Goal: Information Seeking & Learning: Understand process/instructions

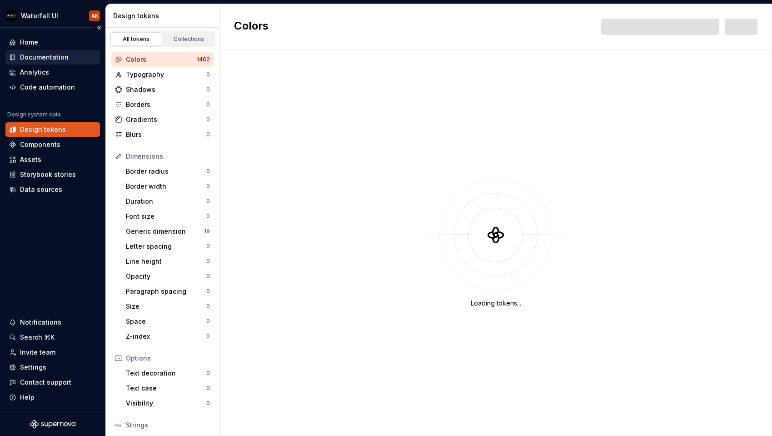
click at [57, 59] on div "Documentation" at bounding box center [44, 57] width 49 height 9
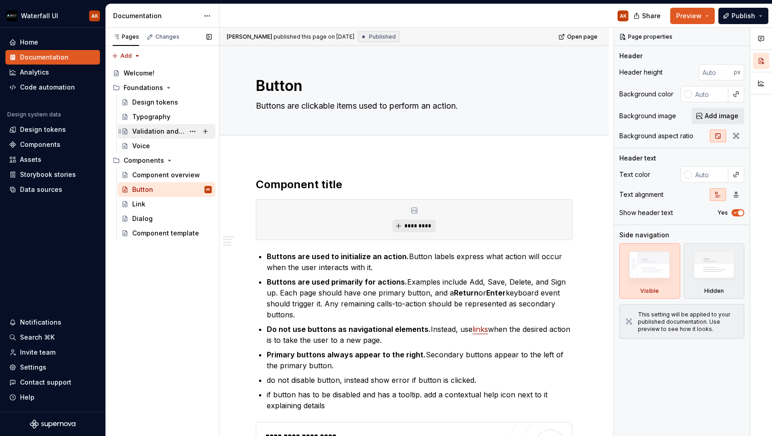
click at [150, 134] on div "Validation and Error Messages" at bounding box center [158, 131] width 52 height 9
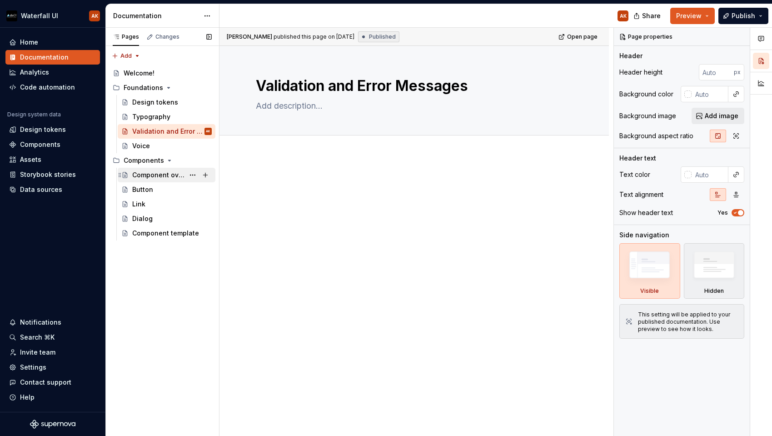
click at [146, 178] on div "Component overview" at bounding box center [158, 174] width 52 height 9
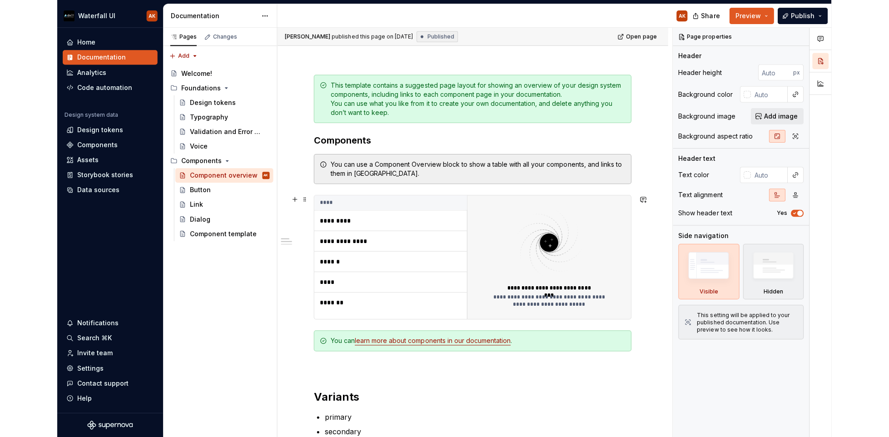
scroll to position [105, 0]
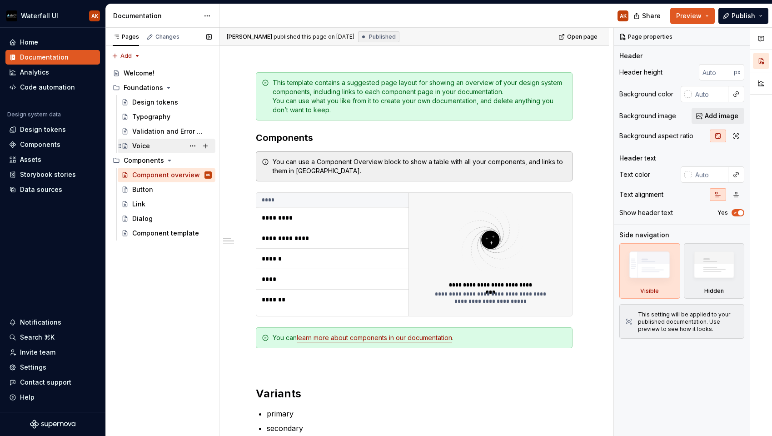
click at [148, 147] on div "Voice" at bounding box center [141, 145] width 18 height 9
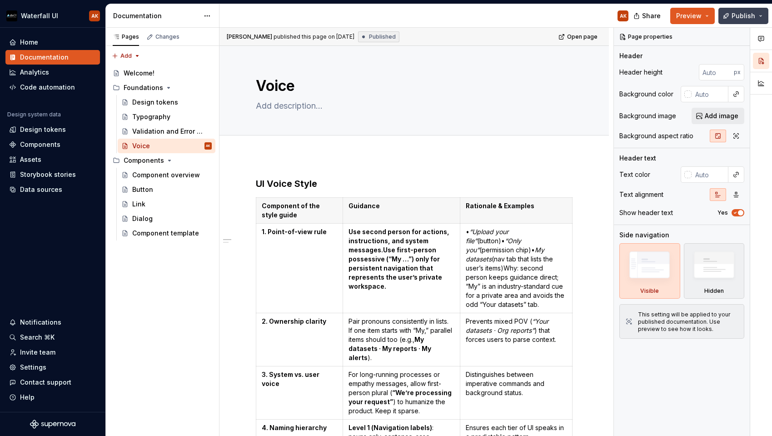
click at [760, 14] on button "Publish" at bounding box center [743, 16] width 50 height 16
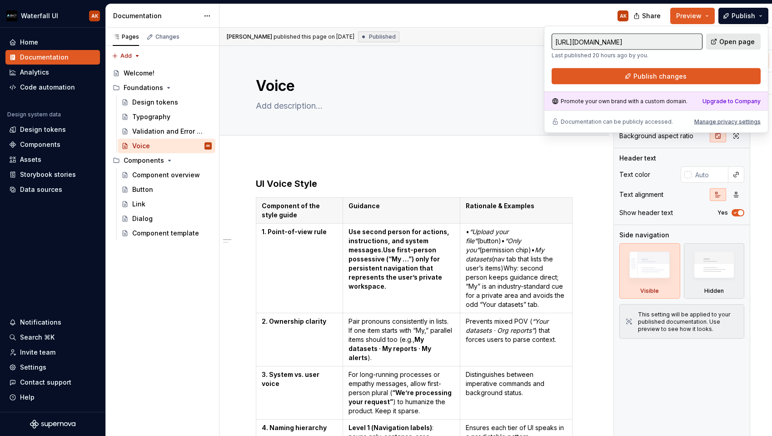
click at [734, 44] on span "Open page" at bounding box center [736, 41] width 35 height 9
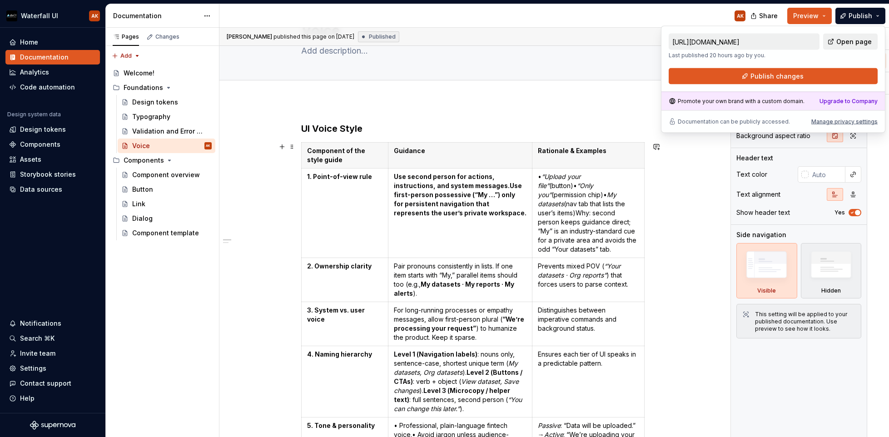
scroll to position [57, 0]
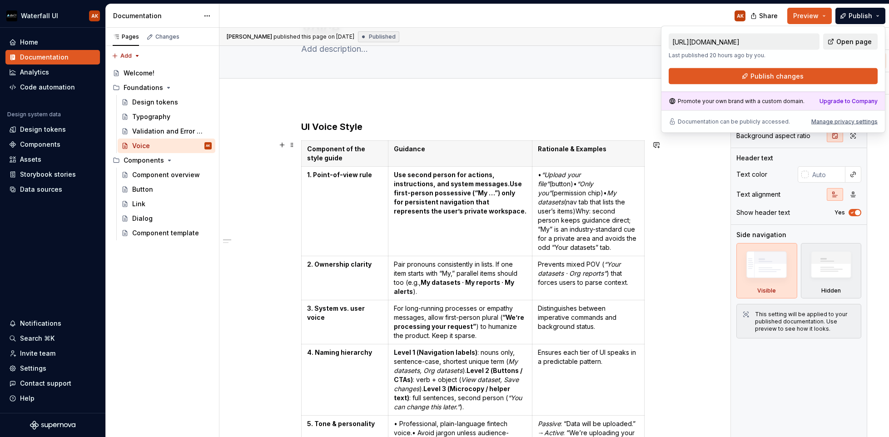
click at [352, 179] on td "1. Point-of-view rule" at bounding box center [344, 212] width 87 height 90
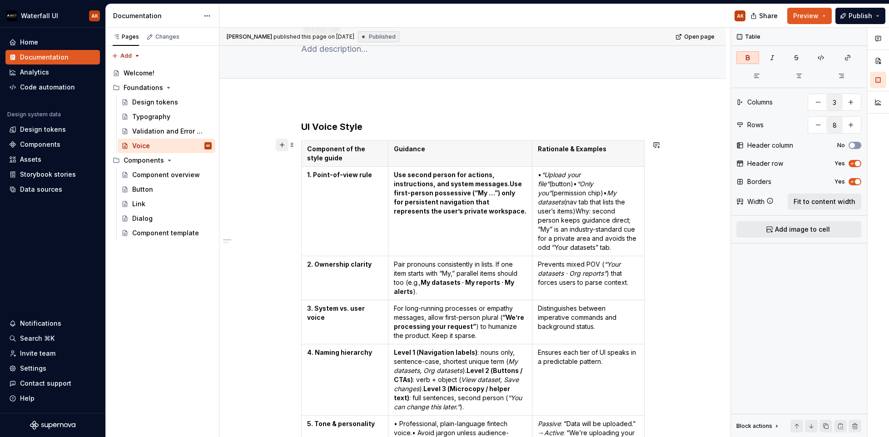
click at [282, 143] on button "button" at bounding box center [282, 145] width 13 height 13
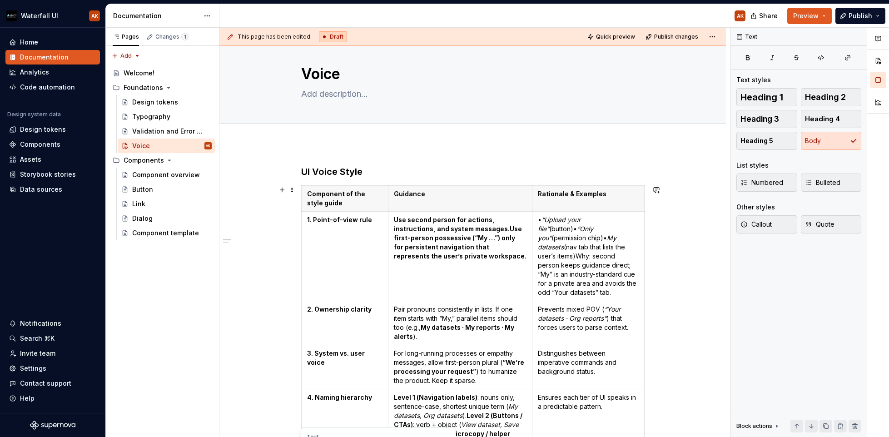
scroll to position [0, 0]
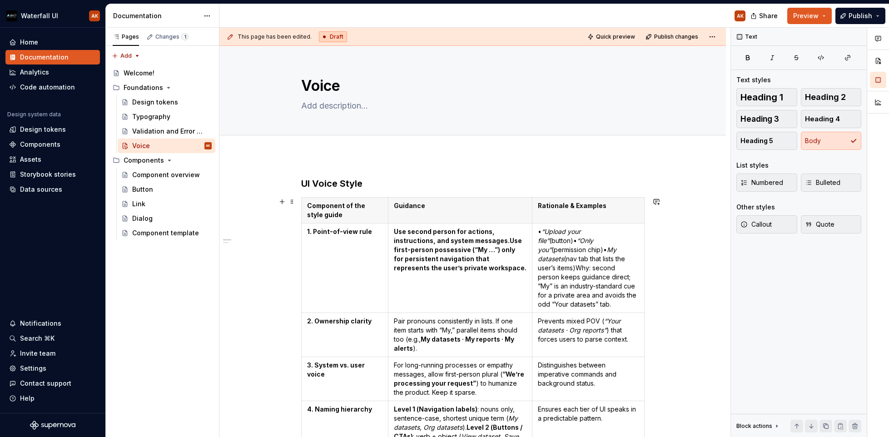
click at [324, 187] on strong "UI Voice Style" at bounding box center [331, 183] width 61 height 11
click at [322, 185] on strong "UI Voice Style" at bounding box center [331, 183] width 61 height 11
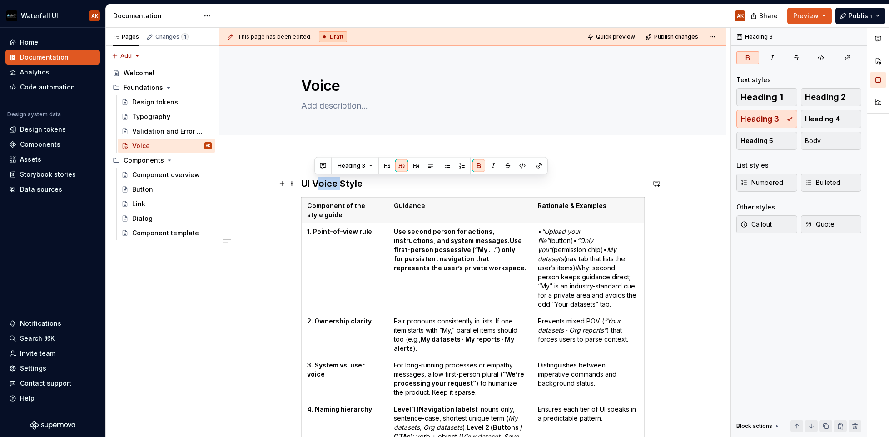
click at [322, 185] on strong "UI Voice Style" at bounding box center [331, 183] width 61 height 11
click at [379, 184] on h3 "UI Voice Style" at bounding box center [473, 183] width 344 height 13
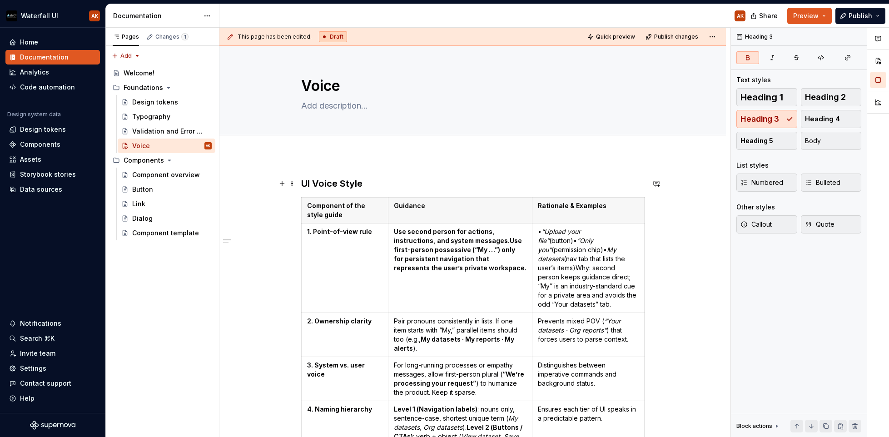
type textarea "*"
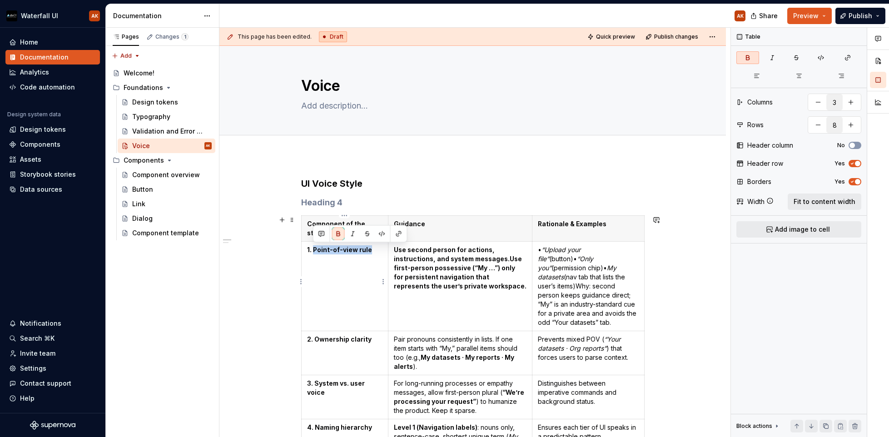
drag, startPoint x: 369, startPoint y: 251, endPoint x: 314, endPoint y: 251, distance: 55.0
click at [314, 251] on p "1. Point-of-view rule" at bounding box center [344, 249] width 75 height 9
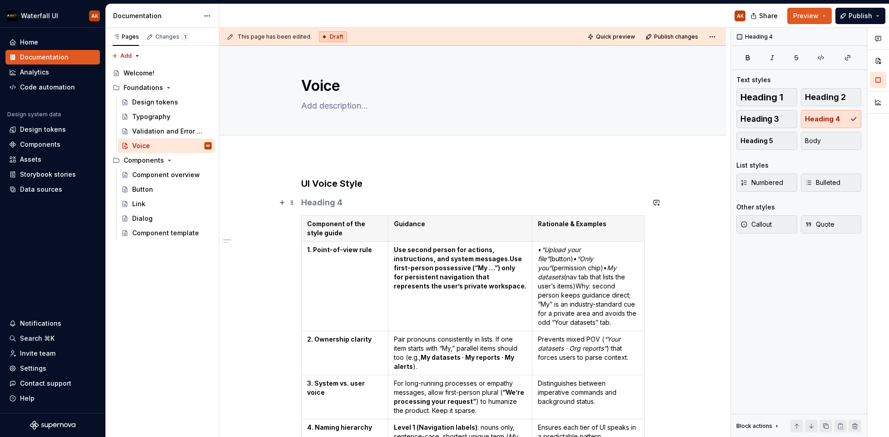
click at [320, 207] on h4 at bounding box center [473, 202] width 344 height 11
click at [316, 181] on strong "UI Voice Style" at bounding box center [331, 183] width 61 height 11
click at [280, 185] on button "button" at bounding box center [282, 183] width 13 height 13
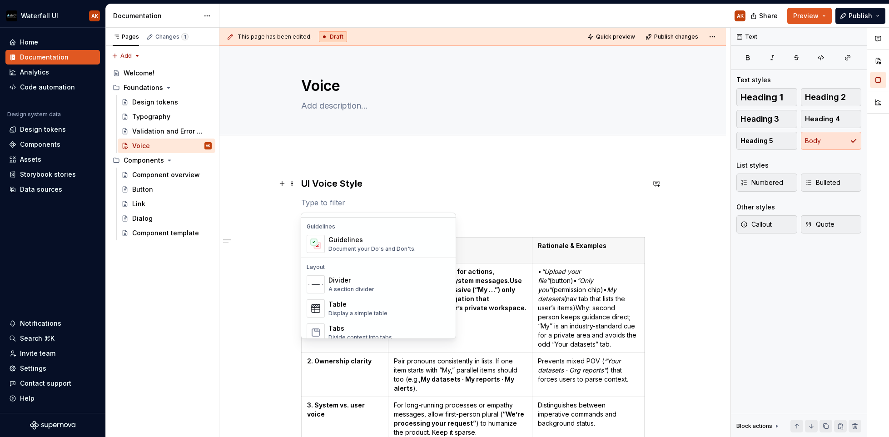
scroll to position [252, 0]
click at [353, 244] on div "Guidelines" at bounding box center [372, 240] width 87 height 9
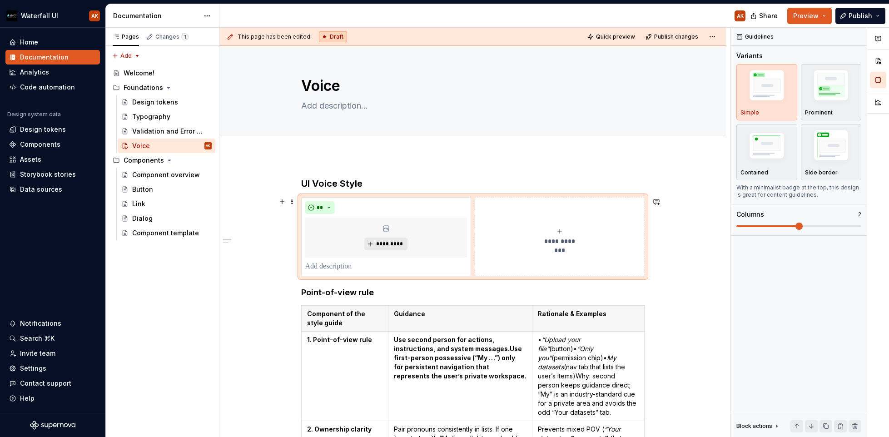
click at [546, 207] on button "**********" at bounding box center [560, 236] width 170 height 79
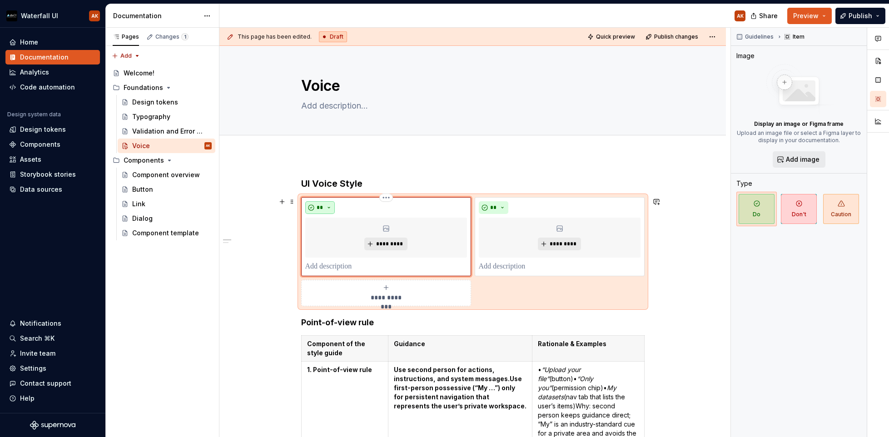
click at [328, 208] on button "**" at bounding box center [320, 207] width 30 height 13
click at [353, 207] on div "**" at bounding box center [386, 207] width 162 height 13
click at [371, 212] on div "**" at bounding box center [386, 207] width 162 height 13
click at [383, 228] on icon at bounding box center [385, 228] width 5 height 5
click at [383, 244] on span "*********" at bounding box center [390, 243] width 28 height 7
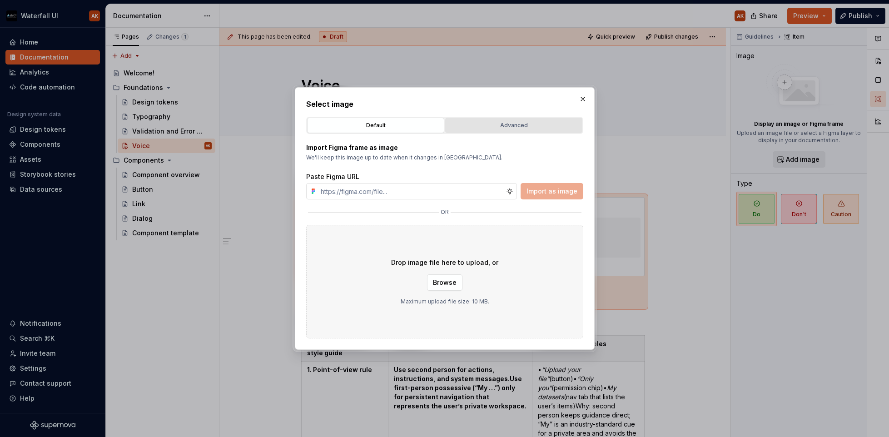
click at [491, 129] on div "Advanced" at bounding box center [513, 125] width 131 height 9
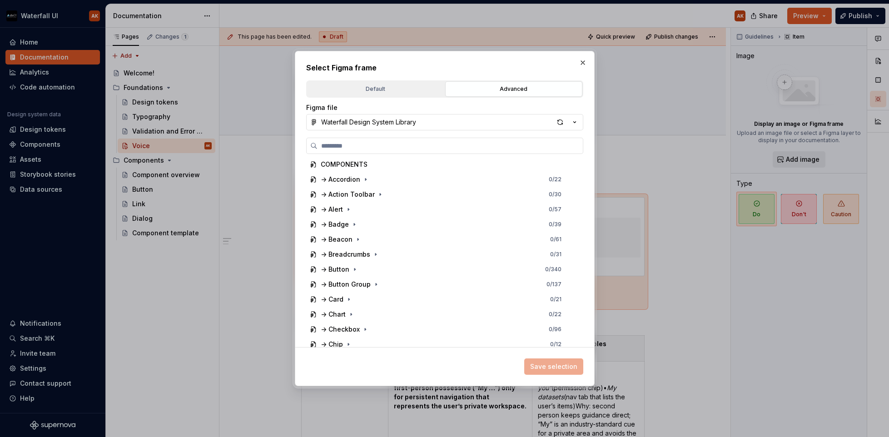
scroll to position [109, 0]
click at [582, 67] on button "button" at bounding box center [583, 62] width 13 height 13
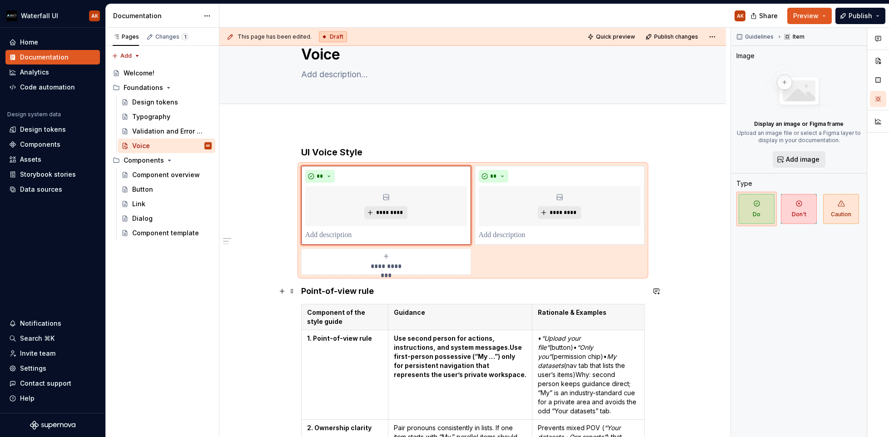
scroll to position [41, 0]
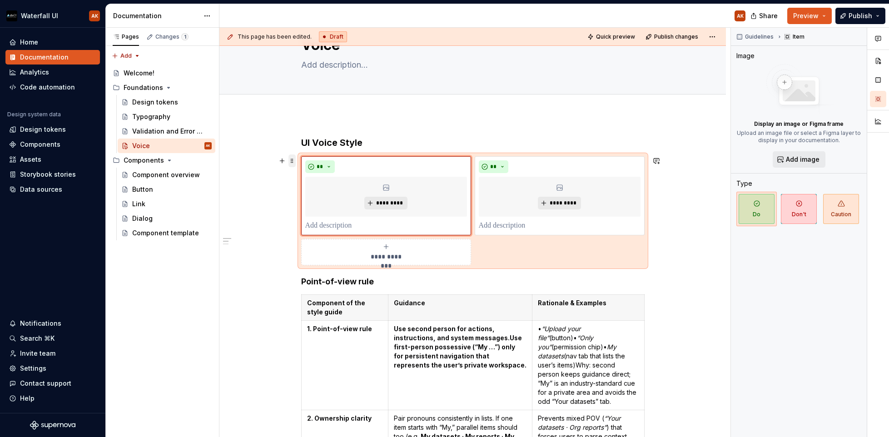
click at [293, 160] on span at bounding box center [292, 160] width 7 height 13
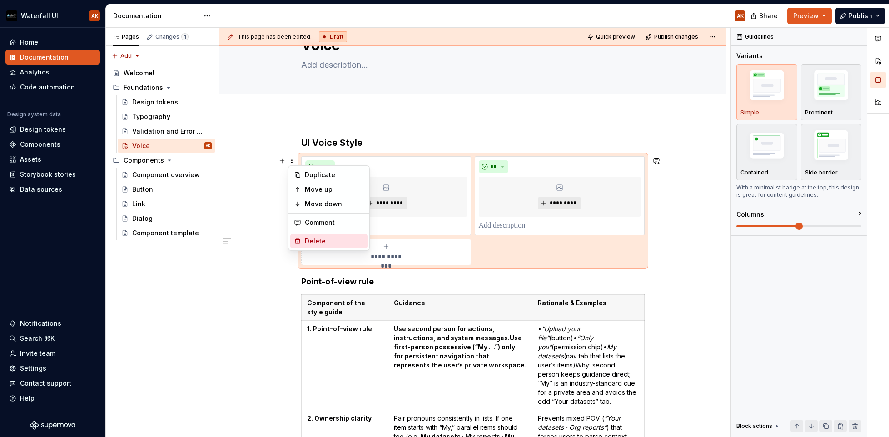
click at [304, 239] on div "Delete" at bounding box center [328, 241] width 77 height 15
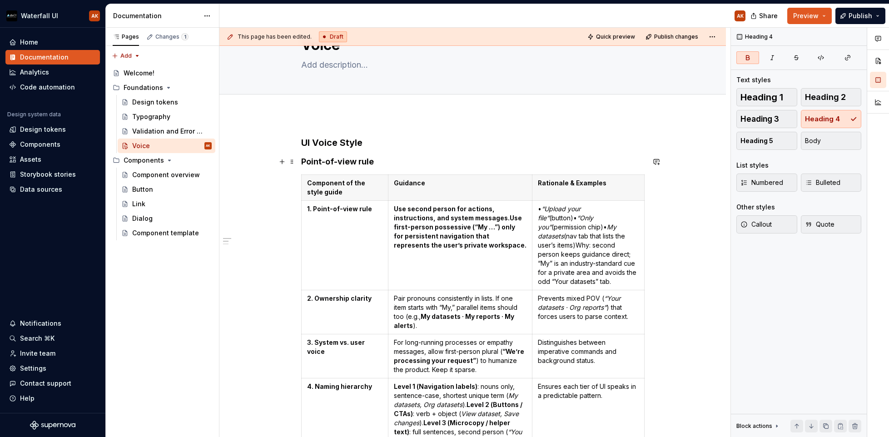
click at [400, 161] on h4 "Point-of-view rule" at bounding box center [473, 161] width 344 height 11
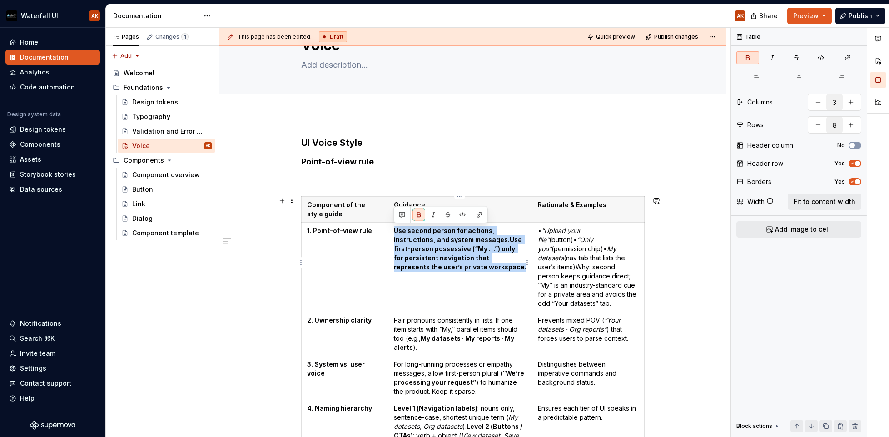
drag, startPoint x: 392, startPoint y: 228, endPoint x: 486, endPoint y: 270, distance: 103.1
click at [486, 270] on td "Use second person for actions, instructions, and system messages.Use first-pers…" at bounding box center [460, 268] width 144 height 90
copy strong "Use second person for actions, instructions, and system messages.Use first-pers…"
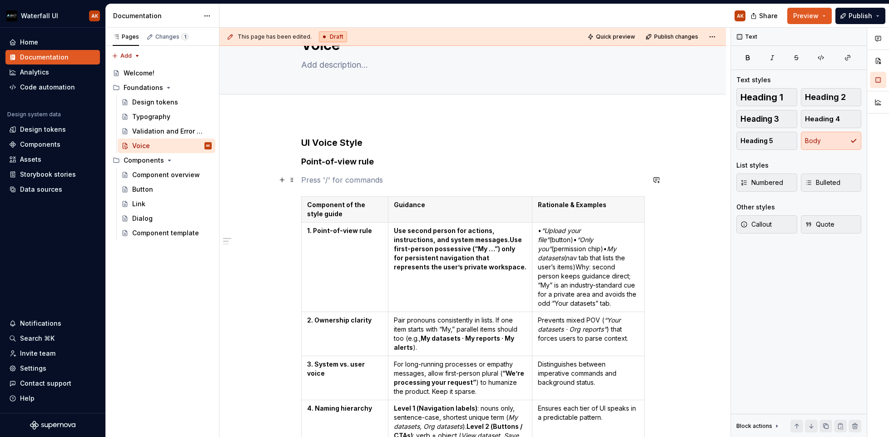
click at [342, 179] on p at bounding box center [473, 179] width 344 height 11
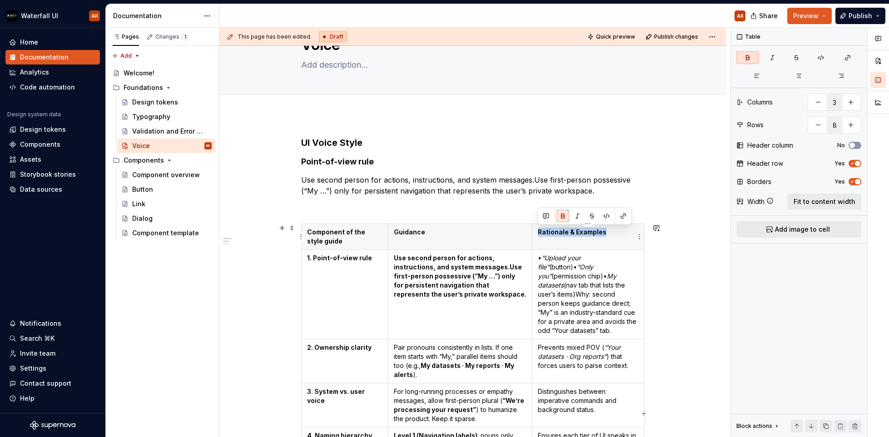
drag, startPoint x: 607, startPoint y: 231, endPoint x: 537, endPoint y: 233, distance: 69.5
click at [538, 233] on p "Rationale & Examples" at bounding box center [588, 232] width 101 height 9
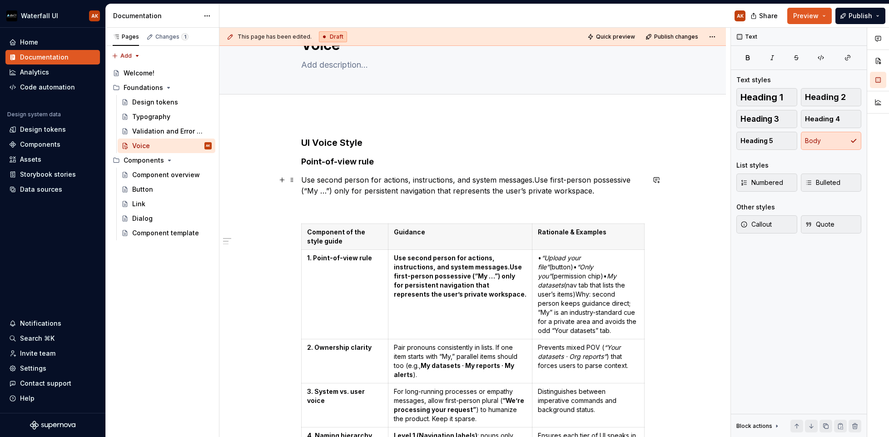
click at [375, 192] on p "Use second person for actions, instructions, and system messages.Use first-pers…" at bounding box center [473, 185] width 344 height 22
click at [361, 205] on p at bounding box center [473, 207] width 344 height 11
click at [771, 146] on button "Heading 5" at bounding box center [767, 141] width 61 height 18
click at [413, 215] on h5 "Rationale & Examples" at bounding box center [473, 211] width 344 height 9
click at [408, 210] on h5 "Rationale & Examples" at bounding box center [473, 211] width 344 height 9
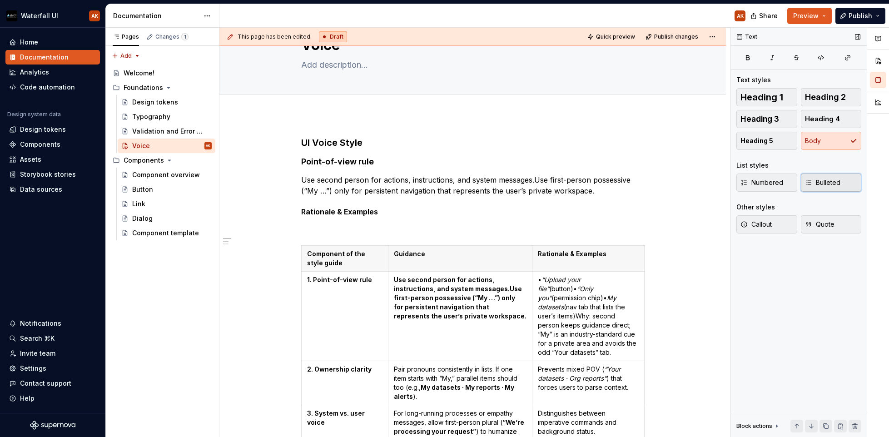
click at [772, 184] on span "Bulleted" at bounding box center [822, 182] width 35 height 9
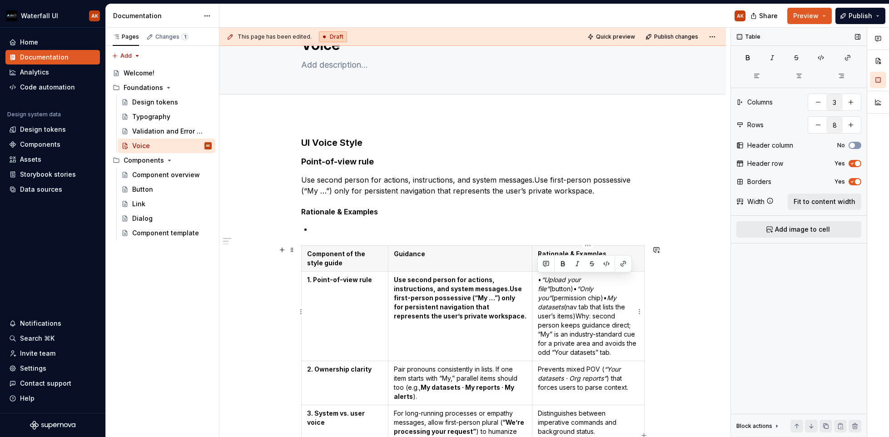
drag, startPoint x: 629, startPoint y: 341, endPoint x: 537, endPoint y: 281, distance: 110.7
click at [537, 281] on td "• “Upload your file”  (button)• “Only you”  (permission chip)• My datasets  (na…" at bounding box center [588, 317] width 112 height 90
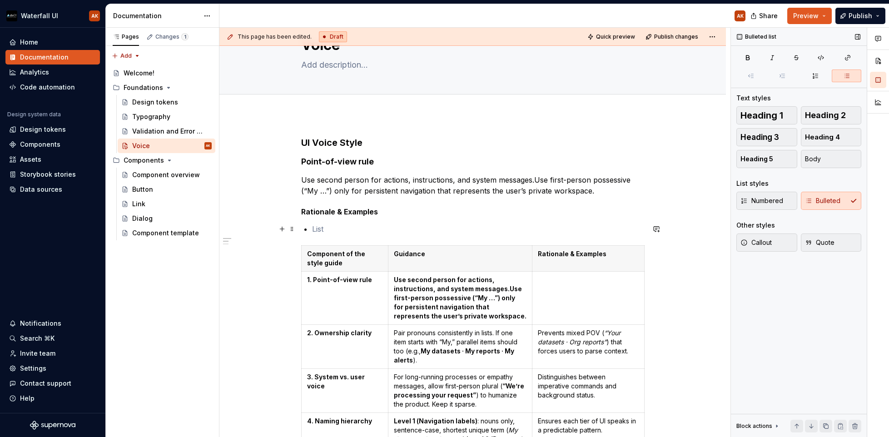
click at [312, 226] on p at bounding box center [478, 229] width 333 height 11
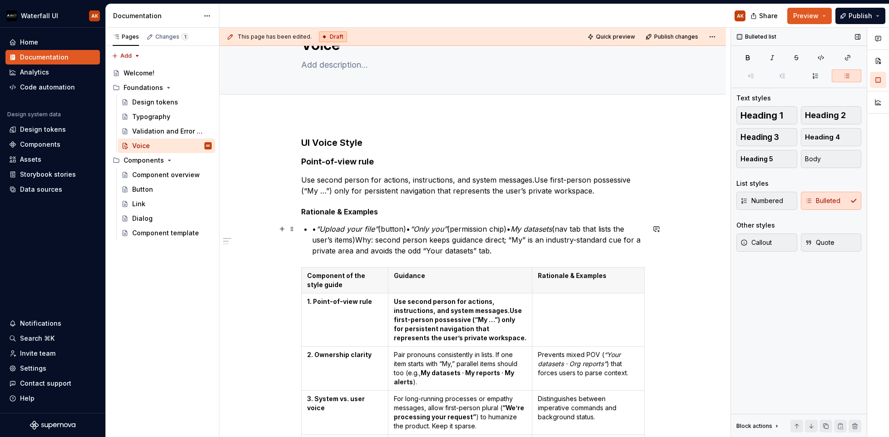
click at [319, 229] on em "“Upload your file”" at bounding box center [347, 228] width 62 height 9
type textarea "*"
click at [409, 229] on p "“ Upload your file”  (button)• “Only you”  (permission chip)• My datasets  (nav…" at bounding box center [478, 240] width 333 height 33
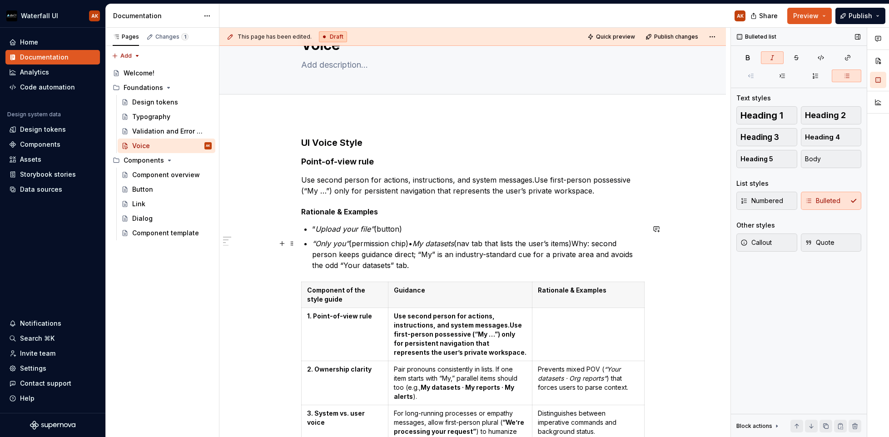
click at [419, 243] on em "My datasets" at bounding box center [433, 243] width 41 height 9
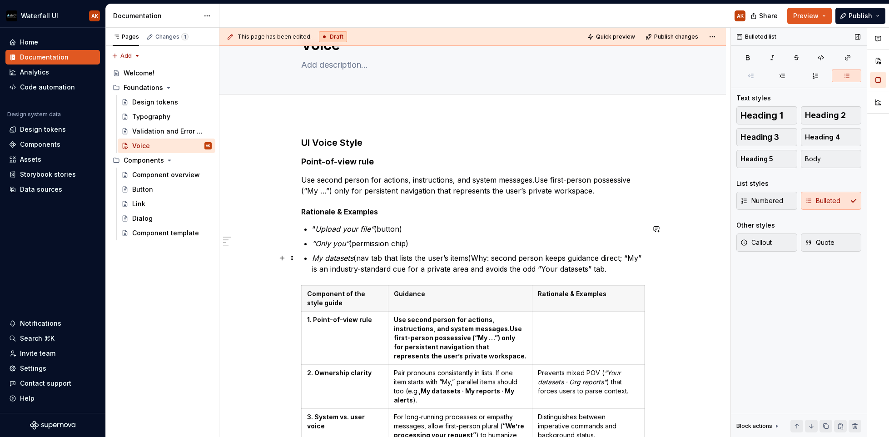
click at [477, 257] on p "My datasets  (nav tab that lists the user’s items)Why: second person keeps guid…" at bounding box center [478, 264] width 333 height 22
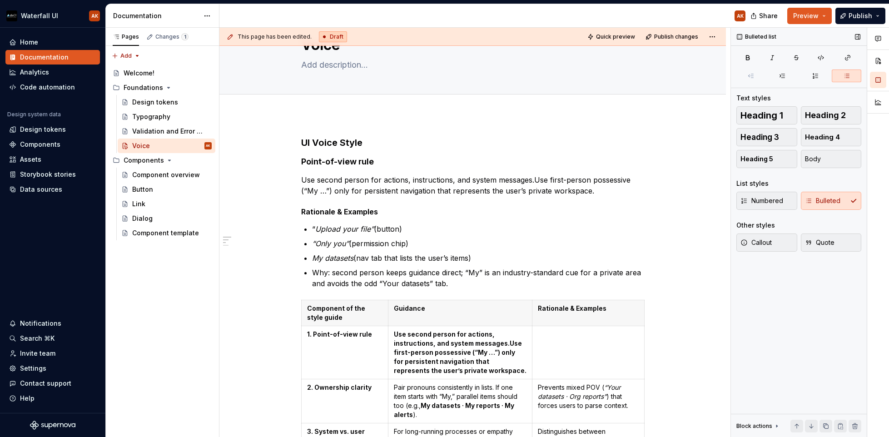
click at [772, 199] on div "Numbered Bulleted" at bounding box center [799, 201] width 125 height 18
click at [772, 200] on div "Numbered Bulleted" at bounding box center [799, 201] width 125 height 18
click at [772, 158] on button "Body" at bounding box center [831, 159] width 61 height 18
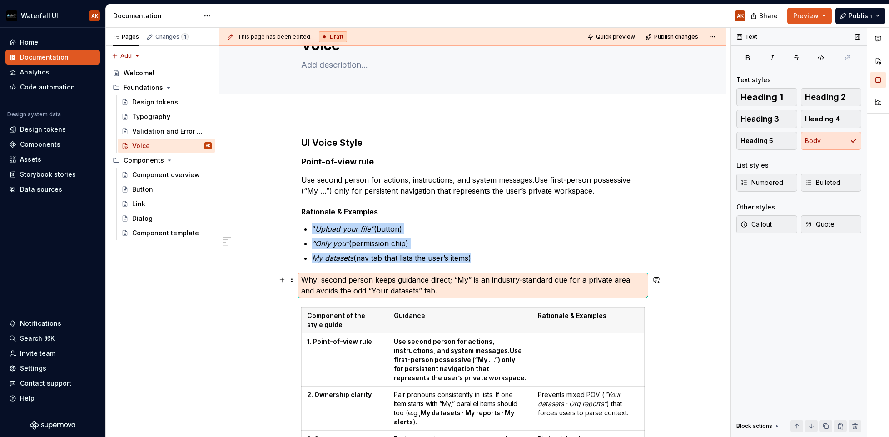
click at [320, 279] on p "Why: second person keeps guidance direct; “My” is an industry-standard cue for …" at bounding box center [473, 285] width 344 height 22
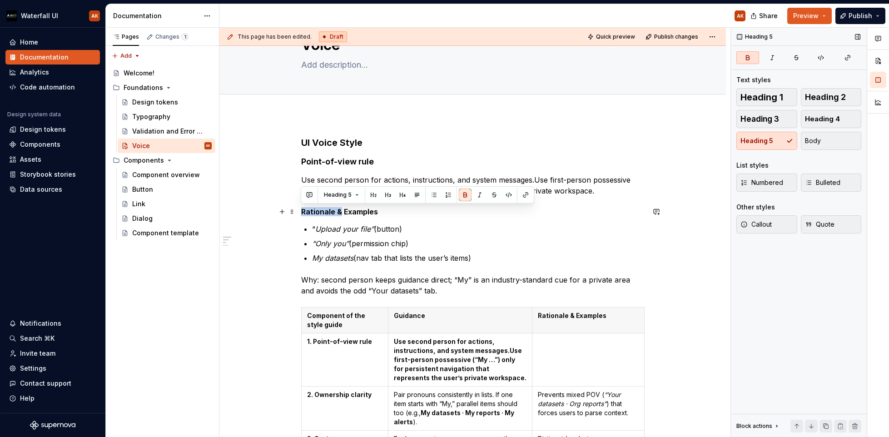
drag, startPoint x: 340, startPoint y: 210, endPoint x: 302, endPoint y: 210, distance: 38.2
click at [302, 210] on strong "Rationale & Examples" at bounding box center [339, 211] width 77 height 9
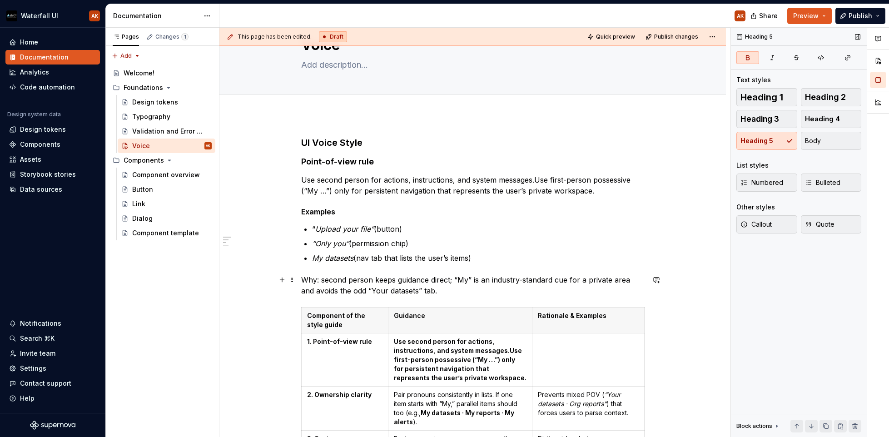
click at [307, 276] on p "Why: second person keeps guidance direct; “My” is an industry-standard cue for …" at bounding box center [473, 285] width 344 height 22
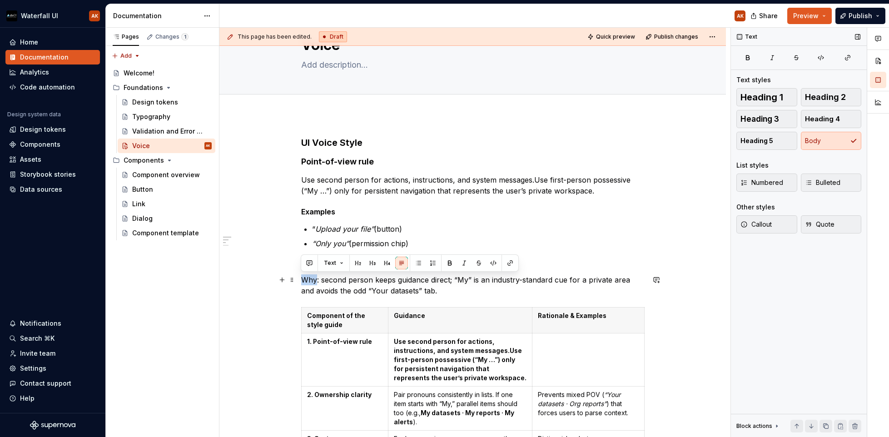
click at [307, 276] on p "Why: second person keeps guidance direct; “My” is an industry-standard cue for …" at bounding box center [473, 285] width 344 height 22
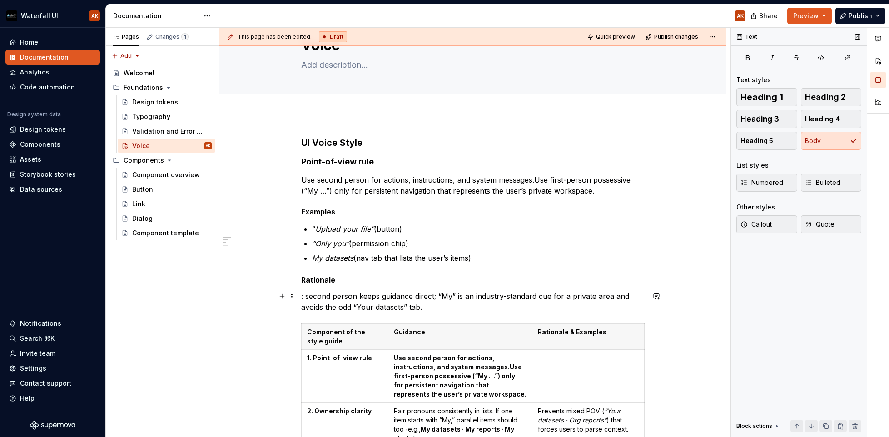
click at [305, 295] on p ": second person keeps guidance direct; “My” is an industry-standard cue for a p…" at bounding box center [473, 302] width 344 height 22
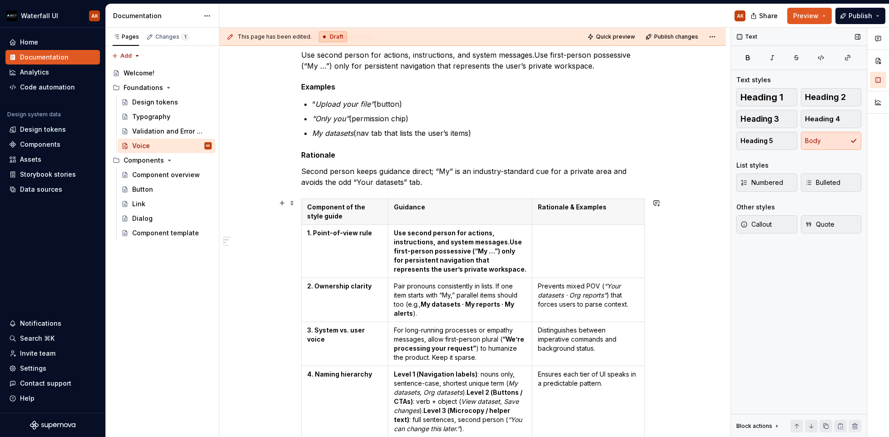
scroll to position [168, 0]
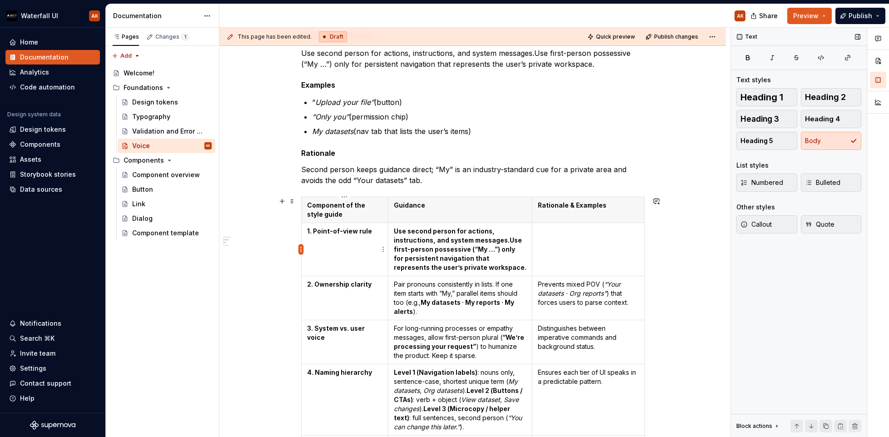
click at [303, 250] on html "Waterfall UI AK Home Documentation Analytics Code automation Design system data…" at bounding box center [444, 218] width 889 height 437
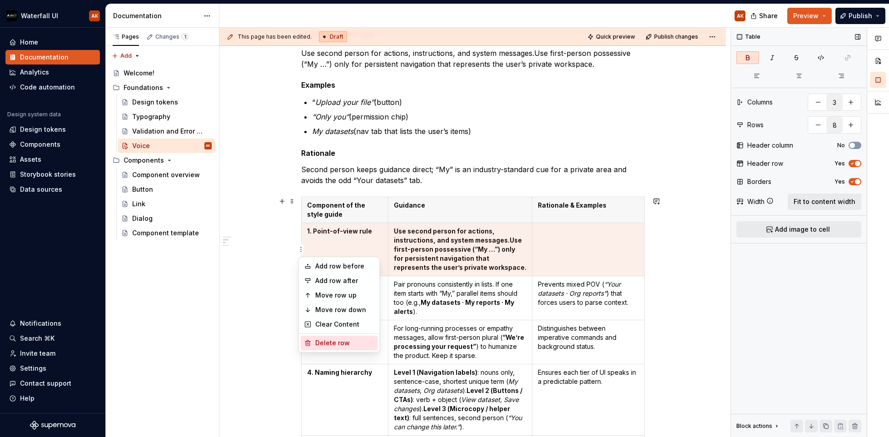
click at [314, 340] on div "Delete row" at bounding box center [339, 343] width 77 height 15
type input "7"
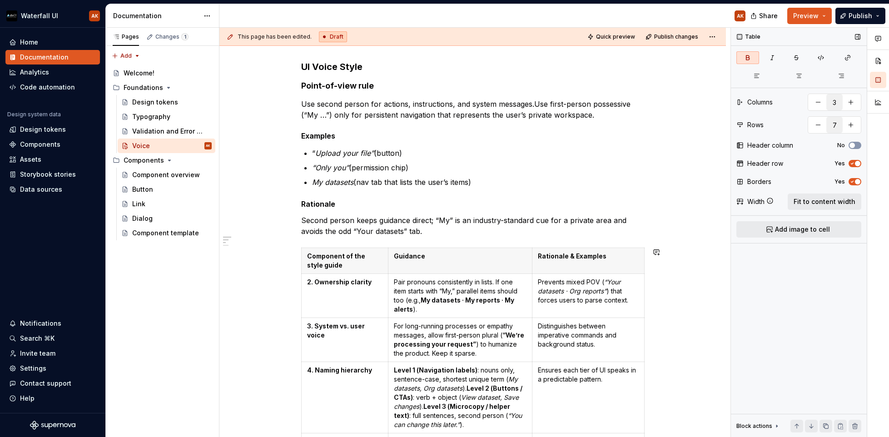
scroll to position [102, 0]
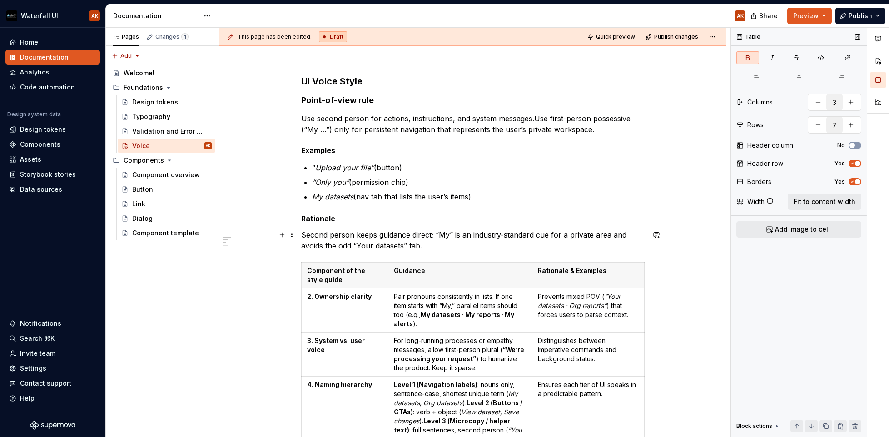
click at [455, 247] on p "Second person keeps guidance direct; “My” is an industry-standard cue for a pri…" at bounding box center [473, 240] width 344 height 22
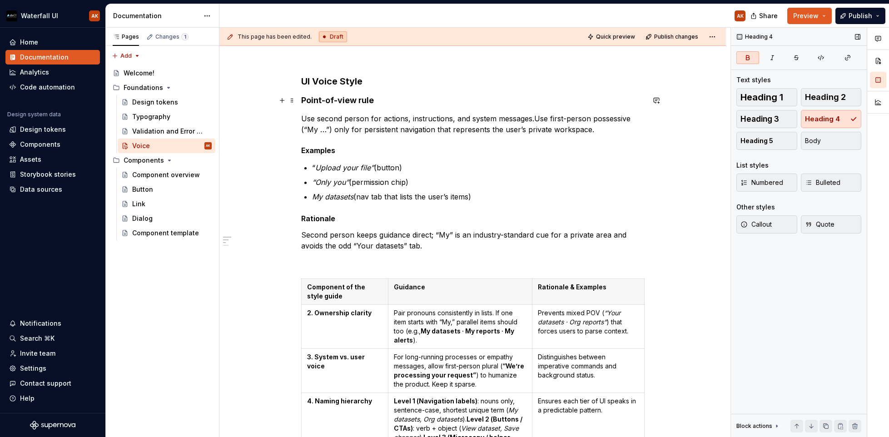
click at [334, 98] on strong "Point-of-view rule" at bounding box center [337, 100] width 73 height 10
click at [317, 146] on strong "Examples" at bounding box center [318, 150] width 34 height 9
click at [331, 85] on strong "UI Voice Style" at bounding box center [331, 81] width 61 height 11
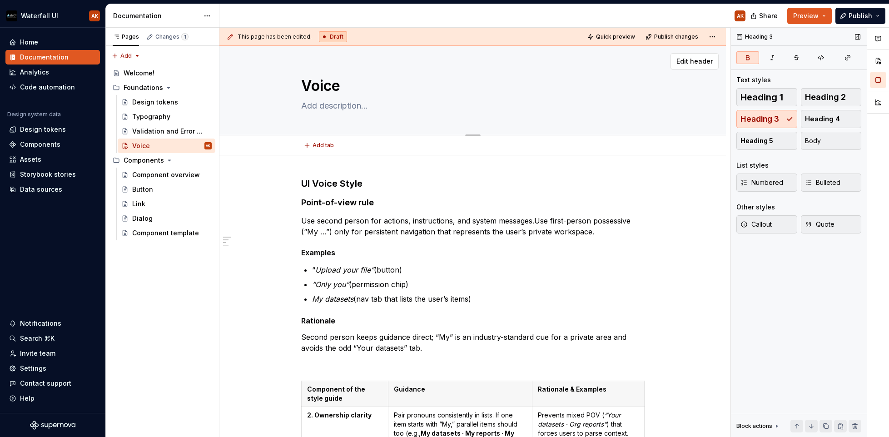
click at [331, 73] on div "Voice" at bounding box center [473, 90] width 344 height 89
click at [326, 90] on textarea "Voice" at bounding box center [471, 86] width 344 height 22
click at [334, 184] on strong "UI Voice Style" at bounding box center [331, 183] width 61 height 11
click at [772, 97] on span "Heading 2" at bounding box center [825, 97] width 41 height 9
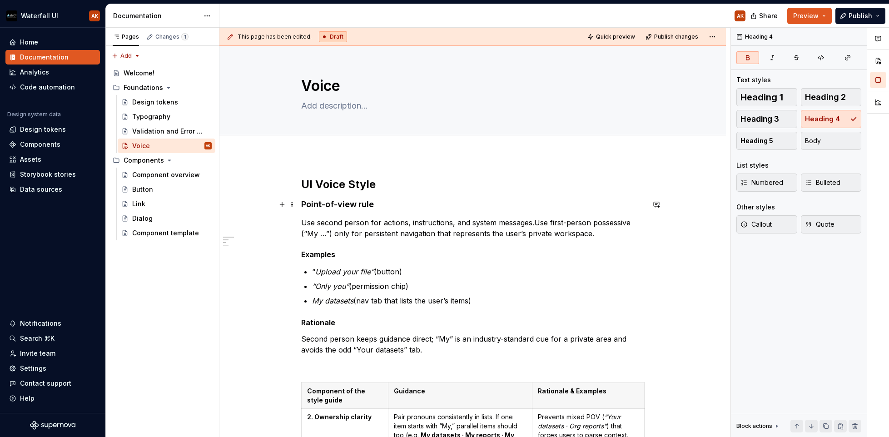
click at [355, 209] on strong "Point-of-view rule" at bounding box center [337, 204] width 73 height 10
click at [764, 118] on span "Heading 3" at bounding box center [760, 119] width 39 height 9
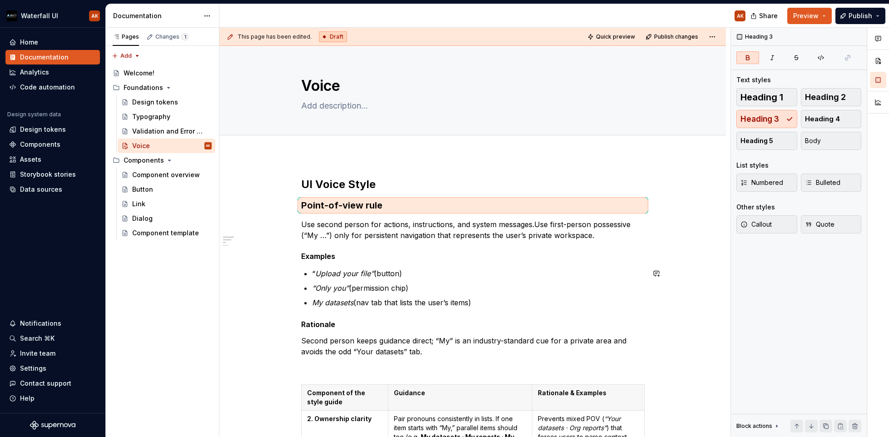
click at [321, 257] on strong "Examples" at bounding box center [318, 256] width 34 height 9
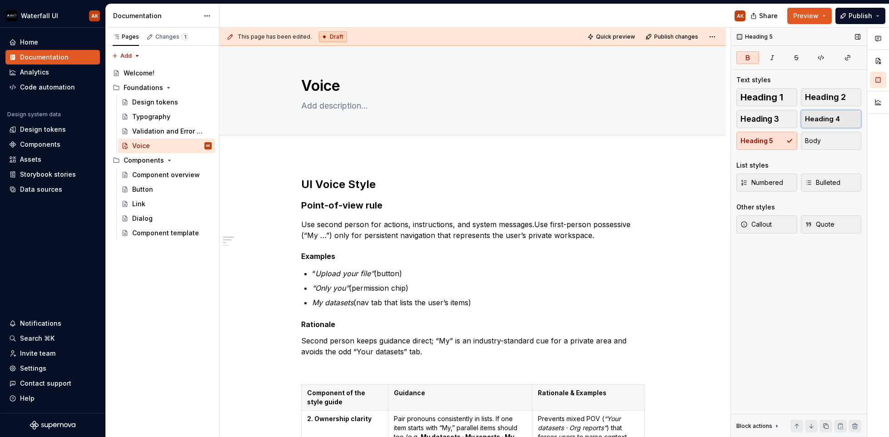
click at [772, 123] on span "Heading 4" at bounding box center [822, 119] width 35 height 9
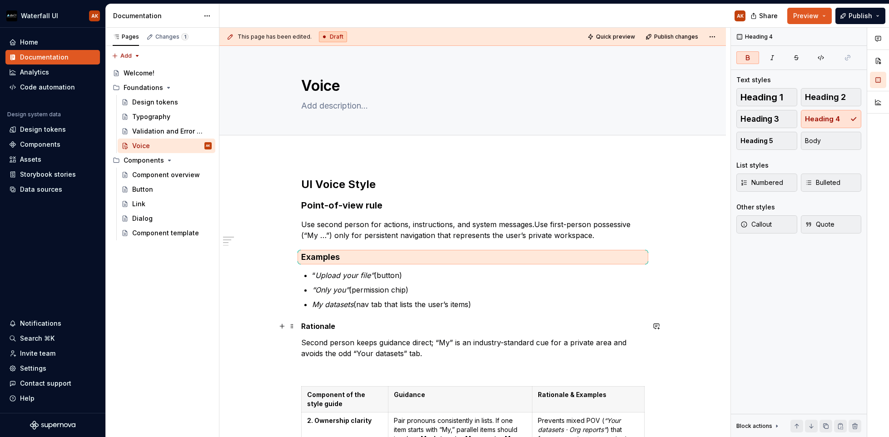
click at [309, 329] on strong "Rationale" at bounding box center [318, 326] width 34 height 9
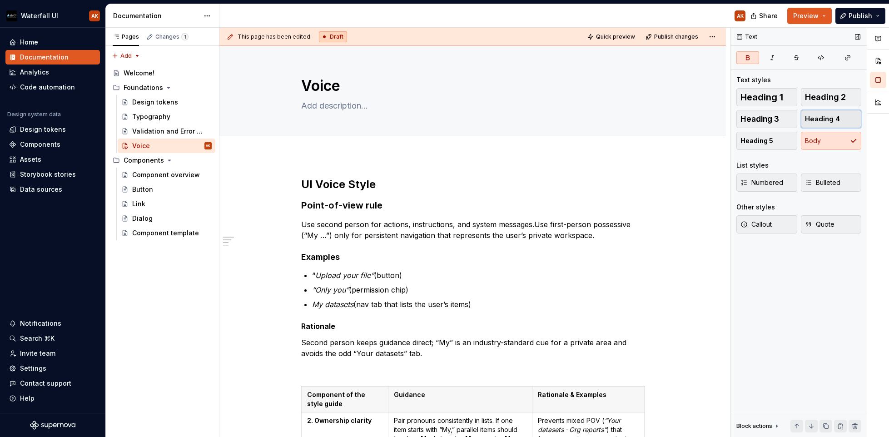
click at [772, 114] on button "Heading 4" at bounding box center [831, 119] width 61 height 18
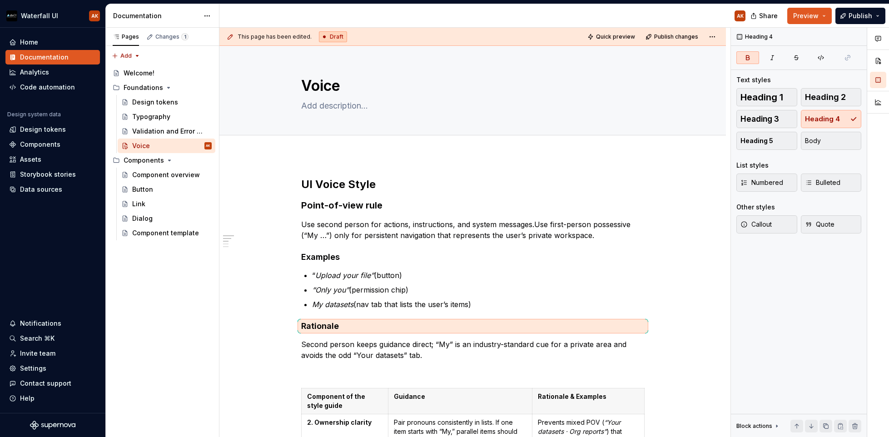
type textarea "*"
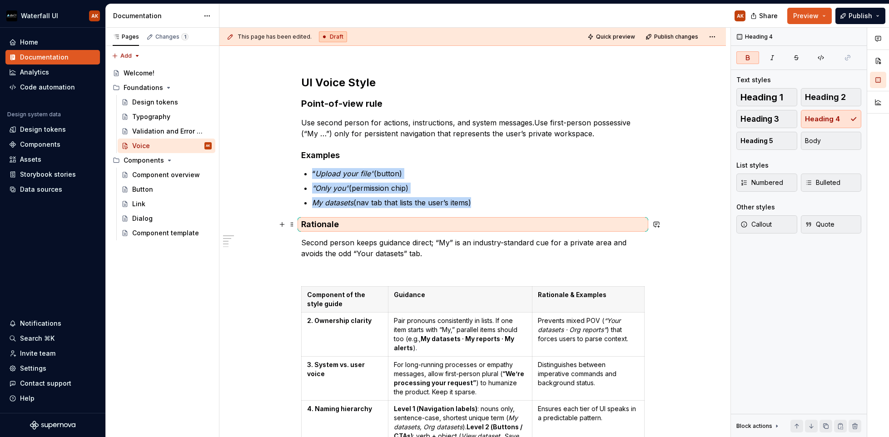
scroll to position [106, 0]
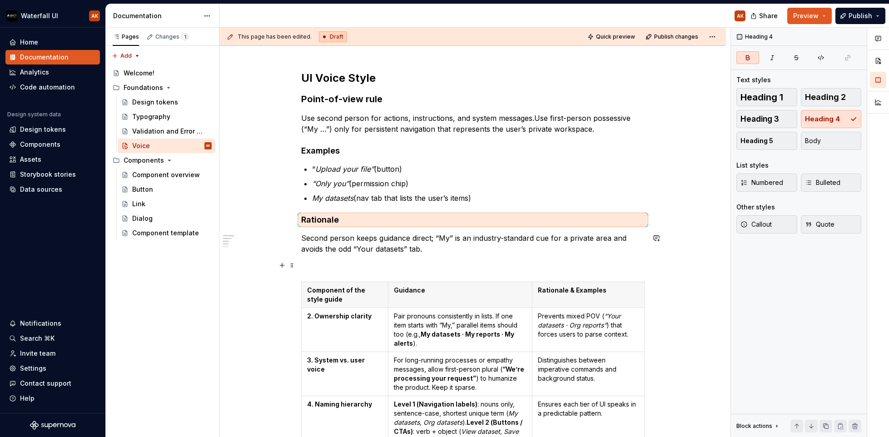
click at [307, 267] on p at bounding box center [473, 265] width 344 height 11
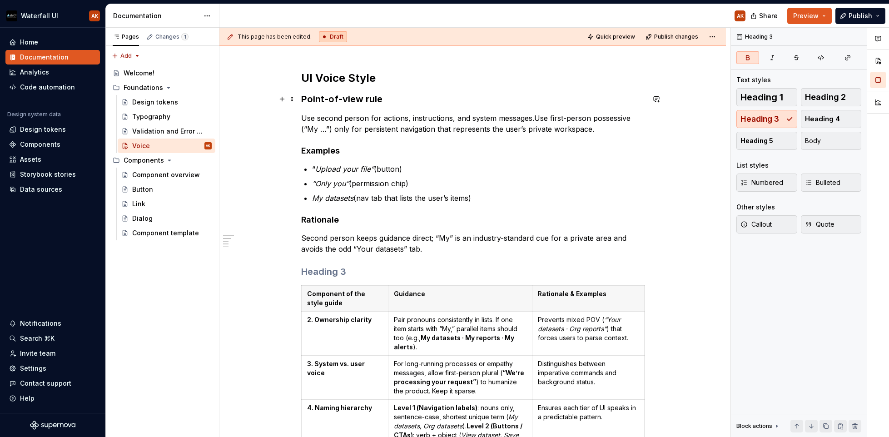
click at [344, 98] on strong "Point-of-view rule" at bounding box center [341, 99] width 81 height 11
click at [320, 271] on h3 at bounding box center [473, 271] width 344 height 13
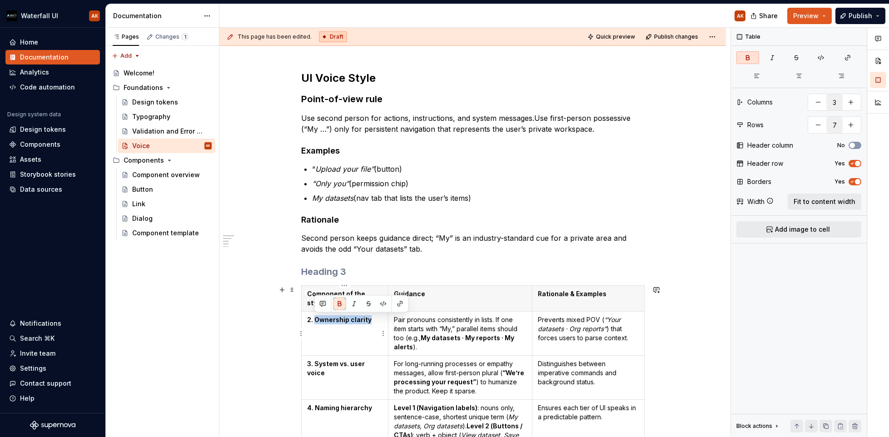
drag, startPoint x: 369, startPoint y: 321, endPoint x: 315, endPoint y: 319, distance: 54.1
click at [315, 319] on p "2. Ownership clarity" at bounding box center [344, 319] width 75 height 9
click at [320, 270] on h3 at bounding box center [473, 271] width 344 height 13
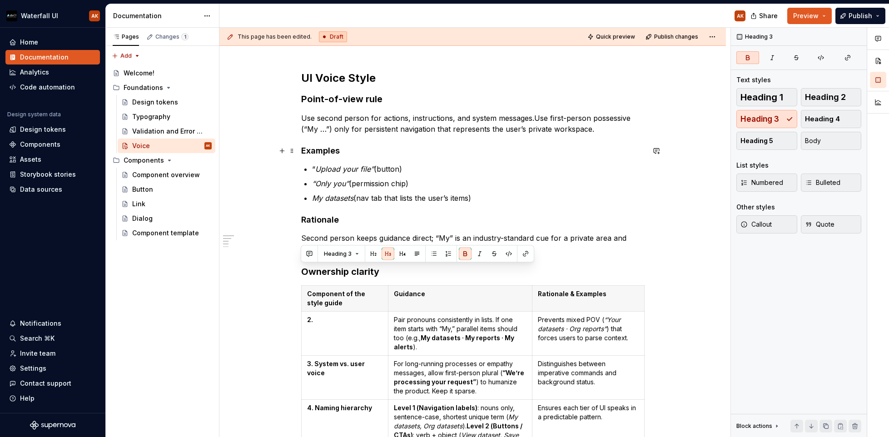
click at [310, 152] on strong "Examples" at bounding box center [320, 151] width 39 height 10
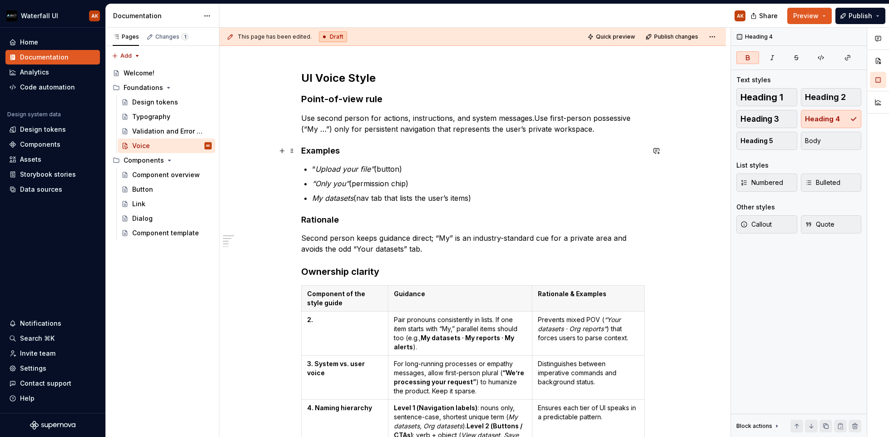
click at [310, 152] on strong "Examples" at bounding box center [320, 151] width 39 height 10
click at [327, 102] on strong "Point-of-view rule" at bounding box center [341, 99] width 81 height 11
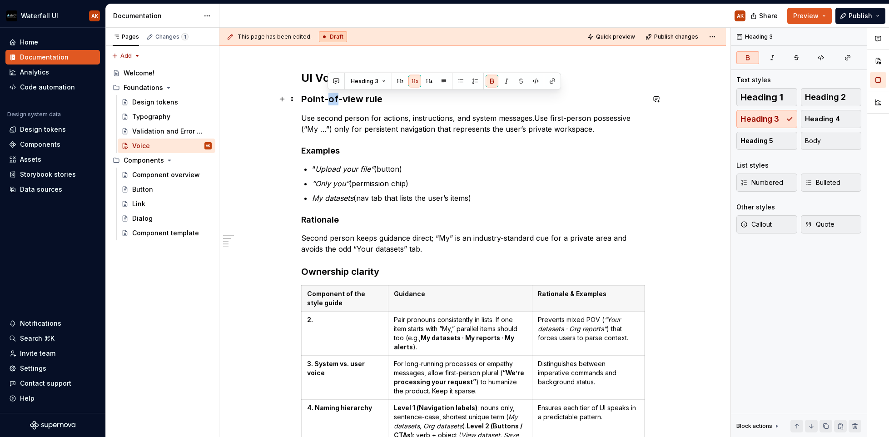
click at [327, 102] on strong "Point-of-view rule" at bounding box center [341, 99] width 81 height 11
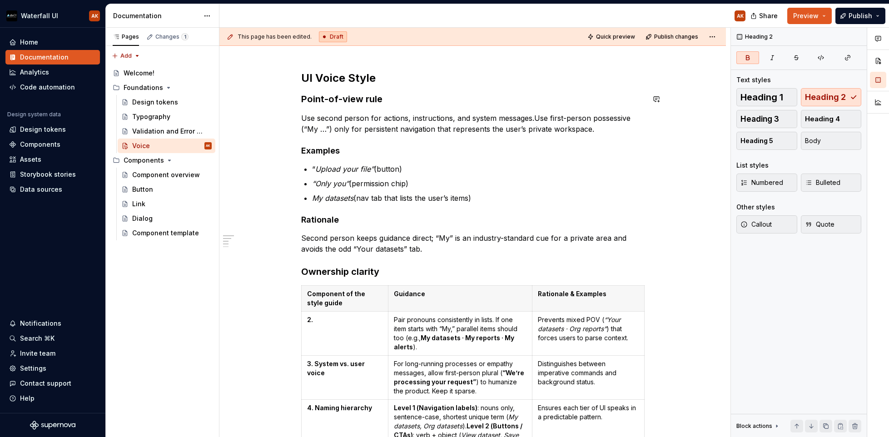
click at [313, 77] on strong "UI Voice Style" at bounding box center [338, 77] width 75 height 13
click at [326, 220] on strong "Rationale" at bounding box center [320, 220] width 38 height 10
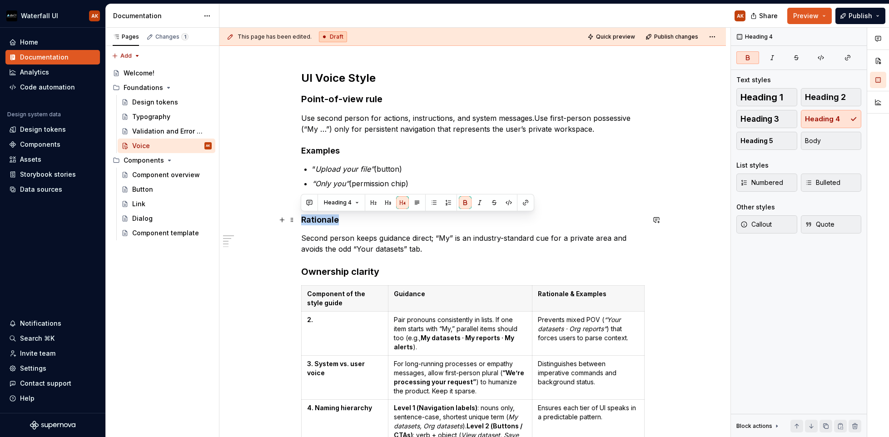
click at [326, 220] on strong "Rationale" at bounding box center [320, 220] width 38 height 10
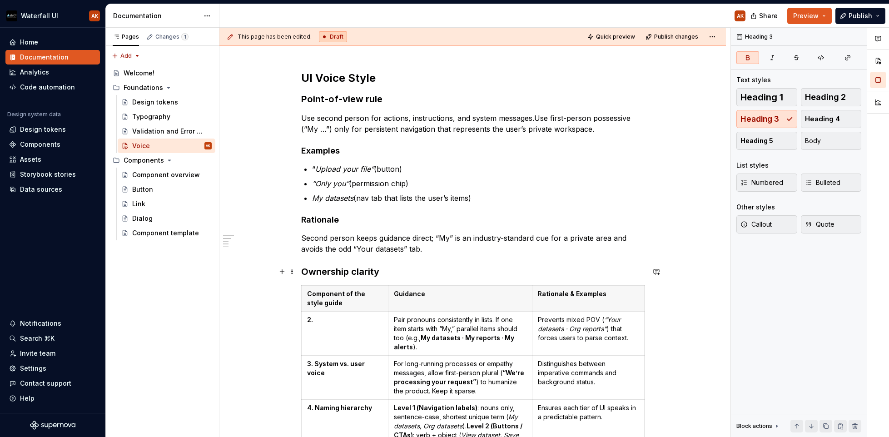
click at [313, 271] on strong "Ownership clarity" at bounding box center [340, 271] width 78 height 11
click at [403, 276] on h3 "Ownership clarity" at bounding box center [473, 271] width 344 height 13
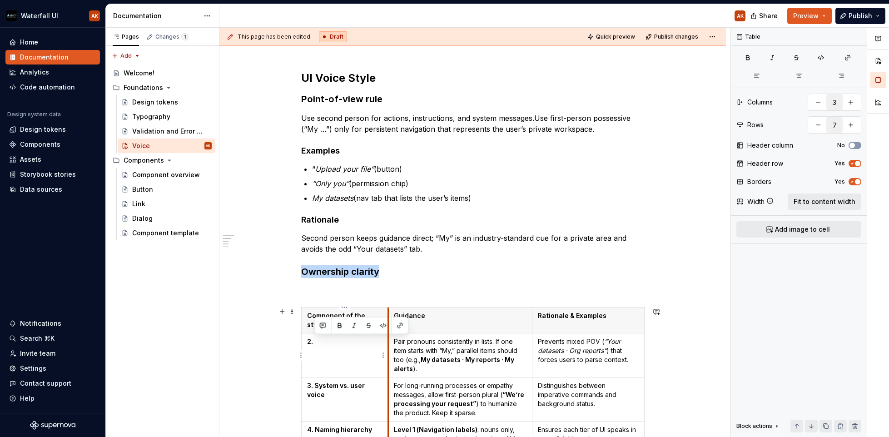
drag, startPoint x: 418, startPoint y: 369, endPoint x: 388, endPoint y: 340, distance: 41.8
click at [388, 340] on td "Pair pronouns consistently in lists. If one item starts with “My,” parallel ite…" at bounding box center [460, 356] width 144 height 44
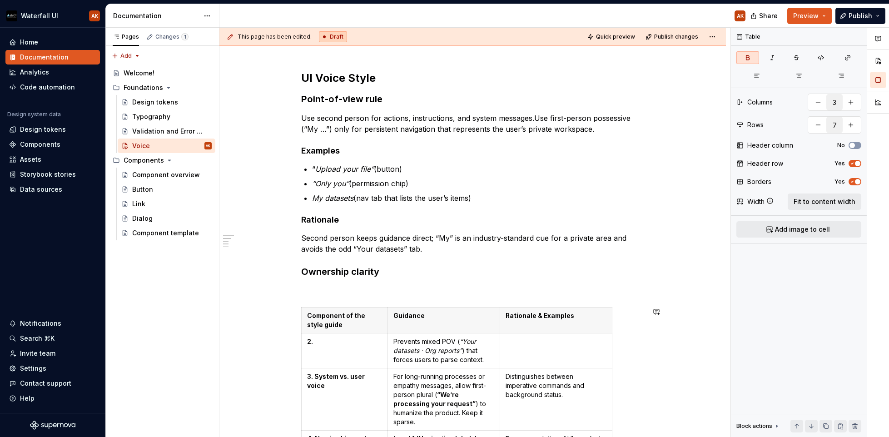
click at [320, 285] on p at bounding box center [473, 290] width 344 height 11
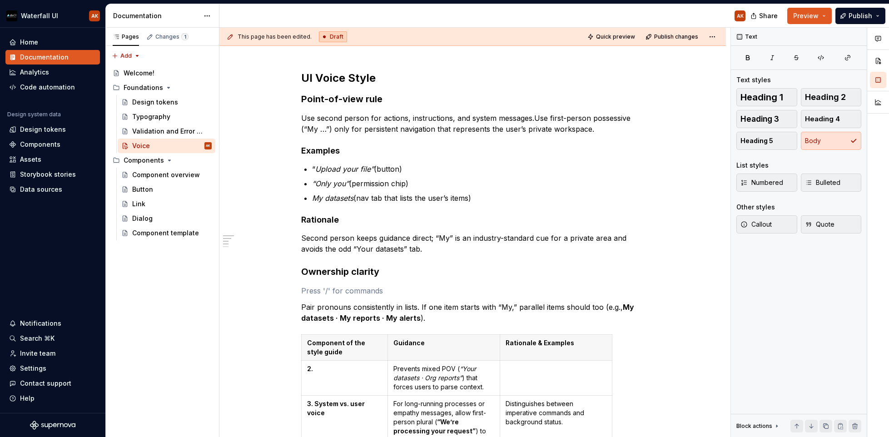
click at [320, 285] on p at bounding box center [473, 290] width 344 height 11
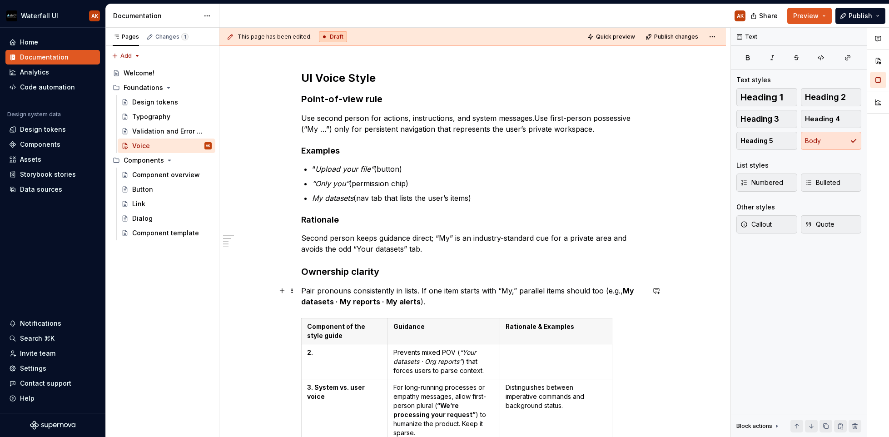
click at [433, 298] on p "Pair pronouns consistently in lists. If one item starts with “My,” parallel ite…" at bounding box center [473, 296] width 344 height 22
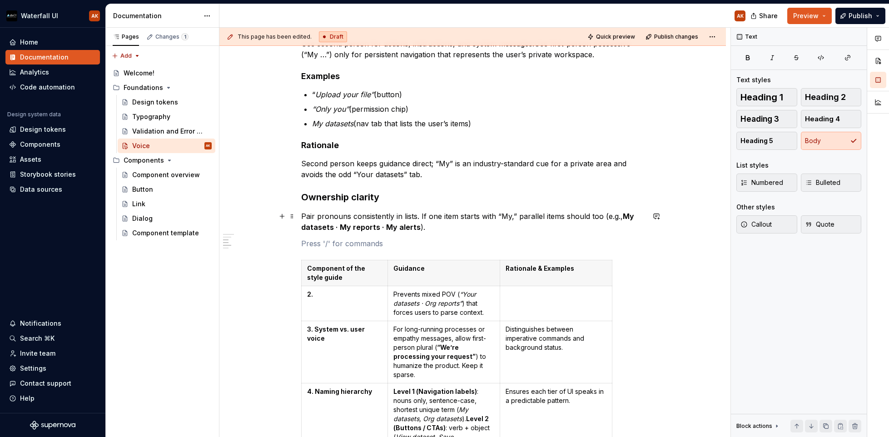
scroll to position [203, 0]
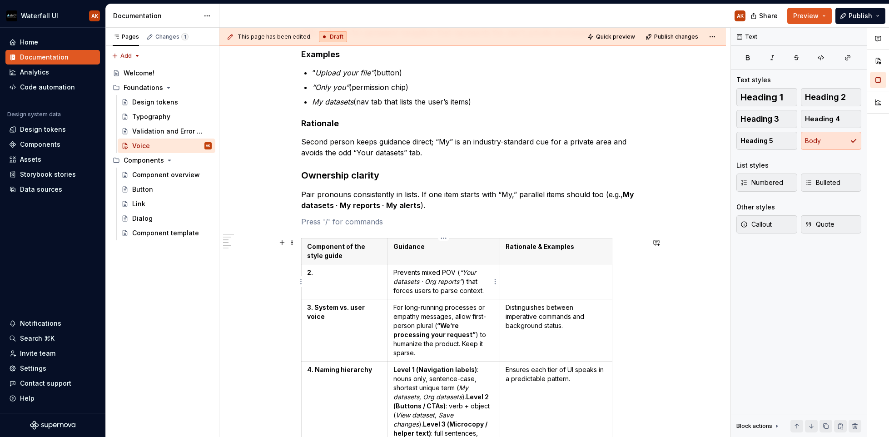
click at [411, 288] on p "Prevents mixed POV ( “Your datasets · Org reports” ) that forces users to parse…" at bounding box center [443, 281] width 101 height 27
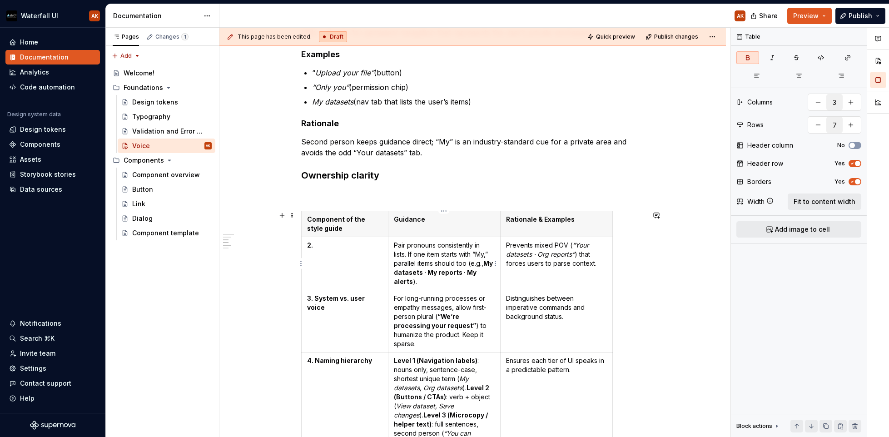
click at [423, 271] on strong "My datasets · My reports · My alerts" at bounding box center [444, 272] width 100 height 26
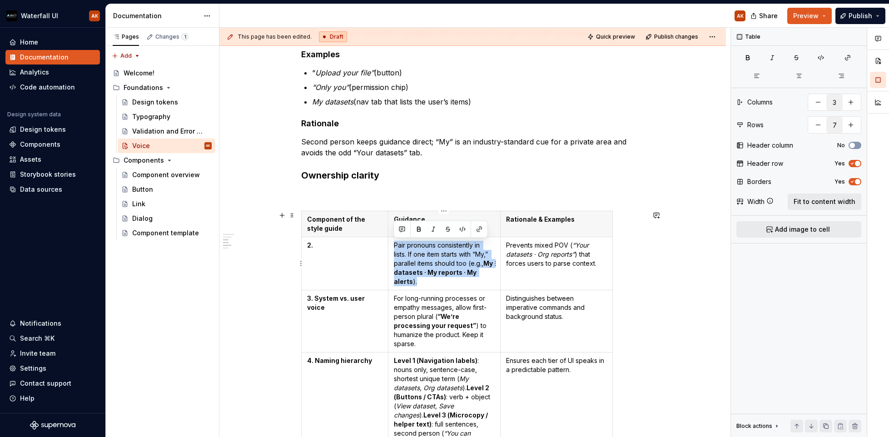
drag, startPoint x: 421, startPoint y: 283, endPoint x: 394, endPoint y: 247, distance: 44.4
click at [394, 247] on p "Pair pronouns consistently in lists. If one item starts with “My,” parallel ite…" at bounding box center [444, 263] width 101 height 45
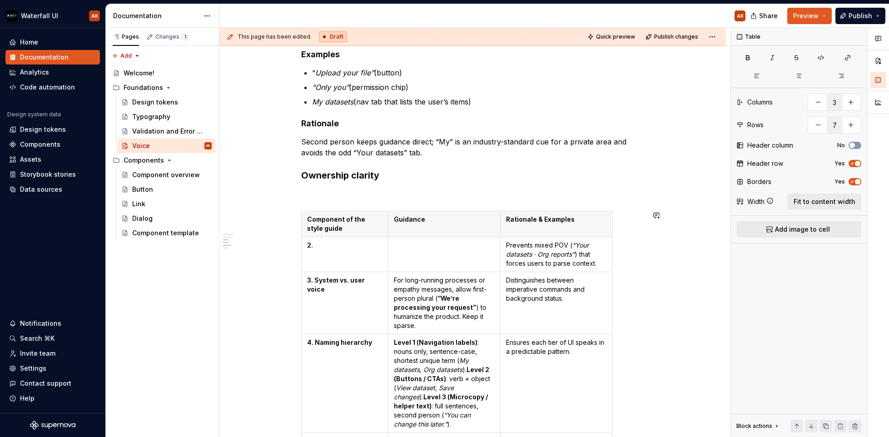
click at [350, 205] on div "UI Voice Style Point-of-view rule Use second person for actions, instructions, …" at bounding box center [473, 389] width 344 height 829
click at [334, 186] on div "UI Voice Style Point-of-view rule Use second person for actions, instructions, …" at bounding box center [473, 389] width 344 height 829
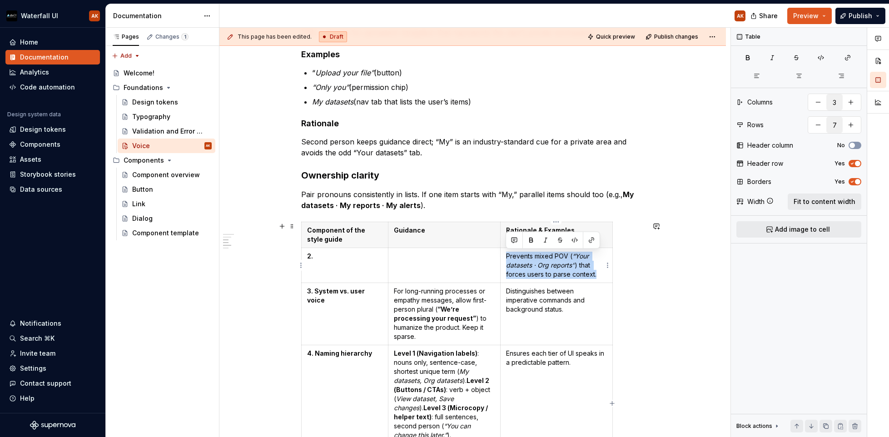
drag, startPoint x: 595, startPoint y: 274, endPoint x: 505, endPoint y: 254, distance: 92.1
click at [506, 254] on p "Prevents mixed POV ( “Your datasets · Org reports” ) that forces users to parse…" at bounding box center [556, 265] width 101 height 27
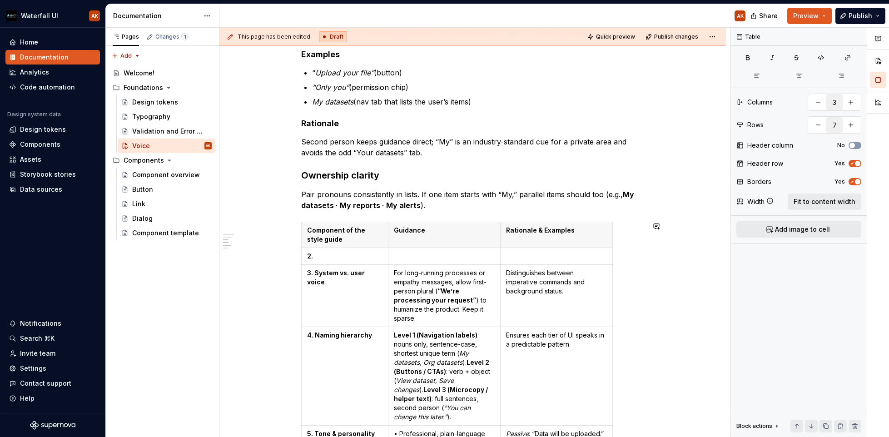
click at [530, 213] on div "UI Voice Style Point-of-view rule Use second person for actions, instructions, …" at bounding box center [473, 386] width 344 height 822
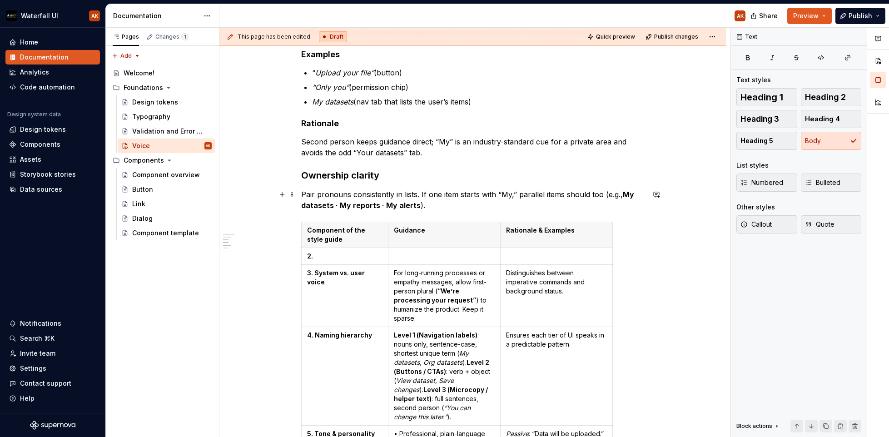
click at [484, 206] on p "Pair pronouns consistently in lists. If one item starts with “My,” parallel ite…" at bounding box center [473, 200] width 344 height 22
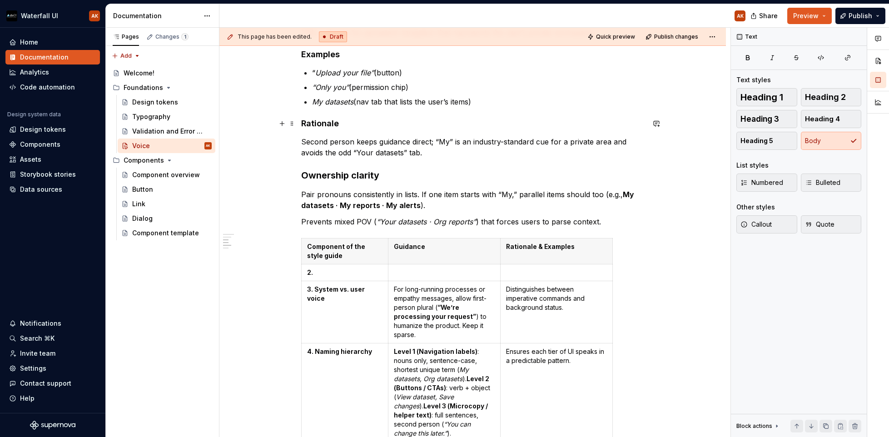
click at [328, 124] on strong "Rationale" at bounding box center [320, 124] width 38 height 10
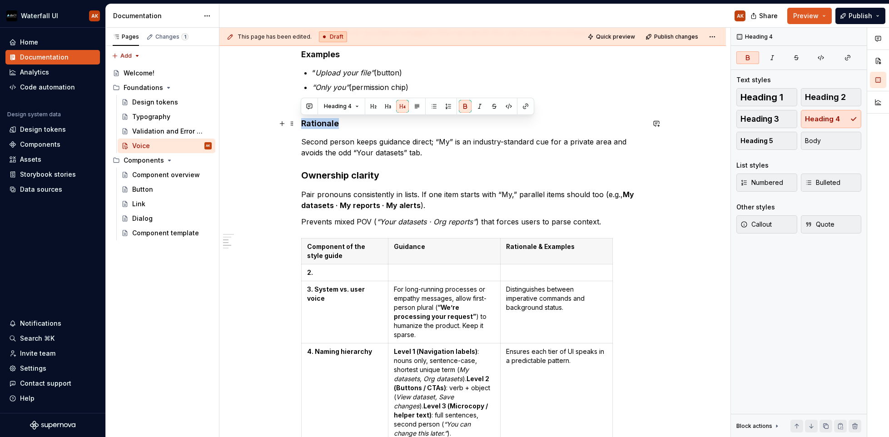
click at [328, 124] on strong "Rationale" at bounding box center [320, 124] width 38 height 10
copy strong "Rationale"
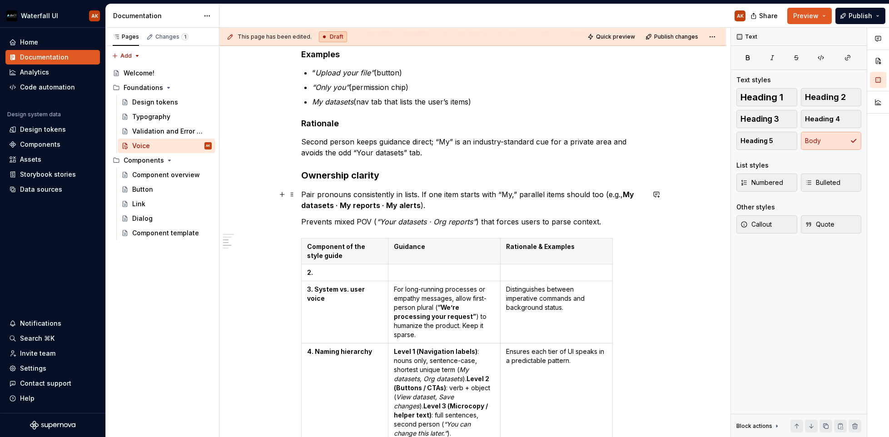
click at [430, 204] on p "Pair pronouns consistently in lists. If one item starts with “My,” parallel ite…" at bounding box center [473, 200] width 344 height 22
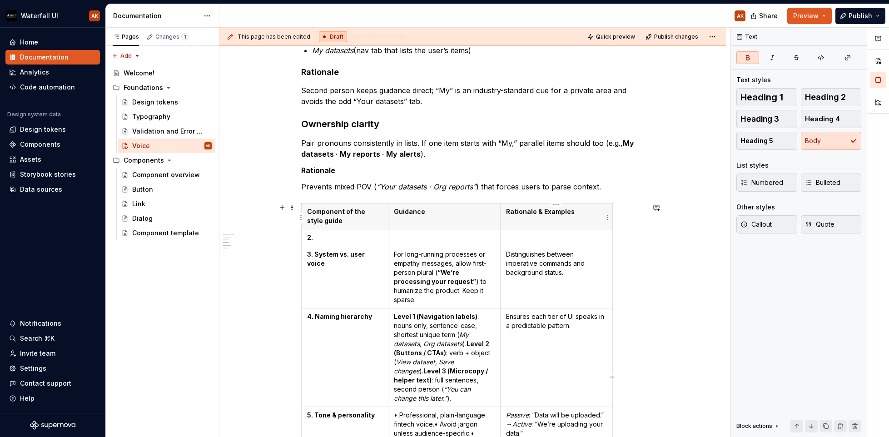
scroll to position [255, 0]
click at [301, 236] on html "Waterfall UI AK Home Documentation Analytics Code automation Design system data…" at bounding box center [444, 218] width 889 height 437
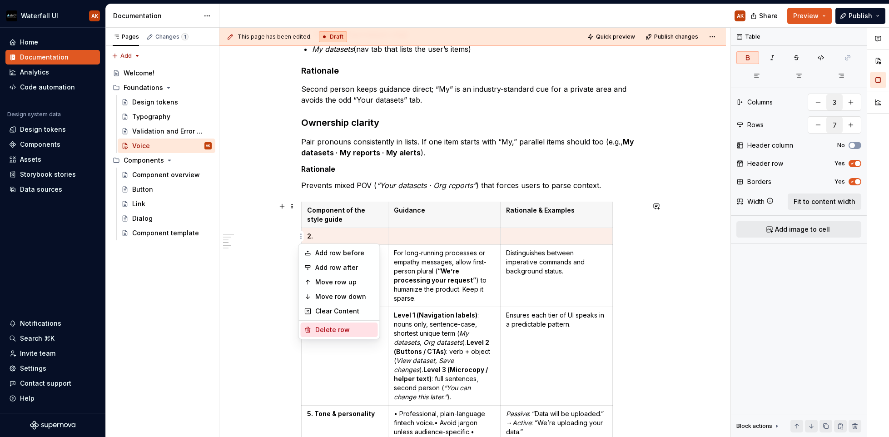
click at [325, 329] on div "Delete row" at bounding box center [344, 329] width 59 height 9
type input "6"
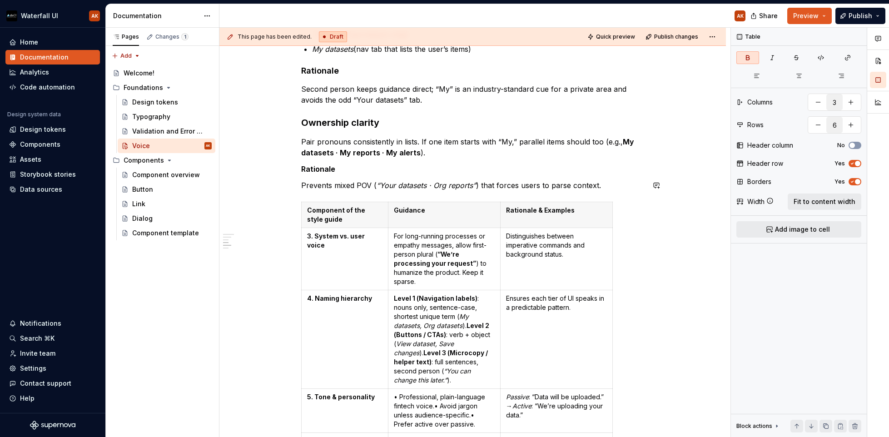
click at [622, 187] on p "Prevents mixed POV ( “Your datasets · Org reports” ) that forces users to parse…" at bounding box center [473, 185] width 344 height 11
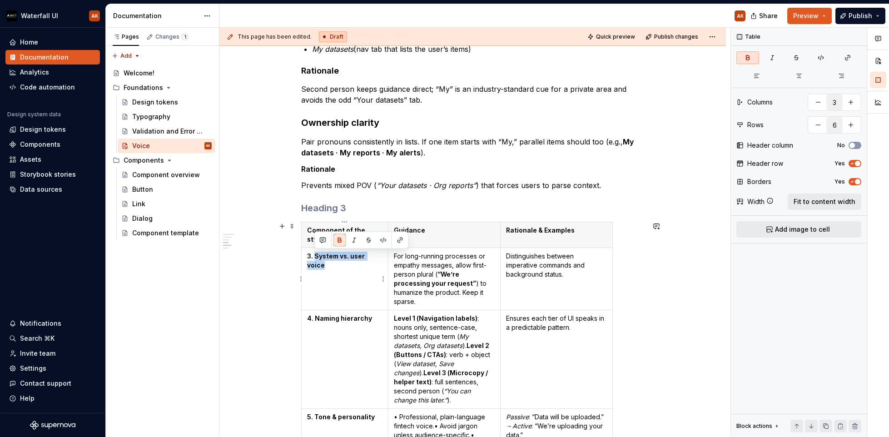
drag, startPoint x: 382, startPoint y: 256, endPoint x: 314, endPoint y: 255, distance: 67.7
click at [314, 255] on p "3. System vs. user voice" at bounding box center [344, 261] width 75 height 18
click at [313, 211] on h3 at bounding box center [473, 208] width 344 height 13
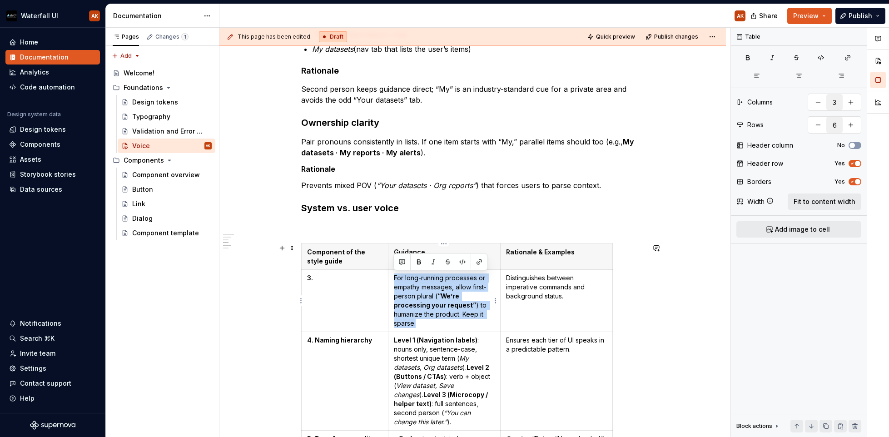
drag, startPoint x: 418, startPoint y: 323, endPoint x: 391, endPoint y: 276, distance: 54.6
click at [391, 276] on td "For long-running processes or empathy messages, allow first-person plural ( “We…" at bounding box center [444, 301] width 112 height 62
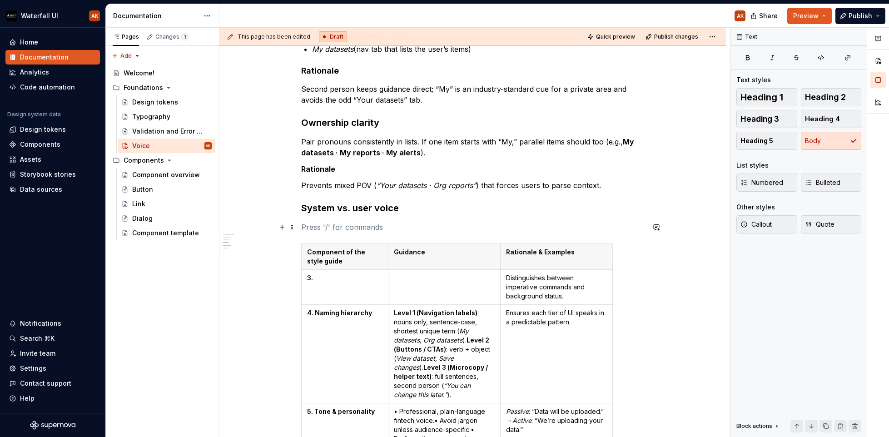
click at [336, 229] on p at bounding box center [473, 227] width 344 height 11
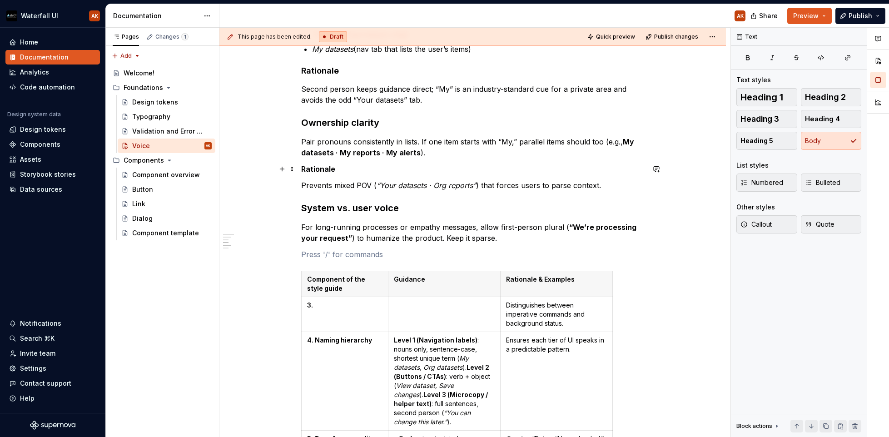
click at [314, 170] on strong "Rationale" at bounding box center [318, 168] width 34 height 9
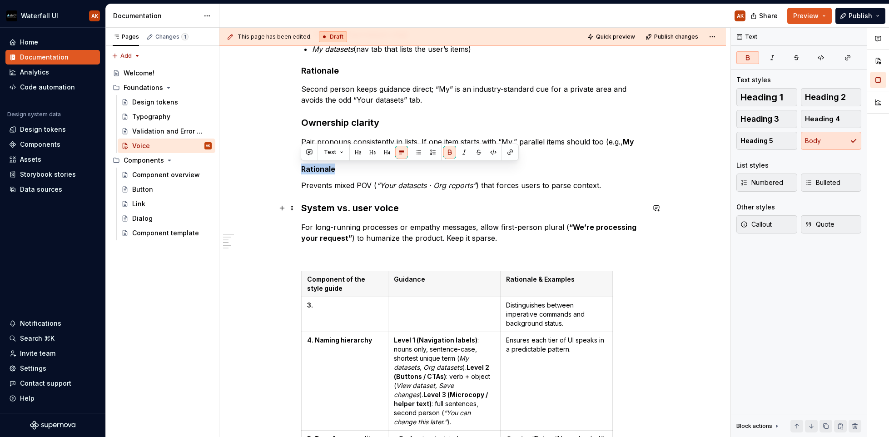
copy strong "Rationale"
click at [314, 263] on div "UI Voice Style Point-of-view rule Use second person for actions, instructions, …" at bounding box center [473, 362] width 344 height 880
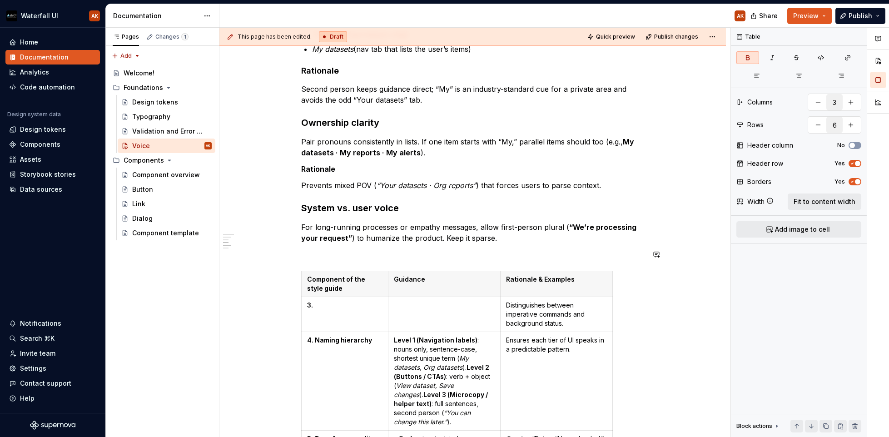
click at [314, 258] on p at bounding box center [473, 254] width 344 height 11
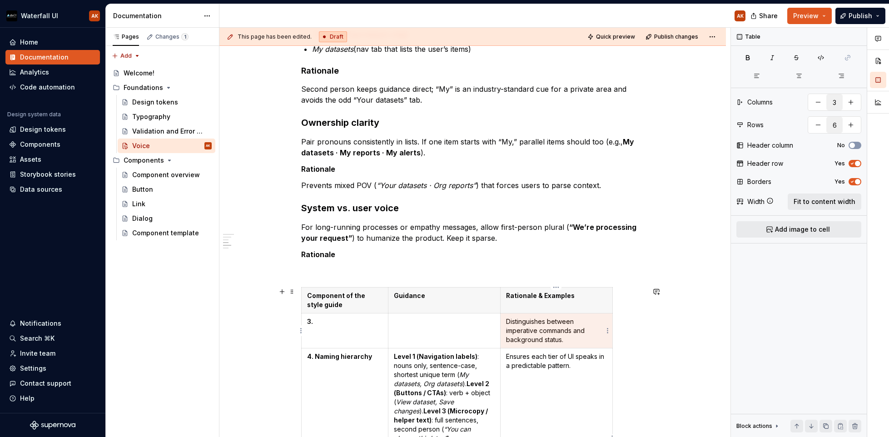
drag, startPoint x: 568, startPoint y: 340, endPoint x: 506, endPoint y: 320, distance: 64.7
click at [506, 320] on p "Distinguishes between imperative commands and background status." at bounding box center [556, 330] width 101 height 27
drag, startPoint x: 506, startPoint y: 320, endPoint x: 572, endPoint y: 340, distance: 69.0
click at [572, 340] on p "Distinguishes between imperative commands and background status." at bounding box center [556, 330] width 101 height 27
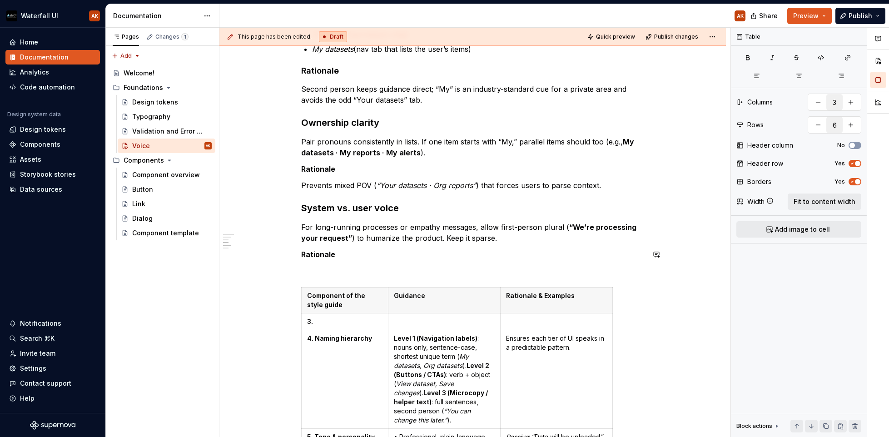
click at [339, 268] on p at bounding box center [473, 270] width 344 height 11
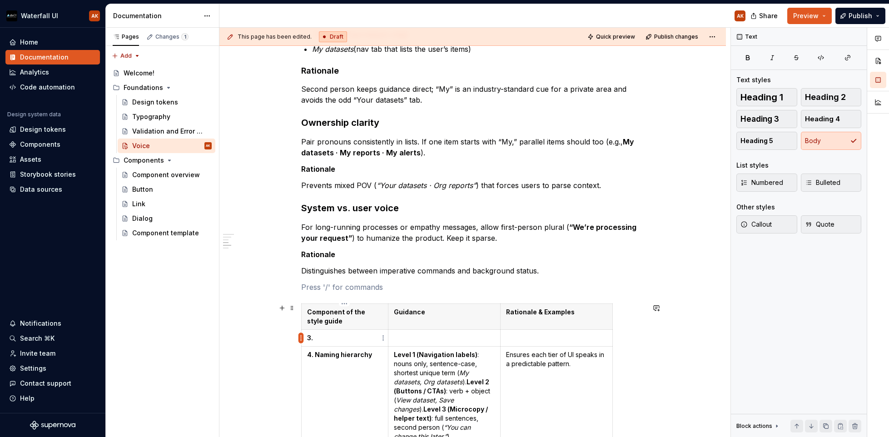
click at [298, 339] on html "Waterfall UI AK Home Documentation Analytics Code automation Design system data…" at bounding box center [444, 218] width 889 height 437
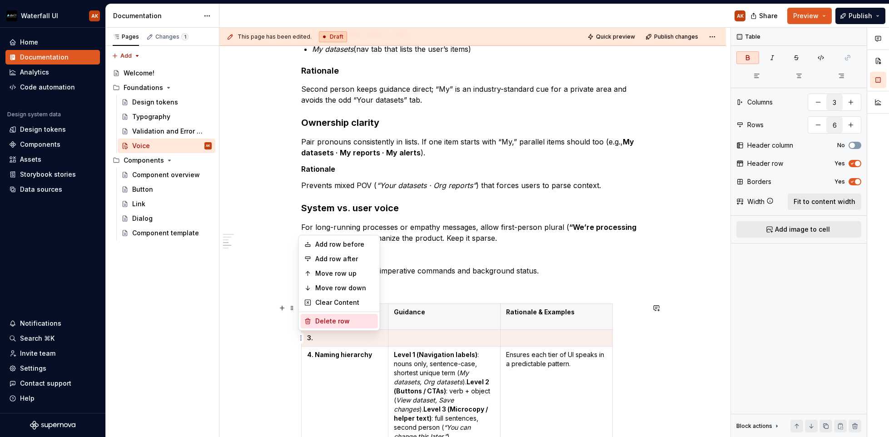
click at [314, 320] on div "Delete row" at bounding box center [339, 321] width 77 height 15
type input "5"
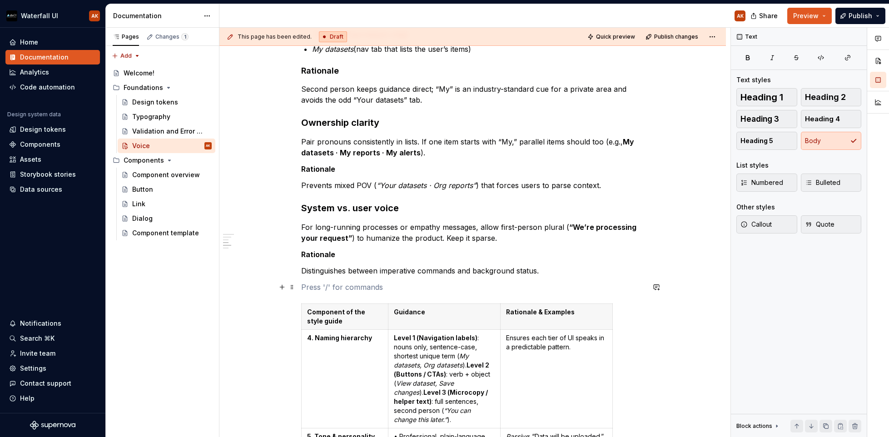
click at [312, 292] on p at bounding box center [473, 287] width 344 height 11
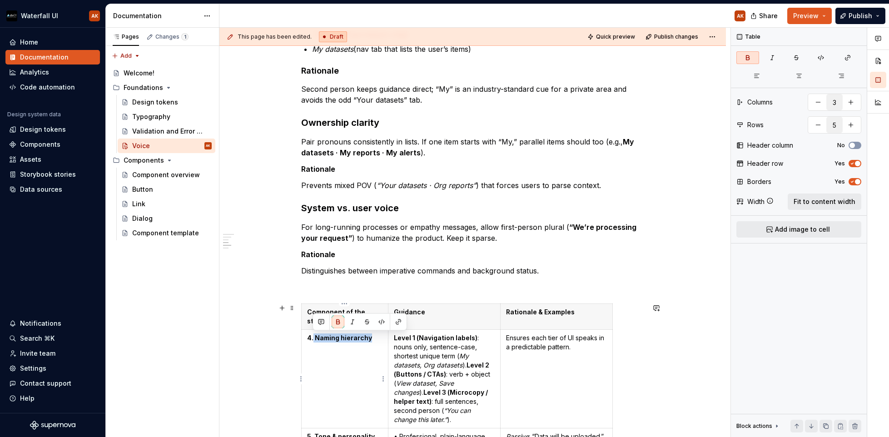
drag, startPoint x: 313, startPoint y: 338, endPoint x: 370, endPoint y: 338, distance: 57.3
click at [370, 338] on p "4. Naming hierarchy" at bounding box center [344, 338] width 75 height 9
click at [335, 292] on p at bounding box center [473, 287] width 344 height 11
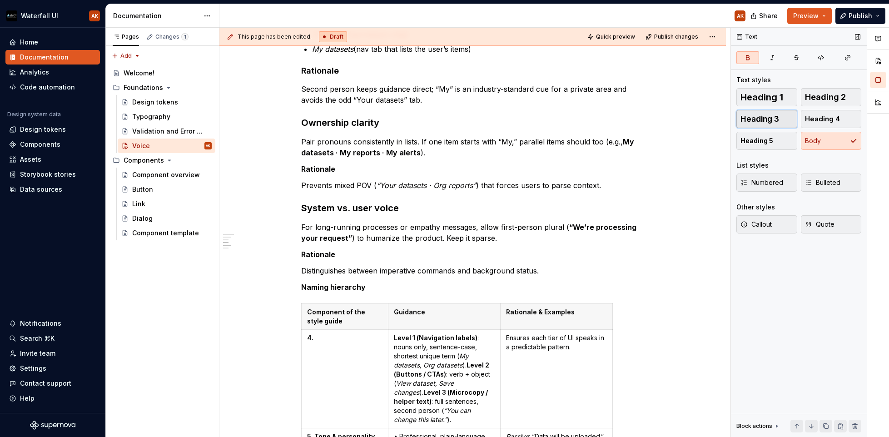
click at [772, 114] on button "Heading 3" at bounding box center [767, 119] width 61 height 18
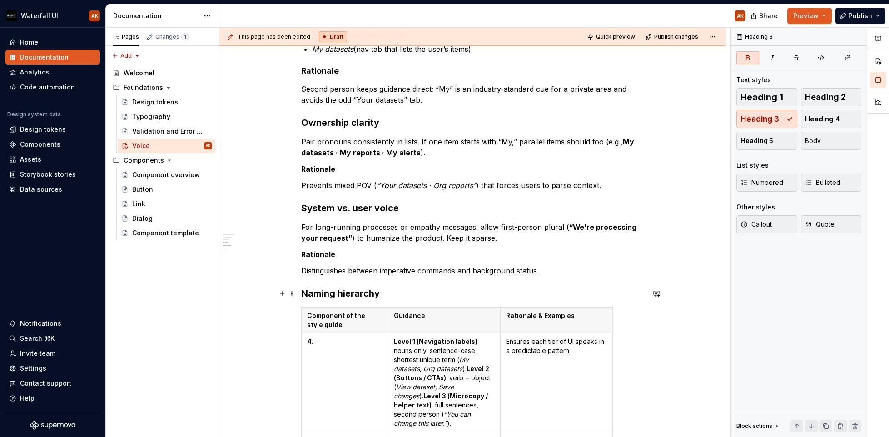
click at [507, 286] on div "UI Voice Style Point-of-view rule Use second person for actions, instructions, …" at bounding box center [473, 362] width 344 height 881
click at [497, 289] on h3 "Naming hierarchy" at bounding box center [473, 293] width 344 height 13
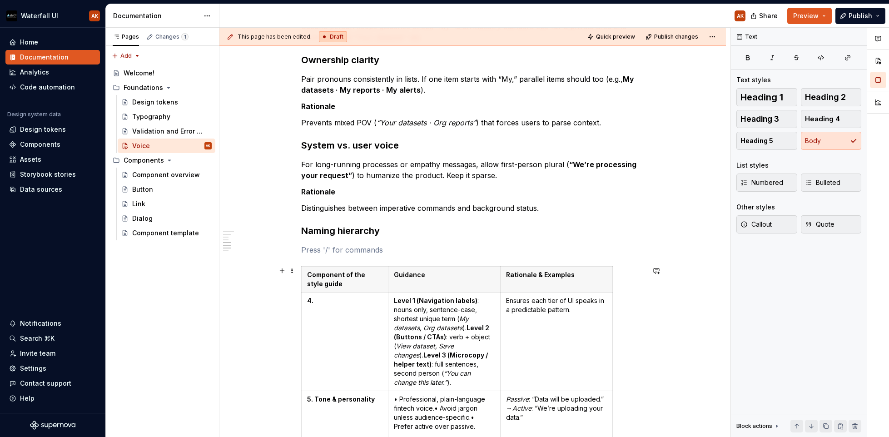
scroll to position [321, 0]
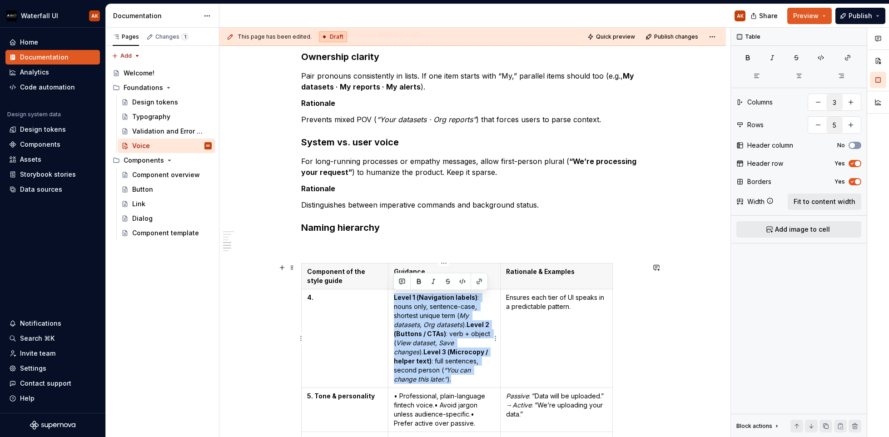
drag, startPoint x: 463, startPoint y: 382, endPoint x: 393, endPoint y: 294, distance: 111.8
click at [393, 294] on td "Level 1 (Navigation labels) : nouns only, sentence-case, shortest unique term (…" at bounding box center [444, 338] width 112 height 99
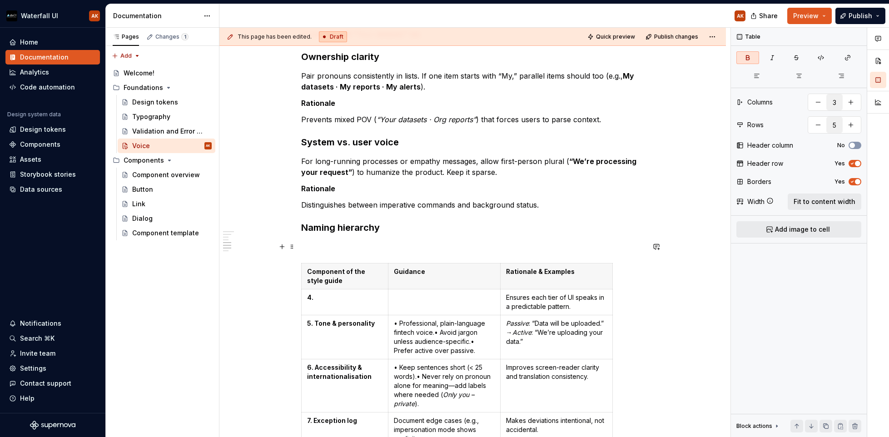
click at [320, 245] on p at bounding box center [473, 246] width 344 height 11
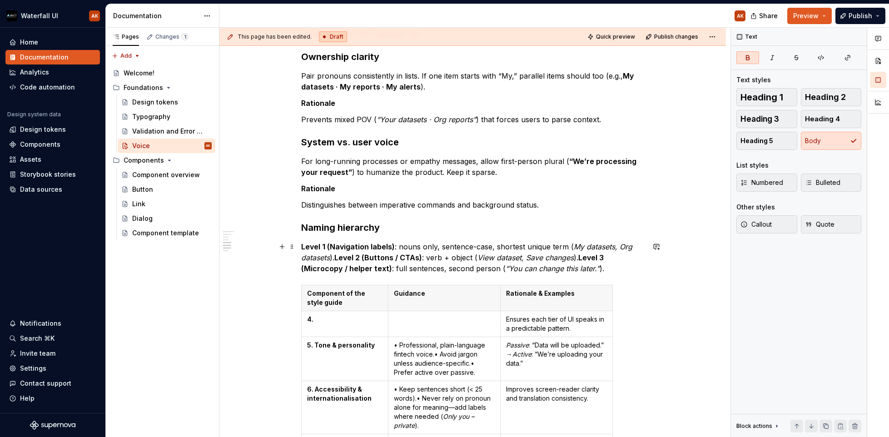
click at [337, 256] on strong "Level 2 (Buttons / CTAs)" at bounding box center [378, 257] width 88 height 9
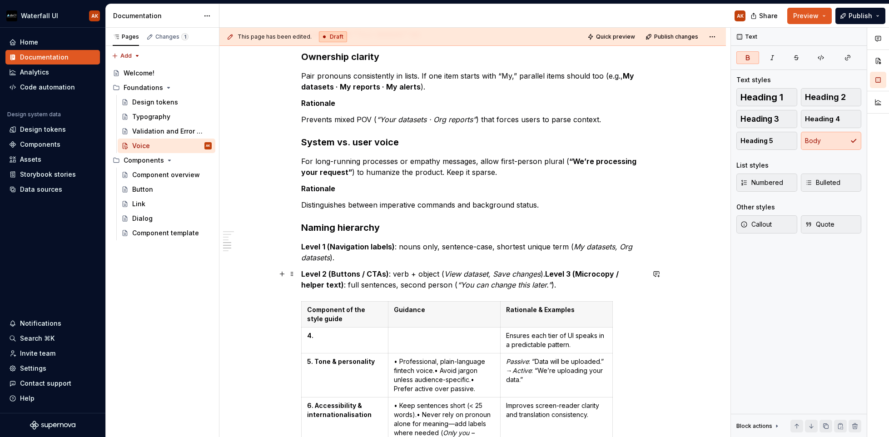
click at [543, 273] on strong "Level 3 (Microcopy / helper text)" at bounding box center [460, 279] width 319 height 20
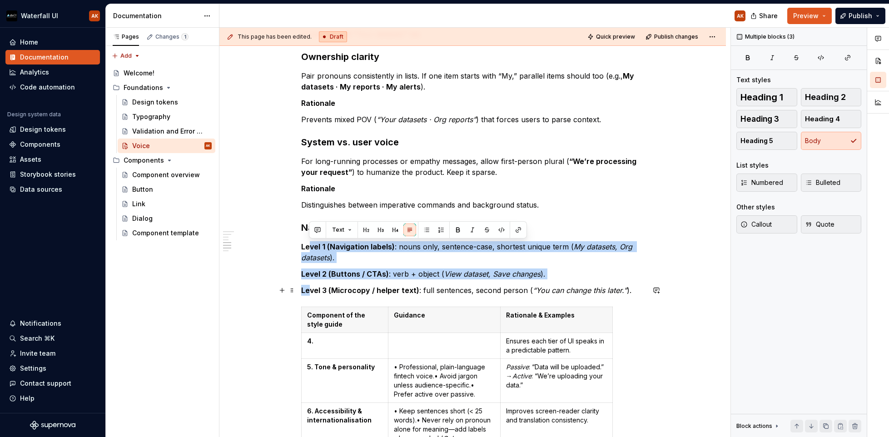
drag, startPoint x: 309, startPoint y: 246, endPoint x: 310, endPoint y: 286, distance: 40.0
click at [310, 286] on div "UI Voice Style Point-of-view rule Use second person for actions, instructions, …" at bounding box center [473, 293] width 344 height 874
click at [772, 184] on span "Numbered" at bounding box center [762, 182] width 43 height 9
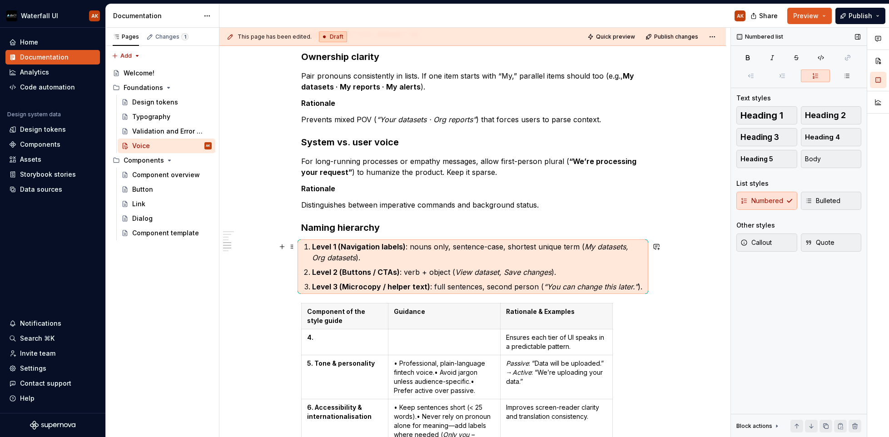
click at [337, 246] on strong "Level 1 (Navigation labels)" at bounding box center [359, 246] width 94 height 9
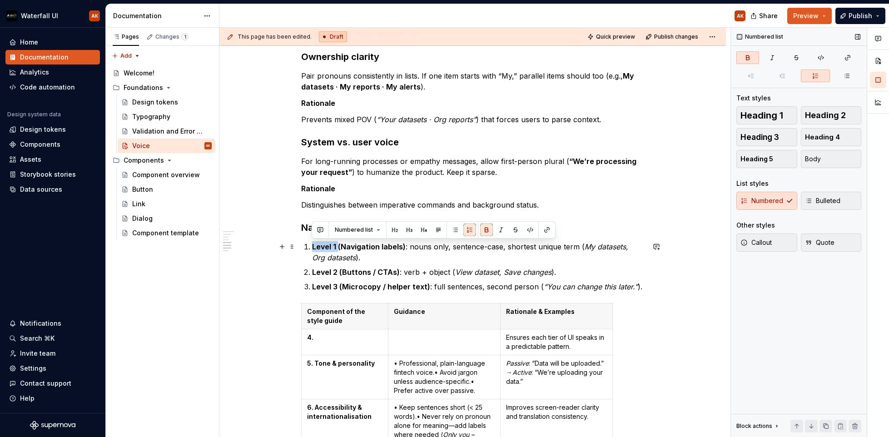
drag, startPoint x: 337, startPoint y: 246, endPoint x: 313, endPoint y: 246, distance: 24.1
click at [313, 246] on strong "Level 1 (Navigation labels)" at bounding box center [359, 246] width 94 height 9
click at [317, 249] on strong "Level 1 (Navigation labels)" at bounding box center [359, 246] width 94 height 9
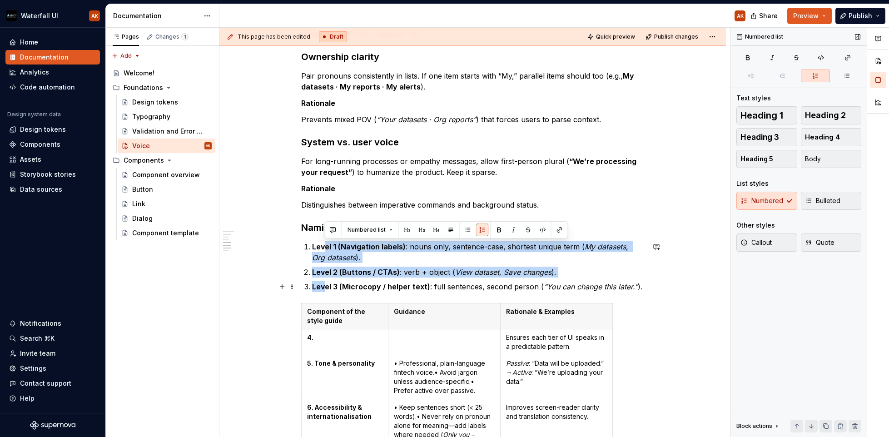
drag, startPoint x: 322, startPoint y: 249, endPoint x: 324, endPoint y: 283, distance: 34.1
click at [324, 283] on ol "Level 1 (Navigation labels) : nouns only, sentence-case, shortest unique term (…" at bounding box center [478, 266] width 333 height 51
click at [772, 195] on button "Bulleted" at bounding box center [831, 201] width 61 height 18
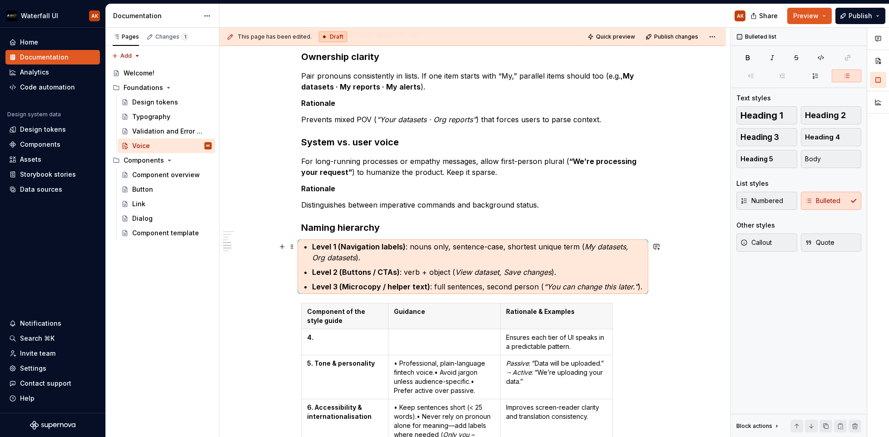
click at [430, 257] on p "Level 1 (Navigation labels) : nouns only, sentence-case, shortest unique term (…" at bounding box center [478, 252] width 333 height 22
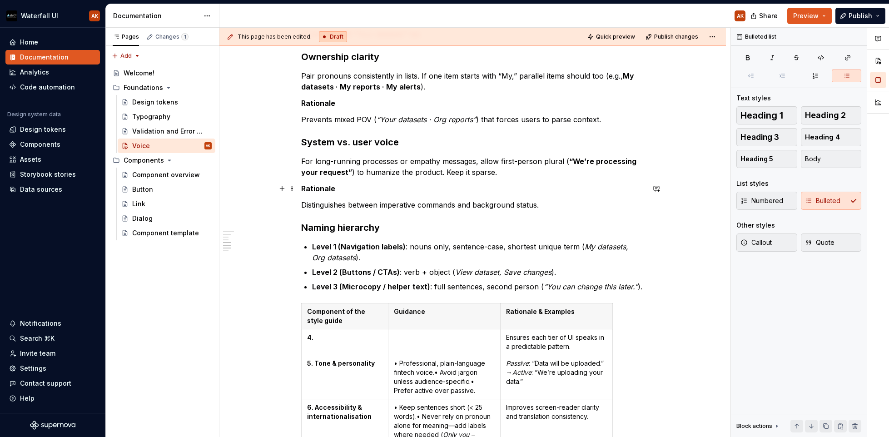
click at [319, 191] on strong "Rationale" at bounding box center [318, 188] width 34 height 9
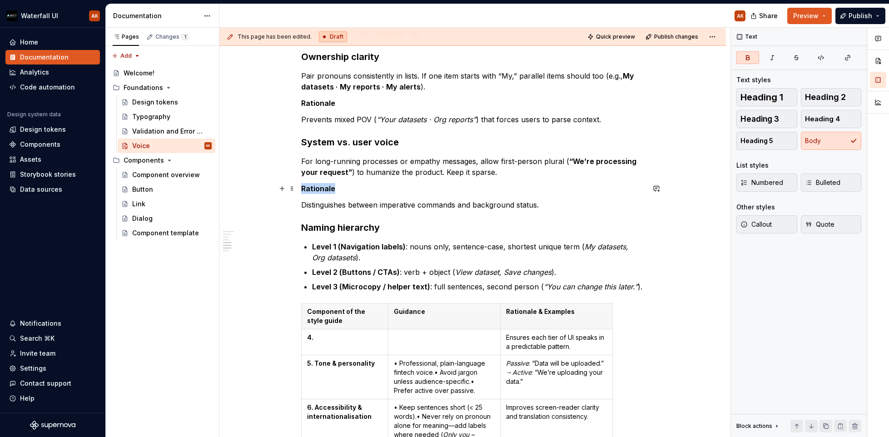
click at [319, 191] on strong "Rationale" at bounding box center [318, 188] width 34 height 9
copy strong "Rationale"
click at [633, 286] on p "Level 3 (Microcopy / helper text) : full sentences, second person ( “You can ch…" at bounding box center [478, 286] width 333 height 11
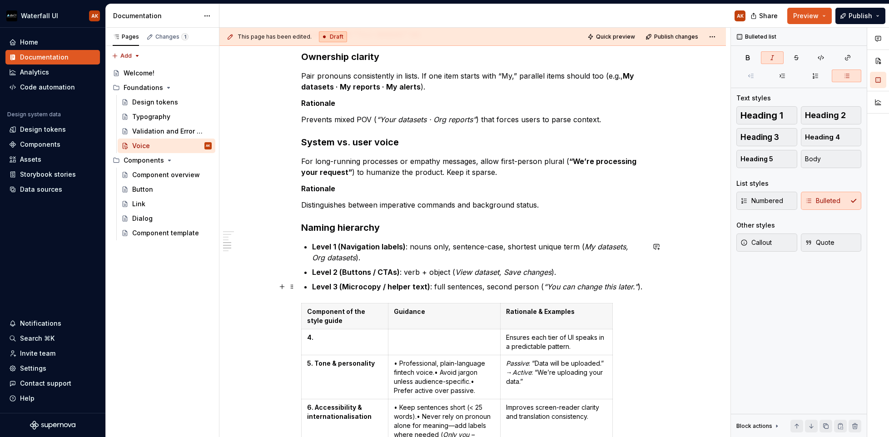
click at [640, 286] on p "Level 3 (Microcopy / helper text) : full sentences, second person ( “You can ch…" at bounding box center [478, 286] width 333 height 11
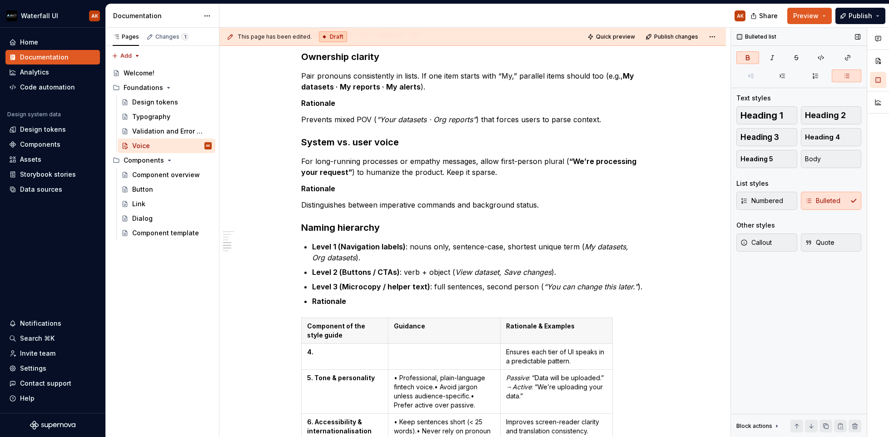
click at [772, 205] on div "Numbered Bulleted" at bounding box center [799, 201] width 125 height 18
click at [772, 139] on span "Heading 4" at bounding box center [822, 137] width 35 height 9
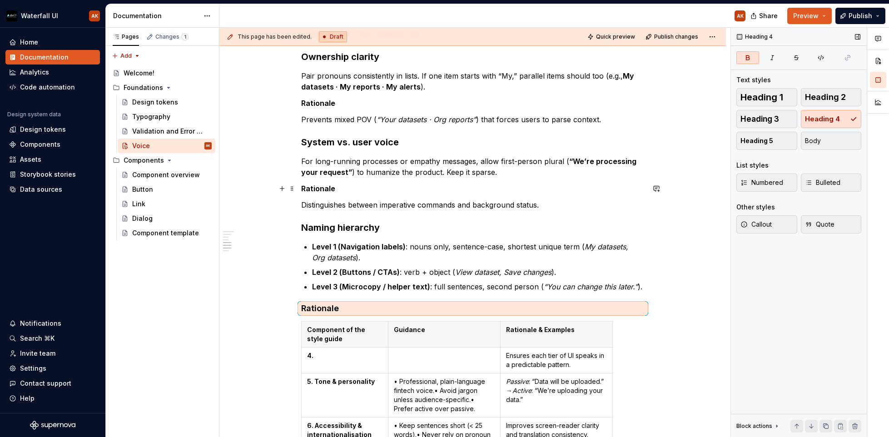
click at [322, 191] on strong "Rationale" at bounding box center [318, 188] width 34 height 9
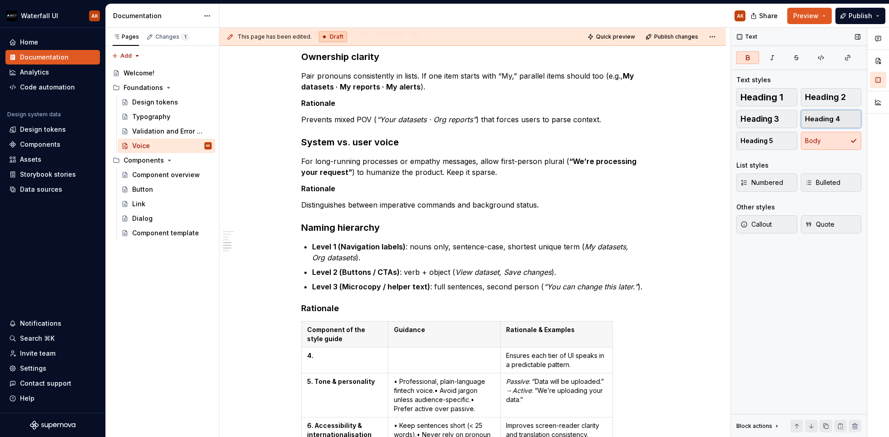
click at [772, 115] on span "Heading 4" at bounding box center [822, 119] width 35 height 9
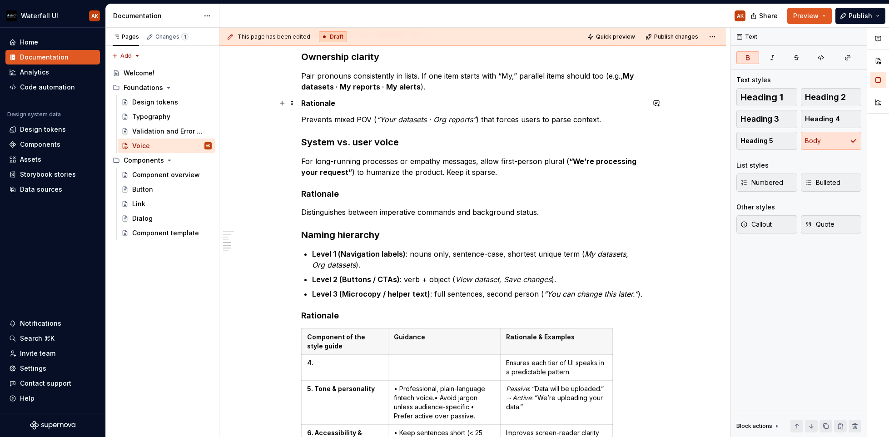
click at [322, 103] on strong "Rationale" at bounding box center [318, 103] width 34 height 9
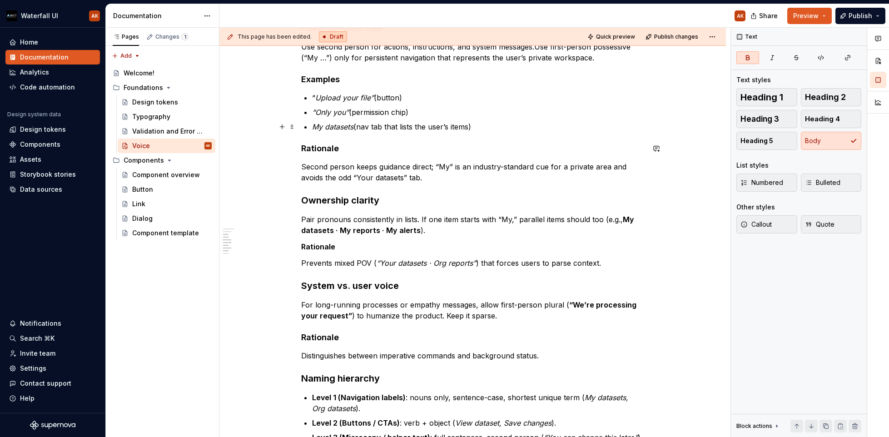
scroll to position [161, 0]
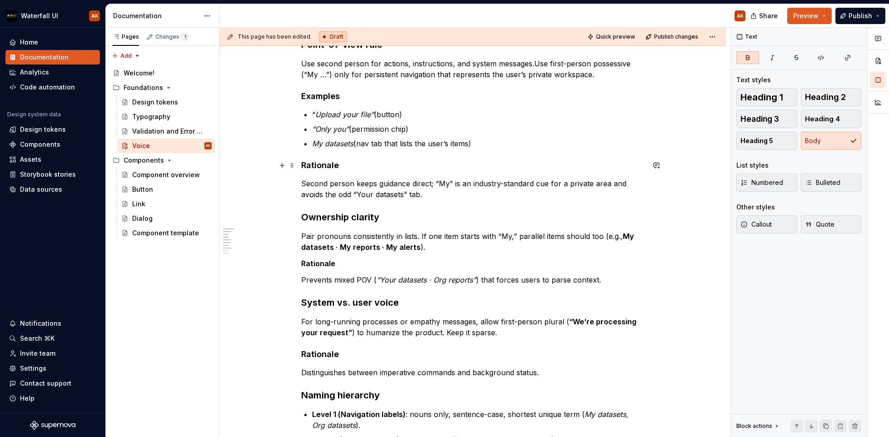
click at [320, 168] on strong "Rationale" at bounding box center [320, 165] width 38 height 10
click at [316, 266] on strong "Rationale" at bounding box center [318, 263] width 34 height 9
click at [772, 121] on button "Heading 4" at bounding box center [831, 119] width 61 height 18
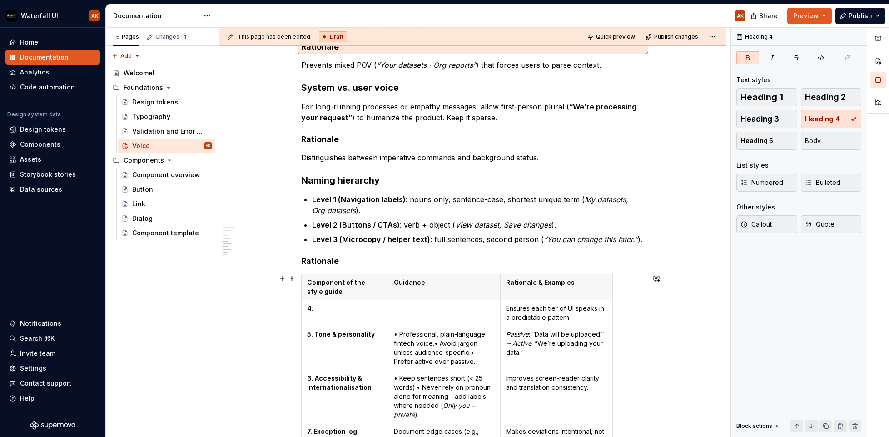
scroll to position [384, 0]
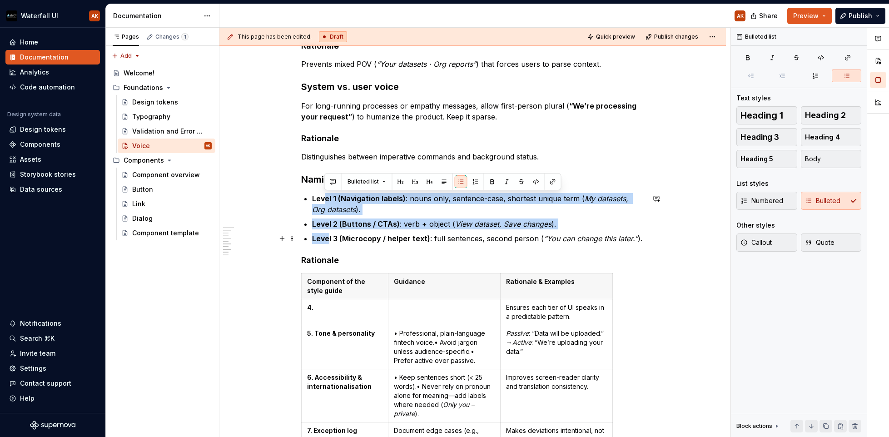
drag, startPoint x: 326, startPoint y: 197, endPoint x: 329, endPoint y: 236, distance: 39.2
click at [329, 236] on ul "Level 1 (Navigation labels) : nouns only, sentence-case, shortest unique term (…" at bounding box center [478, 218] width 333 height 51
click at [772, 200] on span "Numbered" at bounding box center [762, 200] width 43 height 9
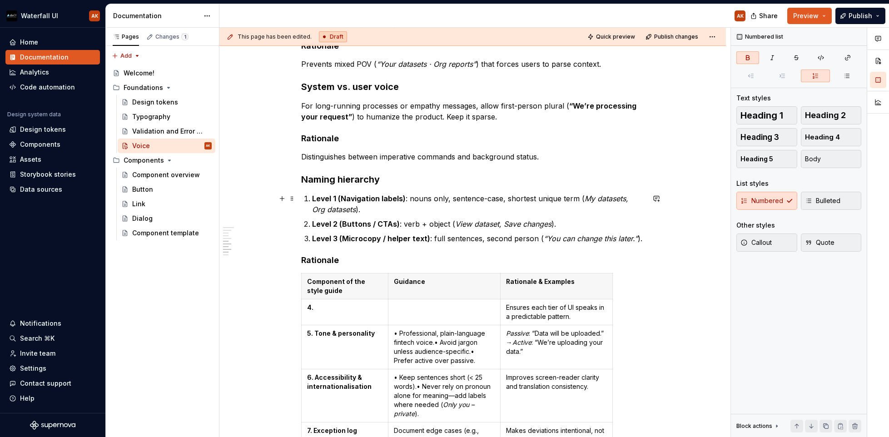
click at [329, 196] on strong "Level 1 (Navigation labels)" at bounding box center [359, 198] width 94 height 9
click at [337, 197] on strong "Level 1 (Navigation labels)" at bounding box center [359, 198] width 94 height 9
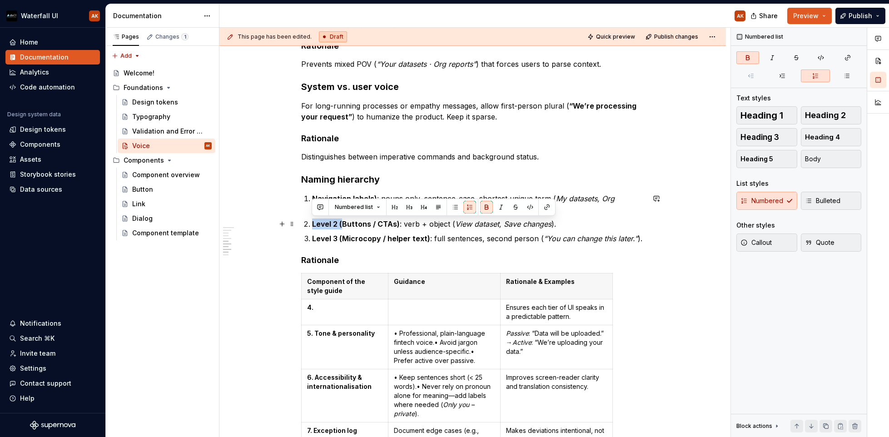
drag, startPoint x: 341, startPoint y: 224, endPoint x: 313, endPoint y: 224, distance: 28.2
click at [313, 224] on strong "Level 2 (Buttons / CTAs)" at bounding box center [356, 223] width 88 height 9
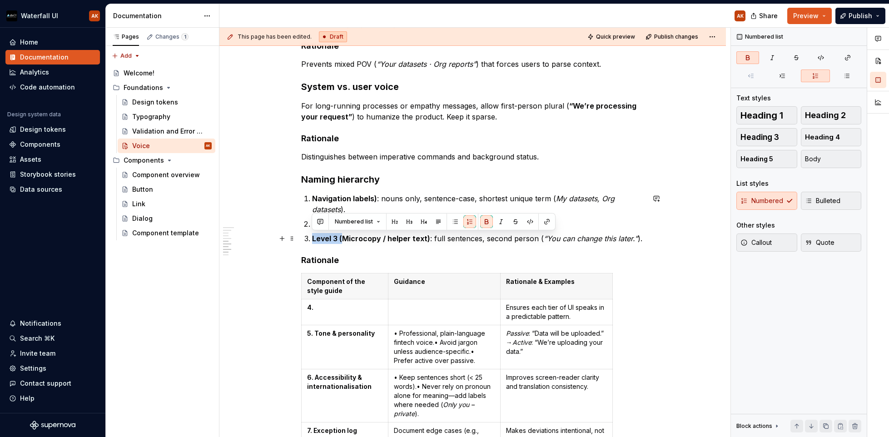
drag, startPoint x: 342, startPoint y: 240, endPoint x: 314, endPoint y: 240, distance: 28.2
click at [314, 240] on strong "Level 3 (Microcopy / helper text)" at bounding box center [371, 238] width 118 height 9
click at [373, 201] on strong "Navigation labels)" at bounding box center [344, 198] width 65 height 9
click at [369, 224] on p "Buttons / CTAs) : verb + object ( View dataset, Save changes )." at bounding box center [478, 224] width 333 height 11
click at [398, 240] on p "Microcopy / helper text) : full sentences, second person ( “You can change this…" at bounding box center [478, 238] width 333 height 11
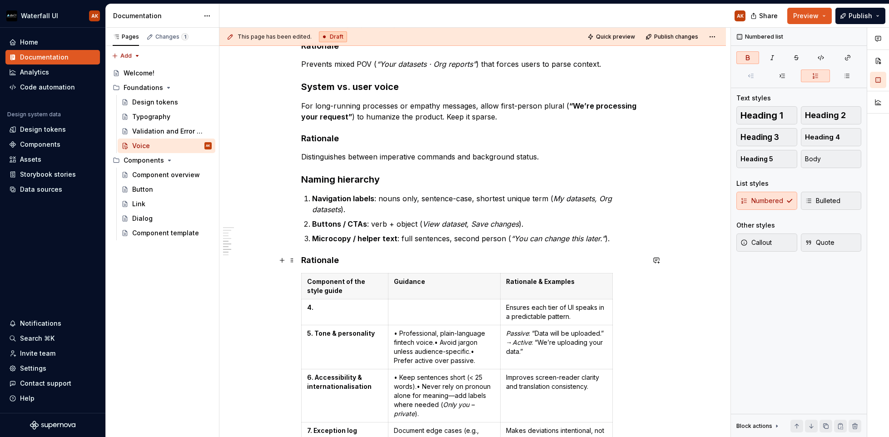
click at [438, 256] on h4 "Rationale" at bounding box center [473, 260] width 344 height 11
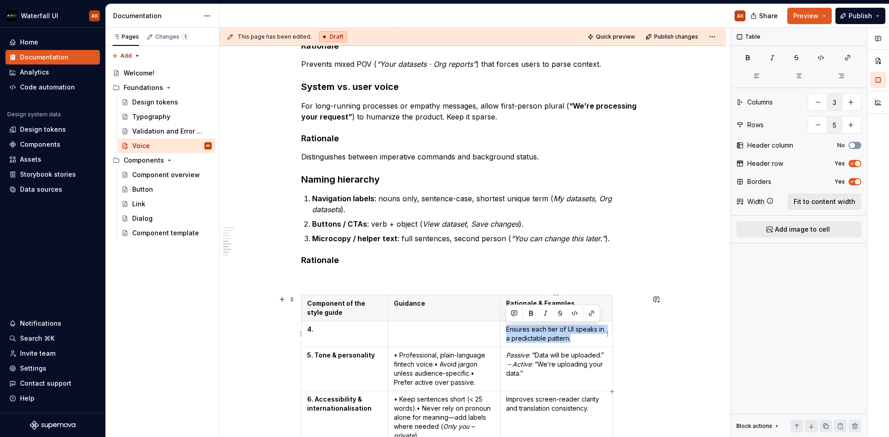
drag, startPoint x: 526, startPoint y: 336, endPoint x: 506, endPoint y: 329, distance: 20.7
click at [506, 329] on p "Ensures each tier of UI speaks in a predictable pattern." at bounding box center [556, 334] width 101 height 18
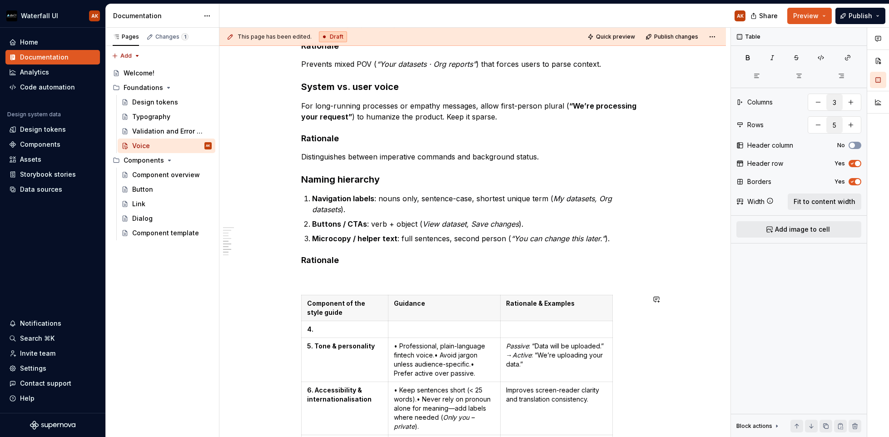
click at [360, 273] on p at bounding box center [473, 278] width 344 height 11
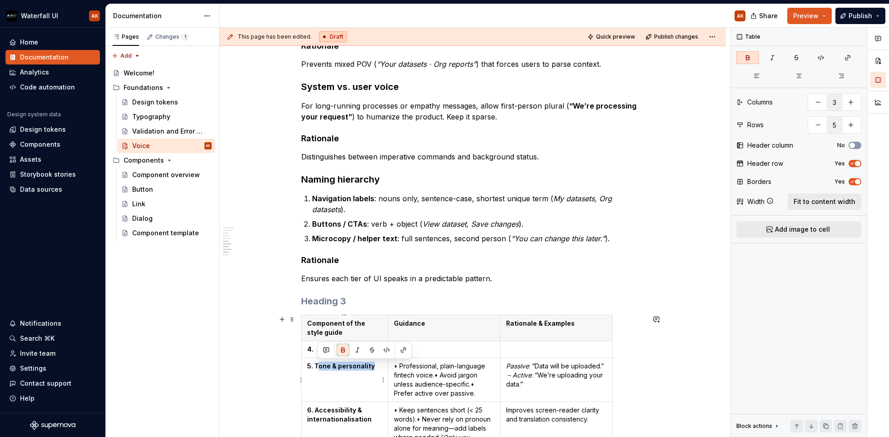
drag, startPoint x: 358, startPoint y: 365, endPoint x: 316, endPoint y: 365, distance: 41.8
click at [316, 365] on p "5. Tone & personality" at bounding box center [344, 366] width 75 height 9
click at [330, 302] on h3 at bounding box center [473, 301] width 344 height 13
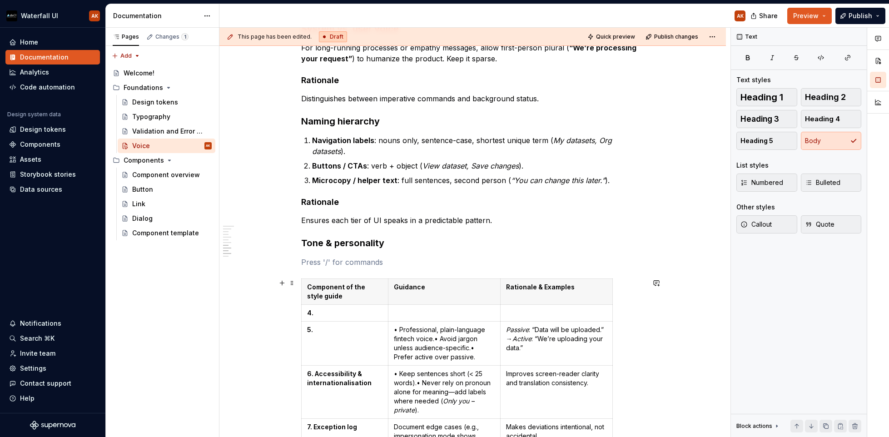
scroll to position [448, 0]
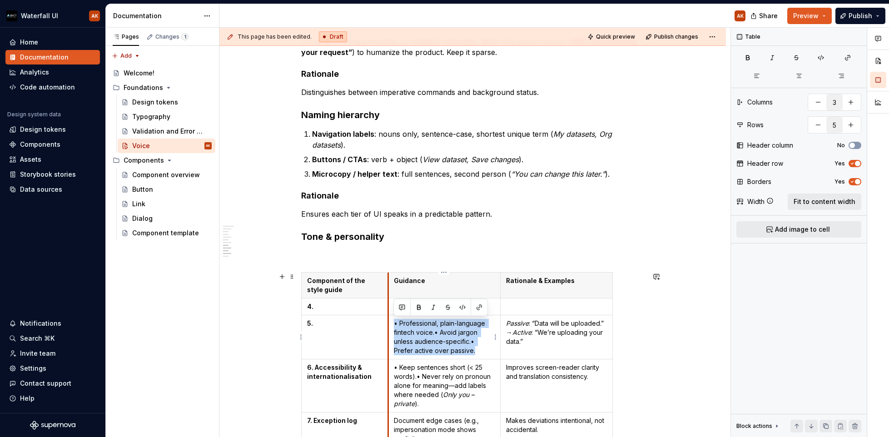
drag, startPoint x: 482, startPoint y: 353, endPoint x: 388, endPoint y: 325, distance: 97.6
click at [388, 325] on td "• Professional, plain-language fintech voice.• Avoid jargon unless audience-spe…" at bounding box center [444, 337] width 112 height 44
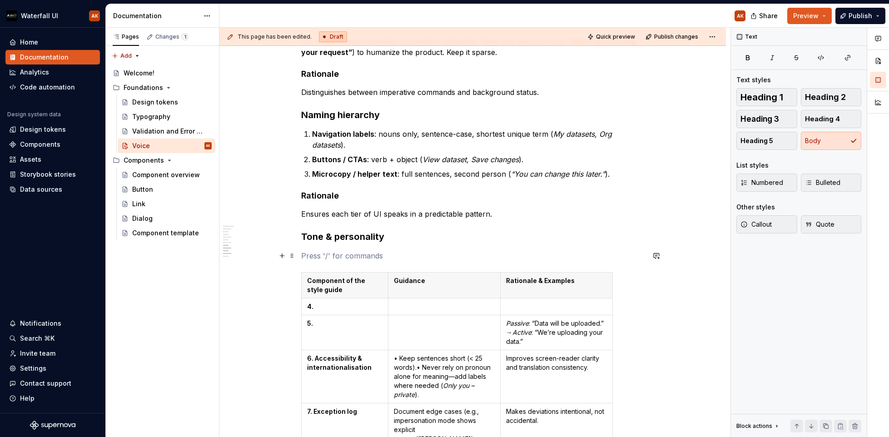
click at [321, 255] on p at bounding box center [473, 255] width 344 height 11
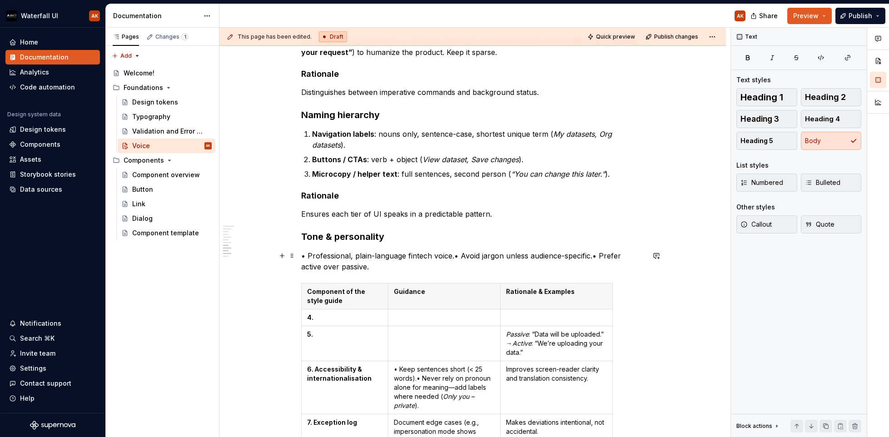
click at [455, 255] on p "• Professional, plain-language fintech voice.• Avoid jargon unless audience-spe…" at bounding box center [473, 261] width 344 height 22
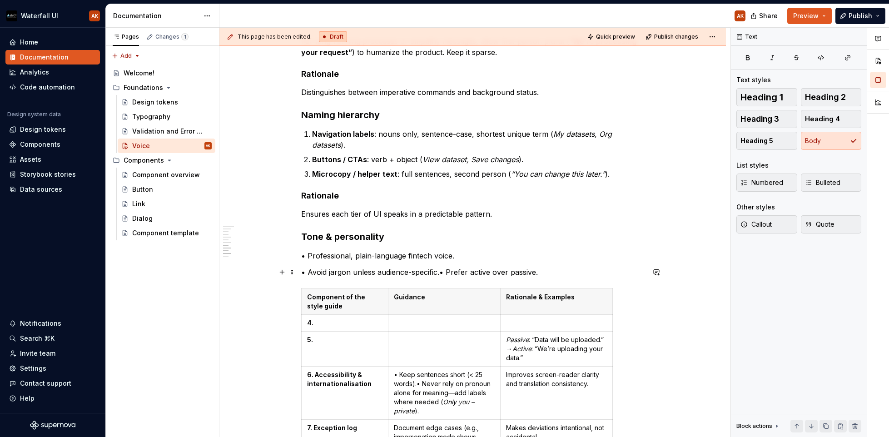
click at [440, 269] on p "• Avoid jargon unless audience-specific.• Prefer active over passive." at bounding box center [473, 272] width 344 height 11
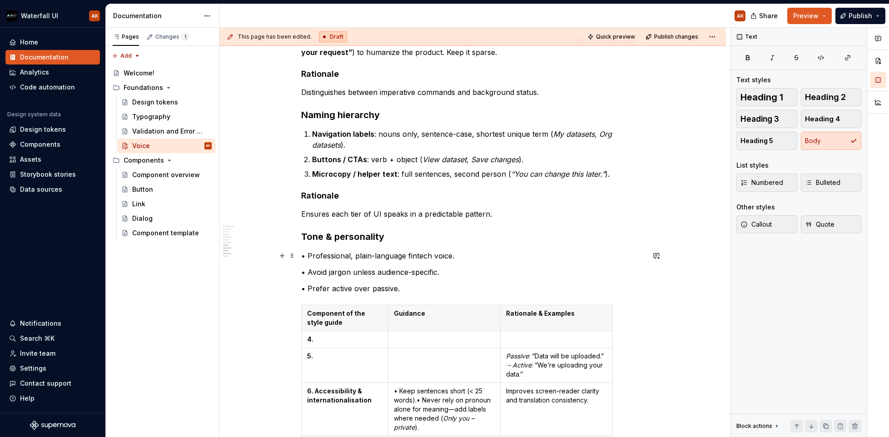
click at [307, 256] on p "• Professional, plain-language fintech voice." at bounding box center [473, 255] width 344 height 11
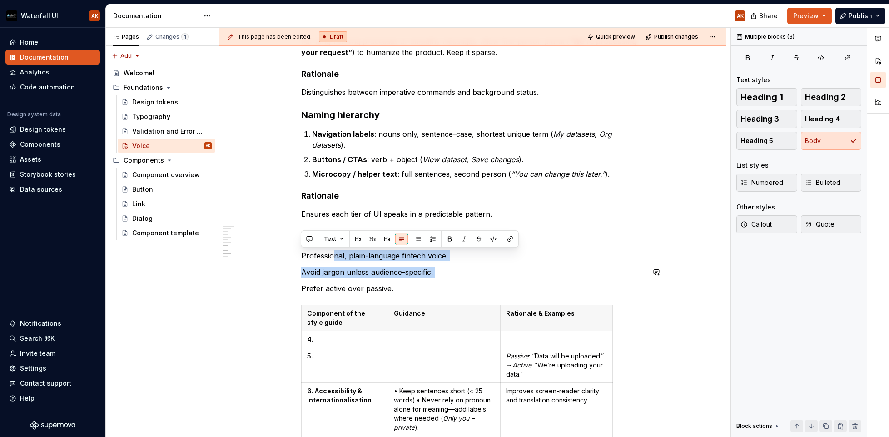
drag, startPoint x: 330, startPoint y: 266, endPoint x: 326, endPoint y: 283, distance: 16.9
click at [326, 283] on div "UI Voice Style Point-of-view rule Use second person for actions, instructions, …" at bounding box center [473, 219] width 344 height 981
click at [337, 289] on p "Prefer active over passive." at bounding box center [473, 288] width 344 height 11
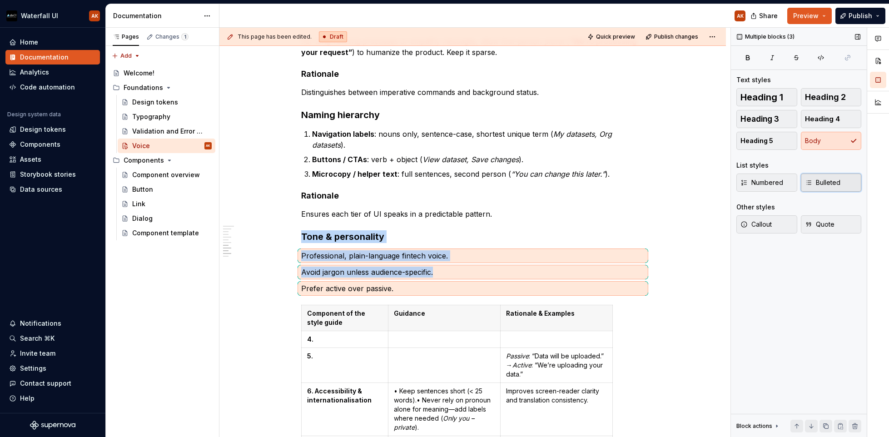
click at [772, 186] on button "Bulleted" at bounding box center [831, 183] width 61 height 18
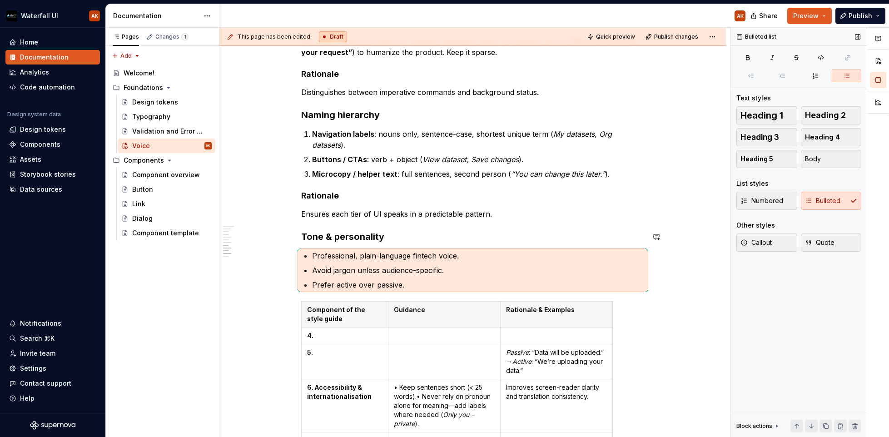
click at [393, 248] on div "UI Voice Style Point-of-view rule Use second person for actions, instructions, …" at bounding box center [473, 217] width 344 height 977
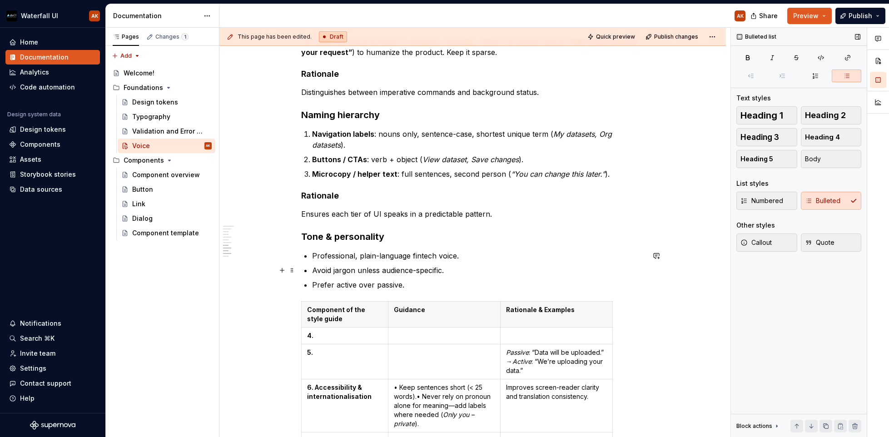
click at [397, 263] on ul "Professional, plain-language fintech voice. Avoid jargon unless audience-specif…" at bounding box center [478, 270] width 333 height 40
click at [413, 288] on p "Prefer active over passive." at bounding box center [478, 284] width 333 height 11
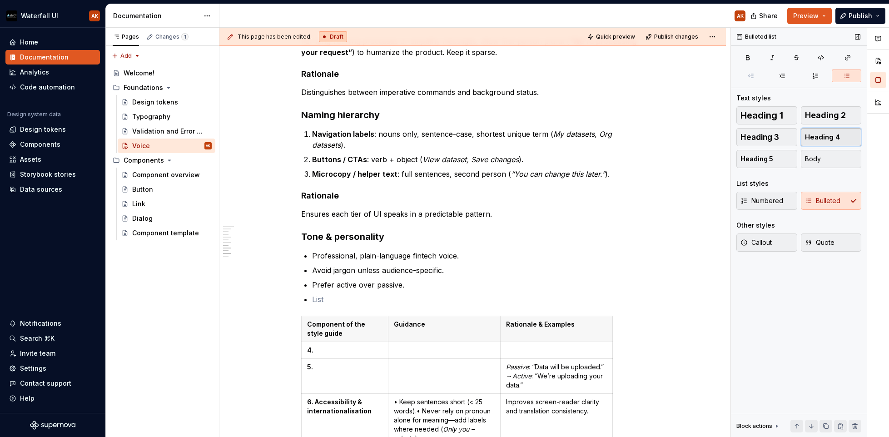
click at [772, 140] on span "Heading 4" at bounding box center [822, 137] width 35 height 9
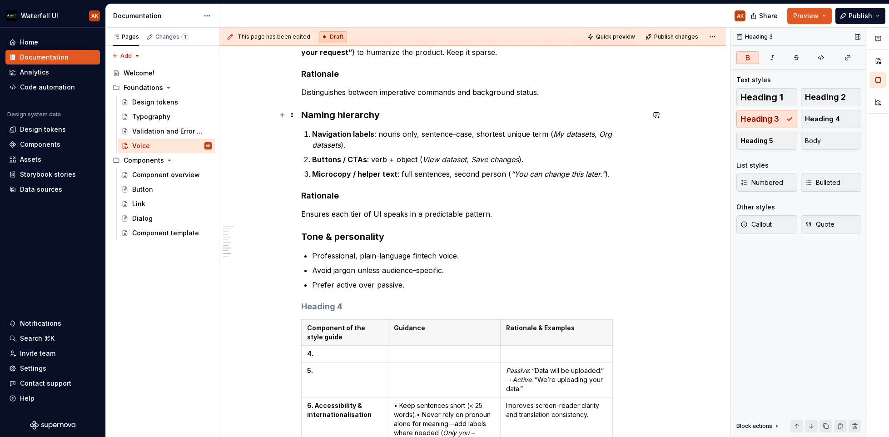
click at [350, 115] on strong "Naming hierarchy" at bounding box center [340, 115] width 79 height 11
click at [320, 195] on strong "Rationale" at bounding box center [320, 196] width 38 height 10
click at [318, 232] on strong "Tone & personality" at bounding box center [342, 236] width 83 height 11
click at [324, 308] on h4 at bounding box center [473, 306] width 344 height 11
click at [314, 197] on strong "Rationale" at bounding box center [320, 196] width 38 height 10
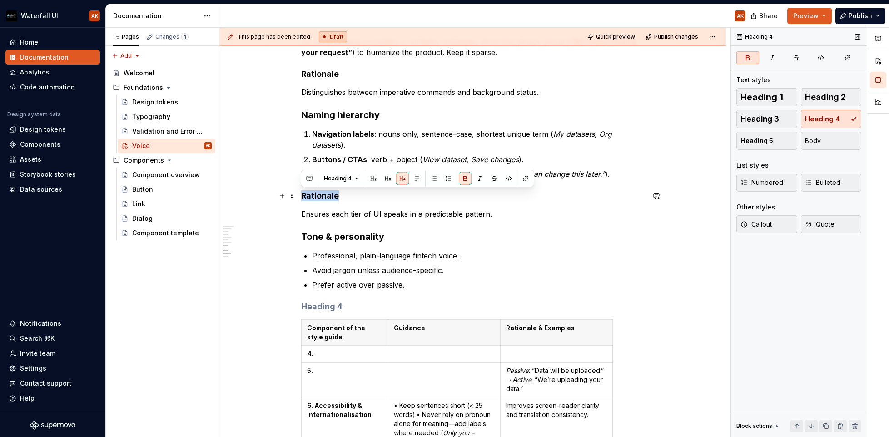
click at [314, 197] on strong "Rationale" at bounding box center [320, 196] width 38 height 10
copy strong "Rationale"
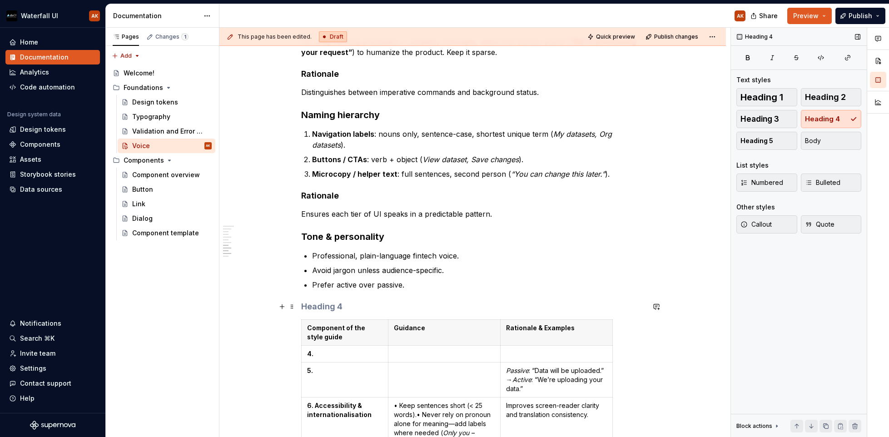
click at [321, 305] on h4 at bounding box center [473, 306] width 344 height 11
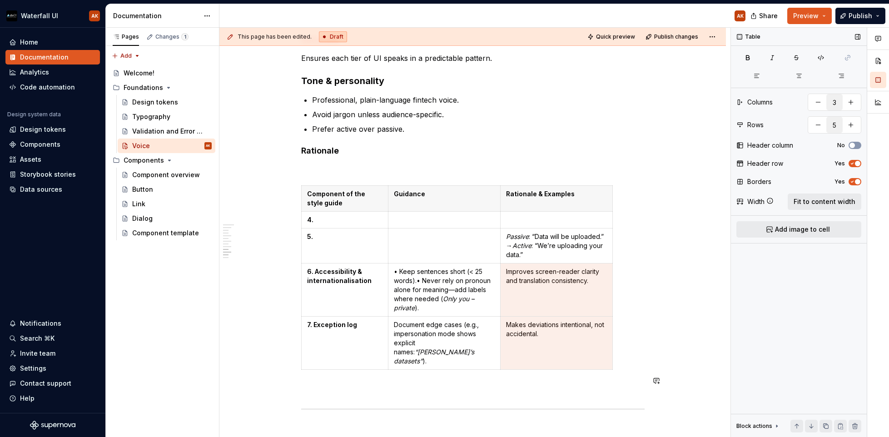
scroll to position [604, 0]
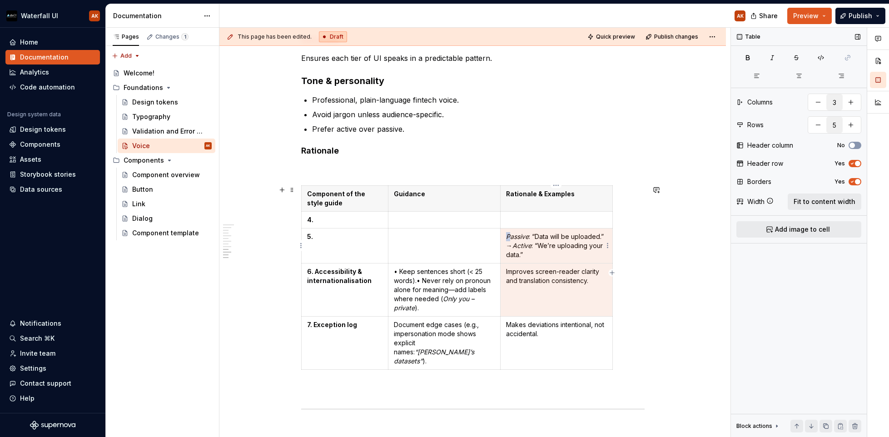
drag, startPoint x: 540, startPoint y: 411, endPoint x: 509, endPoint y: 240, distance: 174.1
click at [509, 240] on p "Passive : “Data will be uploaded.” → Active : “We’re uploading your data.”" at bounding box center [556, 245] width 101 height 27
click at [509, 240] on em "Passive" at bounding box center [517, 237] width 23 height 8
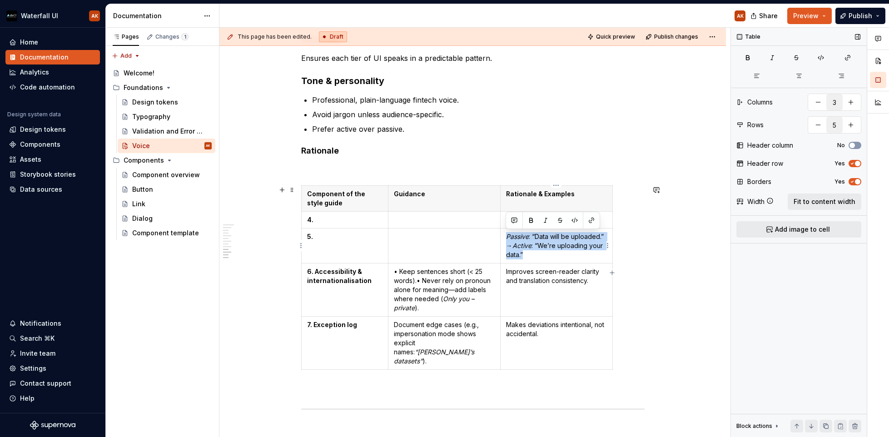
drag, startPoint x: 525, startPoint y: 254, endPoint x: 507, endPoint y: 236, distance: 25.7
click at [507, 236] on p "Passive : “Data will be uploaded.” → Active : “We’re uploading your data.”" at bounding box center [556, 245] width 101 height 27
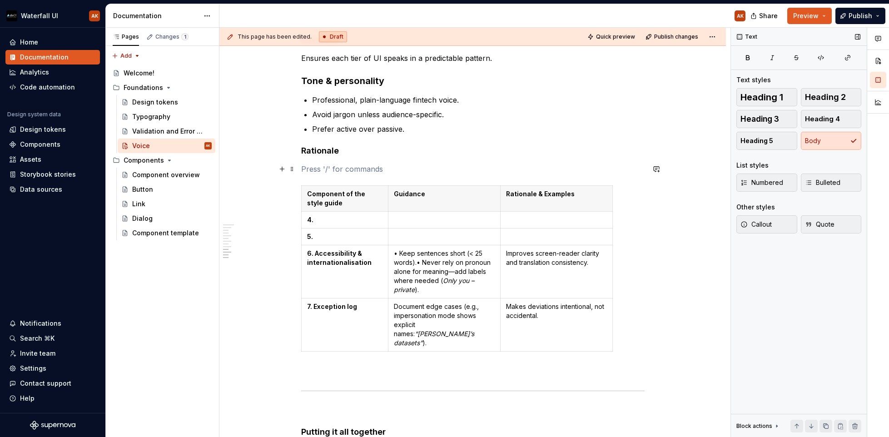
click at [337, 164] on p at bounding box center [473, 169] width 344 height 11
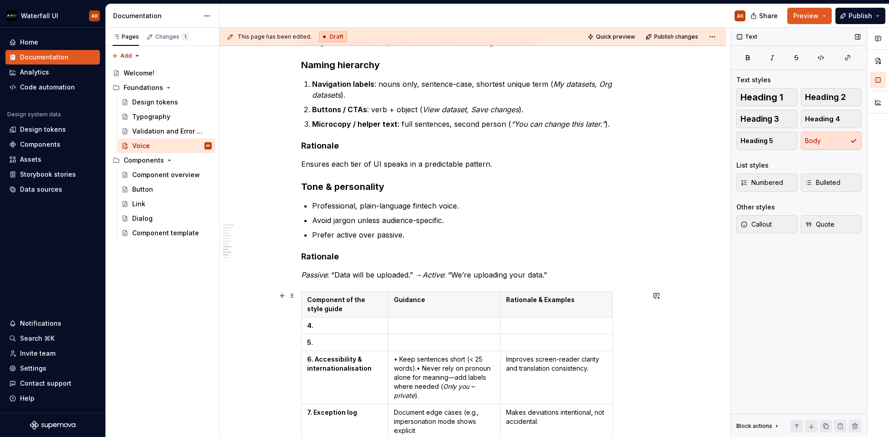
scroll to position [498, 0]
click at [316, 259] on strong "Rationale" at bounding box center [320, 258] width 38 height 10
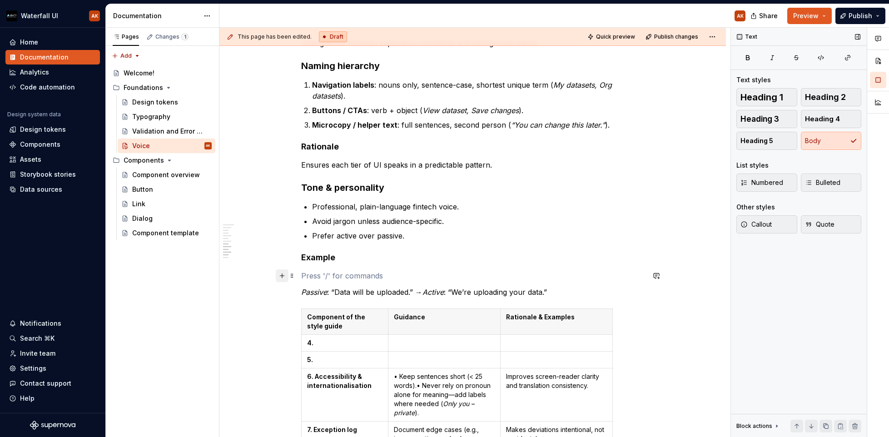
click at [281, 276] on button "button" at bounding box center [282, 275] width 13 height 13
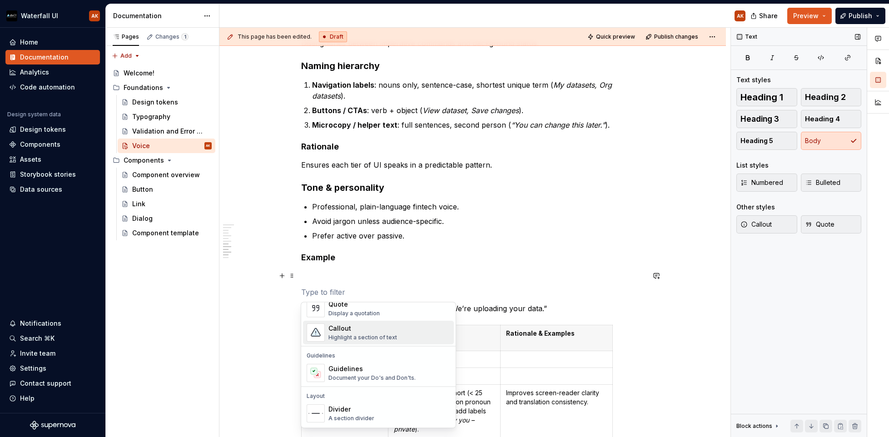
scroll to position [214, 0]
click at [317, 372] on img "Suggestions" at bounding box center [315, 372] width 17 height 18
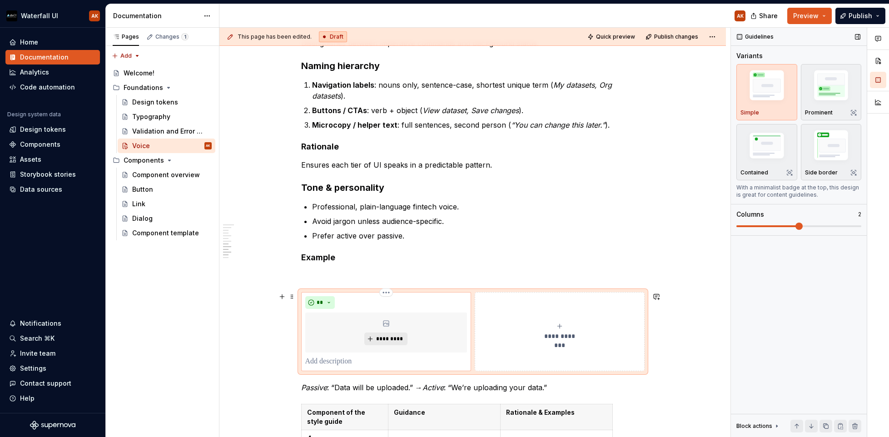
click at [328, 362] on p at bounding box center [386, 361] width 162 height 11
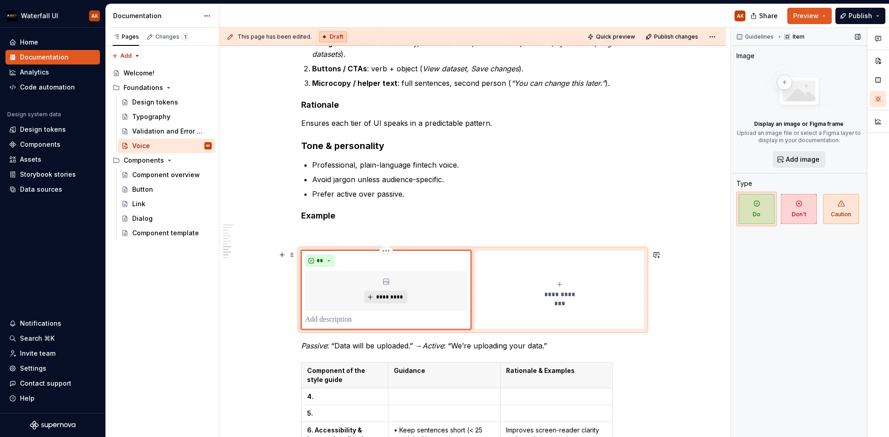
scroll to position [554, 0]
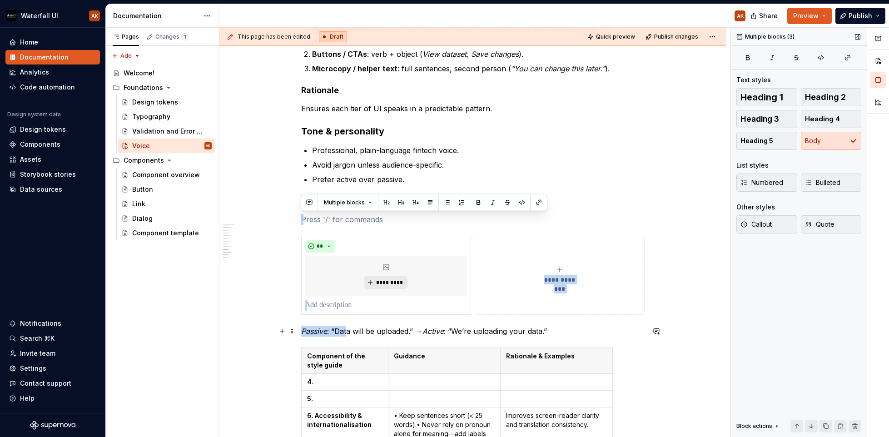
drag, startPoint x: 413, startPoint y: 331, endPoint x: 345, endPoint y: 330, distance: 68.6
click at [345, 330] on p "Passive : “Data will be uploaded.” → Active : “We’re uploading your data.”" at bounding box center [473, 331] width 344 height 11
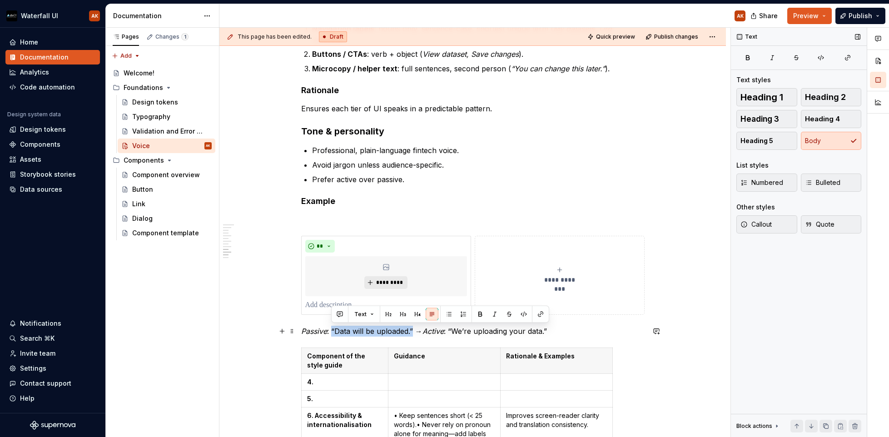
drag, startPoint x: 333, startPoint y: 330, endPoint x: 412, endPoint y: 328, distance: 79.5
click at [412, 328] on p "Passive : “Data will be uploaded.” → Active : “We’re uploading your data.”" at bounding box center [473, 331] width 344 height 11
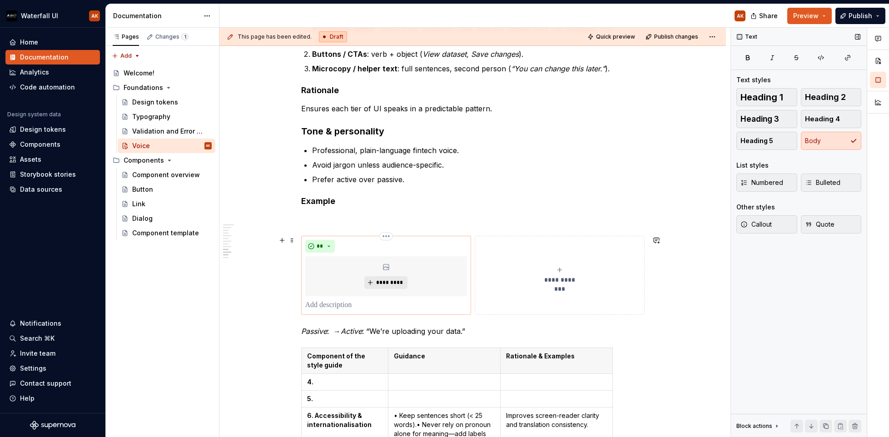
click at [337, 302] on p at bounding box center [386, 305] width 162 height 11
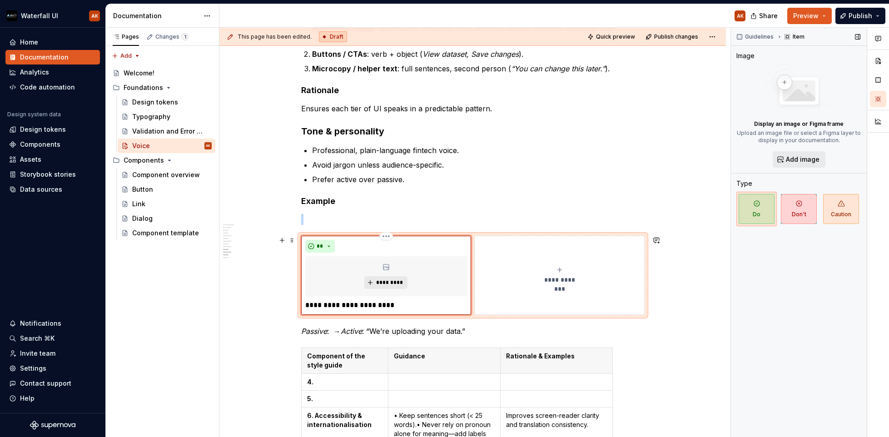
click at [357, 248] on div "**" at bounding box center [386, 246] width 162 height 13
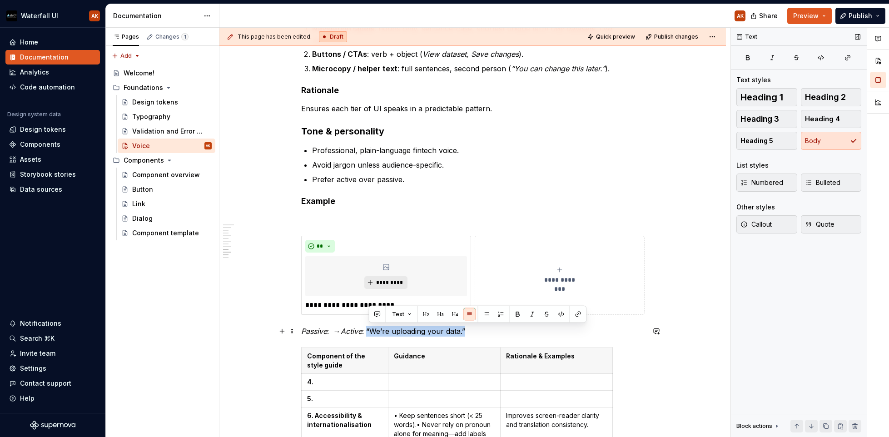
drag, startPoint x: 370, startPoint y: 330, endPoint x: 476, endPoint y: 334, distance: 105.9
click at [476, 334] on p "Passive : → Active : “We’re uploading your data.”" at bounding box center [473, 331] width 344 height 11
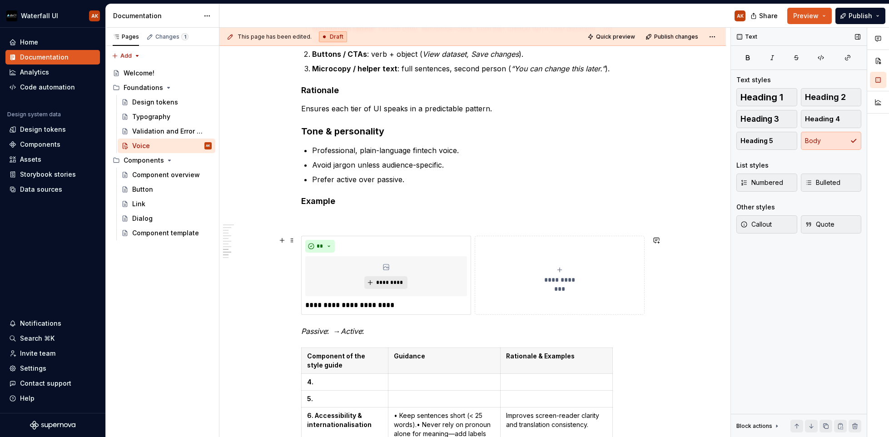
click at [540, 299] on button "**********" at bounding box center [560, 275] width 170 height 79
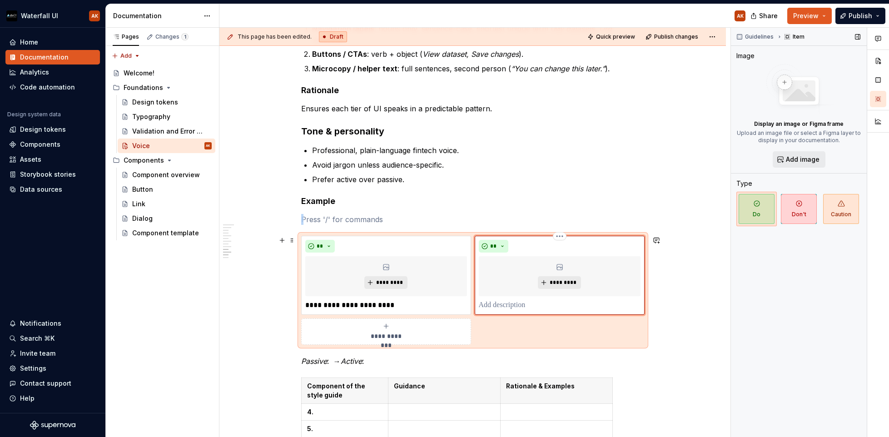
click at [534, 302] on p at bounding box center [560, 305] width 162 height 11
click at [331, 241] on button "**" at bounding box center [320, 246] width 30 height 13
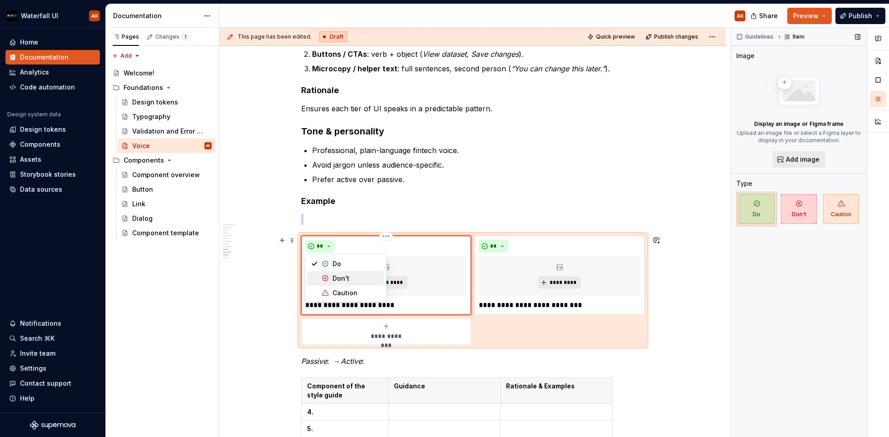
click at [327, 279] on div "Suggestions" at bounding box center [325, 278] width 7 height 7
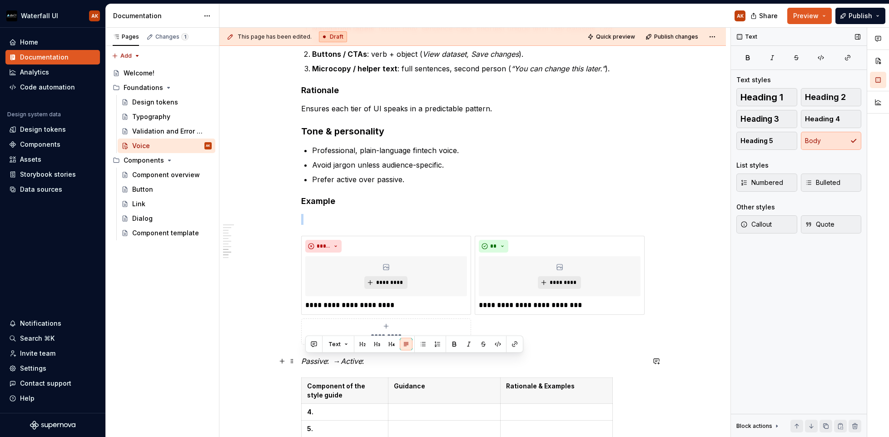
drag, startPoint x: 373, startPoint y: 363, endPoint x: 305, endPoint y: 361, distance: 67.3
click at [305, 361] on p "Passive : → Active :" at bounding box center [473, 361] width 344 height 11
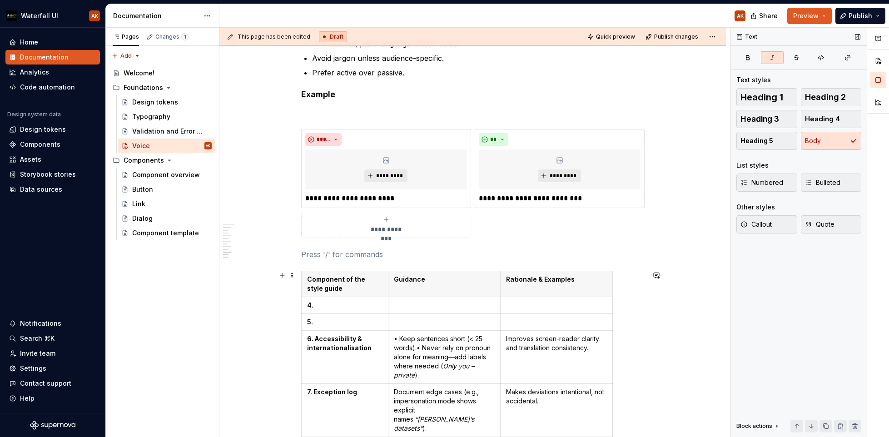
scroll to position [668, 0]
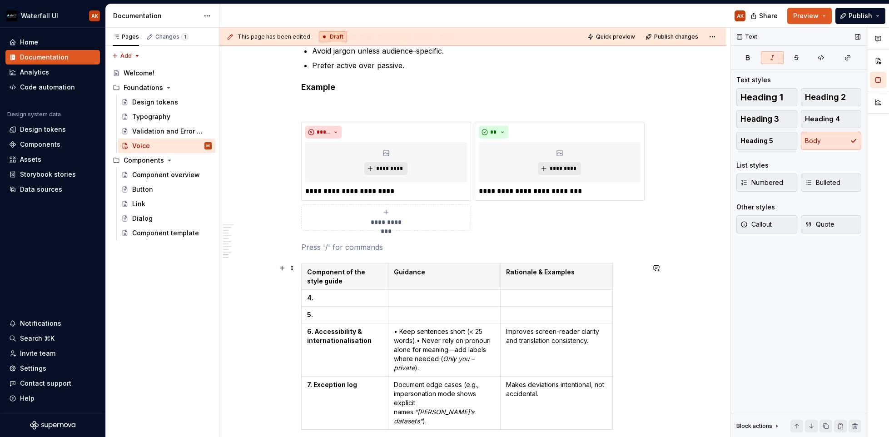
click at [304, 316] on html "Waterfall UI AK Home Documentation Analytics Code automation Design system data…" at bounding box center [444, 218] width 889 height 437
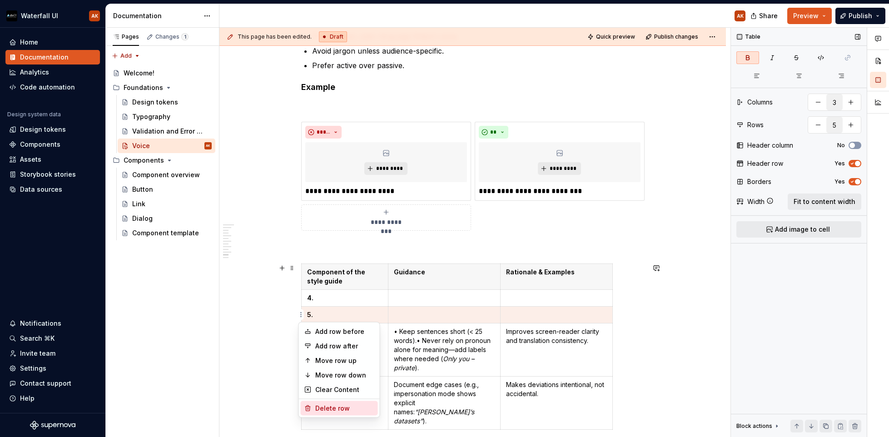
click at [315, 410] on div "Delete row" at bounding box center [344, 408] width 59 height 9
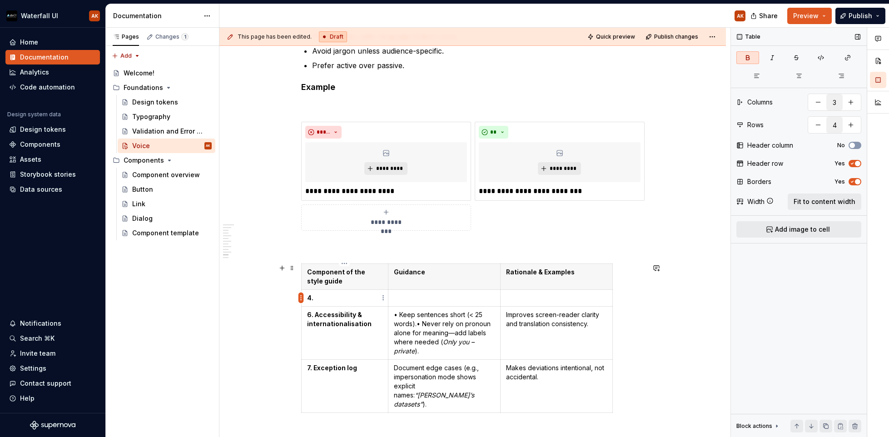
click at [302, 299] on html "Waterfall UI AK Home Documentation Analytics Code automation Design system data…" at bounding box center [444, 218] width 889 height 437
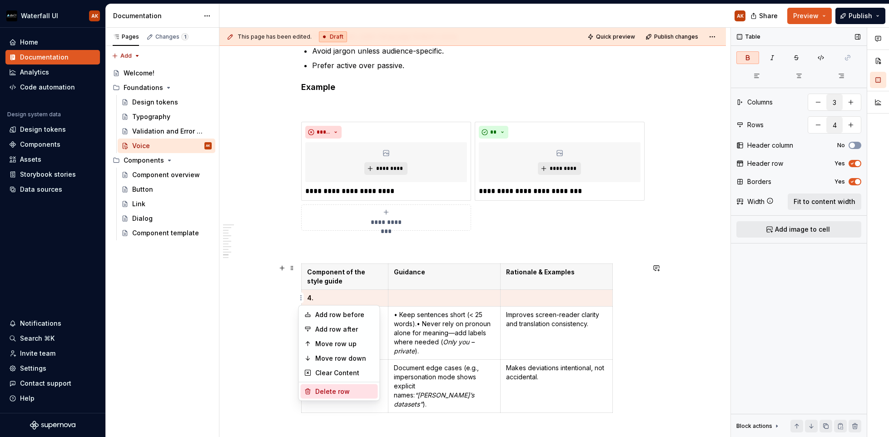
click at [323, 390] on div "Delete row" at bounding box center [344, 391] width 59 height 9
type input "3"
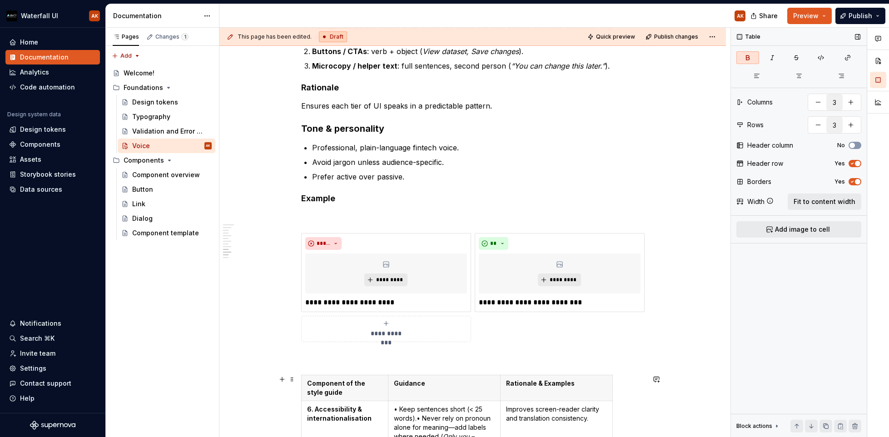
scroll to position [556, 0]
click at [368, 248] on div "*****" at bounding box center [386, 244] width 162 height 13
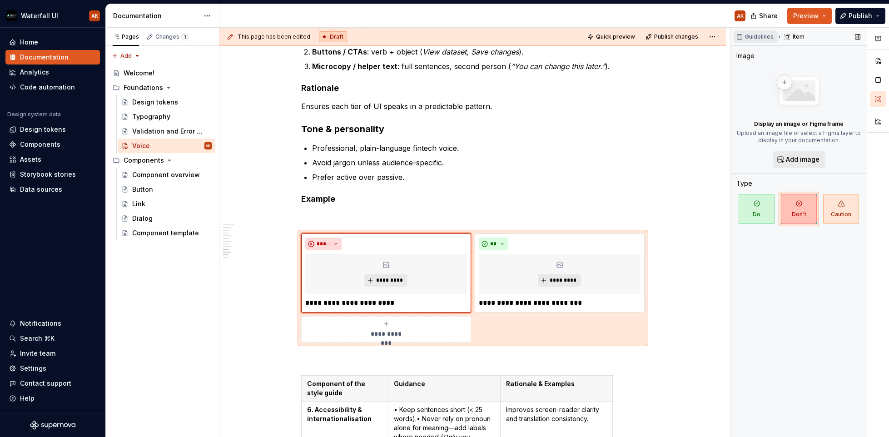
click at [757, 39] on span "Guidelines" at bounding box center [759, 36] width 29 height 7
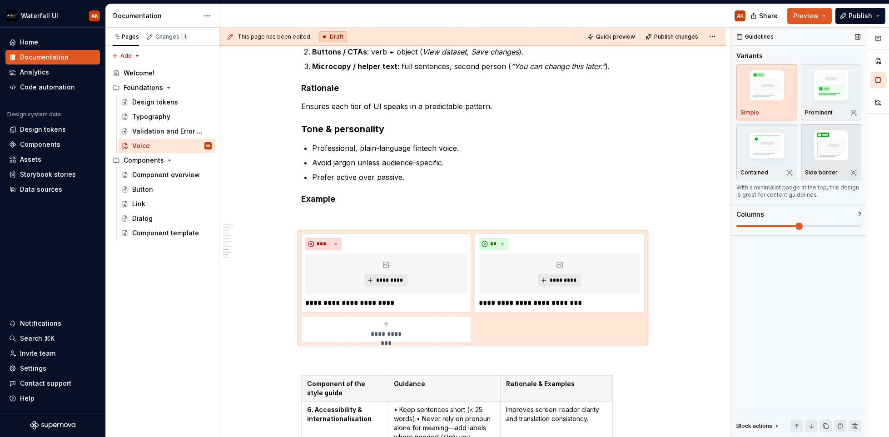
click at [772, 145] on img "button" at bounding box center [831, 147] width 53 height 40
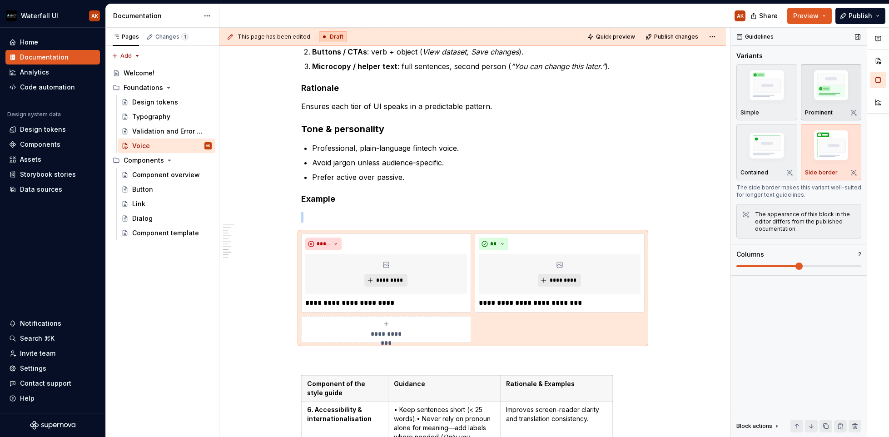
click at [772, 77] on img "button" at bounding box center [831, 87] width 53 height 40
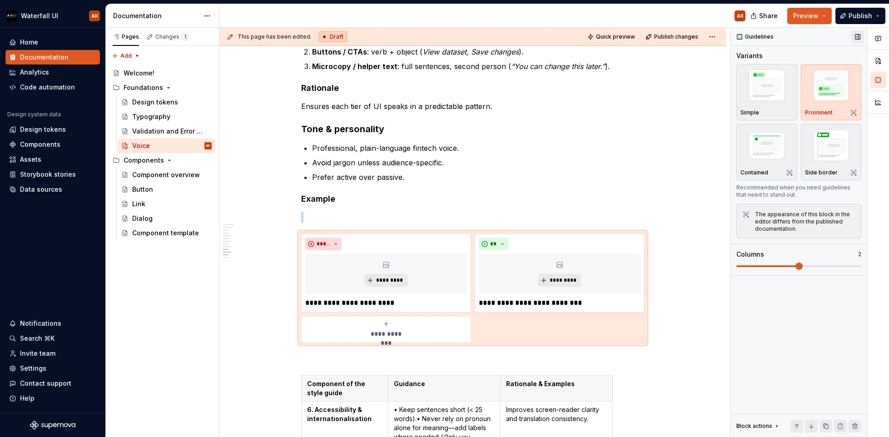
click at [772, 36] on button "button" at bounding box center [857, 36] width 13 height 13
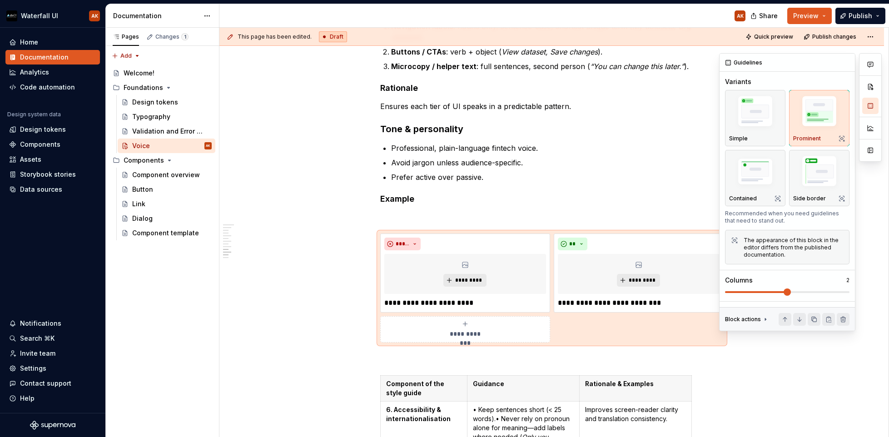
click at [772, 81] on div "Variants" at bounding box center [787, 81] width 124 height 9
click at [772, 110] on button "button" at bounding box center [870, 106] width 16 height 16
click at [772, 154] on button "button" at bounding box center [870, 150] width 16 height 16
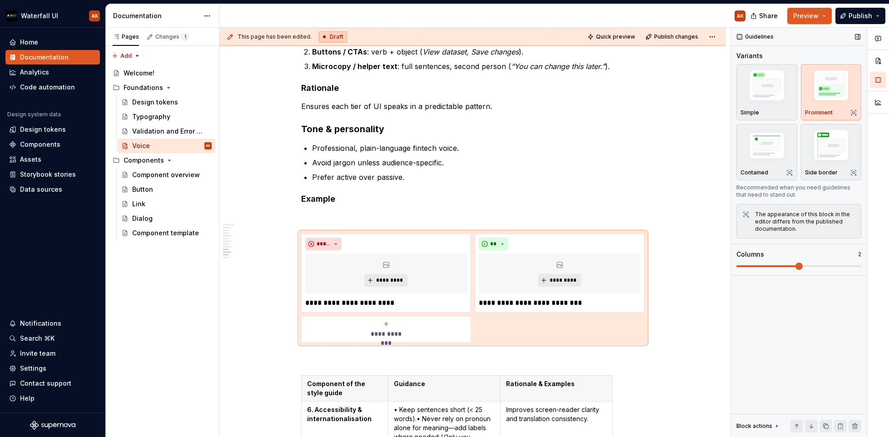
click at [772, 96] on img "button" at bounding box center [831, 87] width 53 height 40
click at [772, 224] on div "The appearance of this block in the editor differs from the published documenta…" at bounding box center [805, 222] width 100 height 22
click at [762, 150] on img "button" at bounding box center [767, 146] width 53 height 35
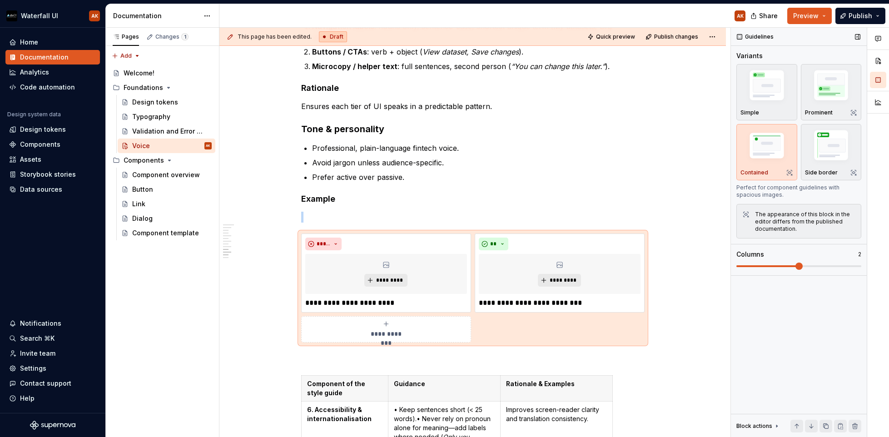
click at [772, 173] on icon "button" at bounding box center [789, 172] width 7 height 7
click at [772, 218] on div "The appearance of this block in the editor differs from the published documenta…" at bounding box center [805, 222] width 100 height 22
click at [772, 109] on p "Prominent" at bounding box center [819, 112] width 28 height 7
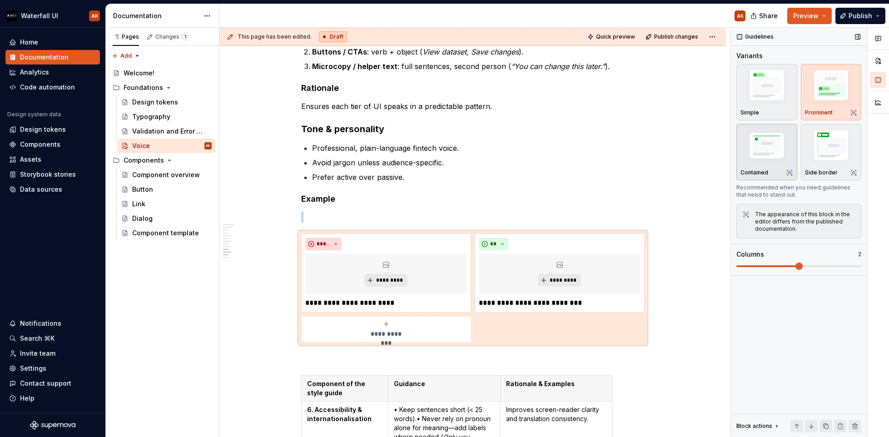
click at [772, 143] on img "button" at bounding box center [767, 146] width 53 height 35
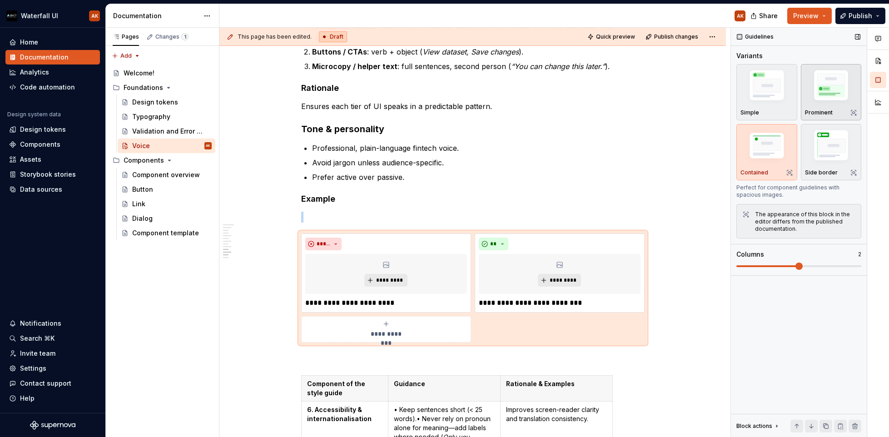
click at [772, 87] on img "button" at bounding box center [831, 87] width 53 height 40
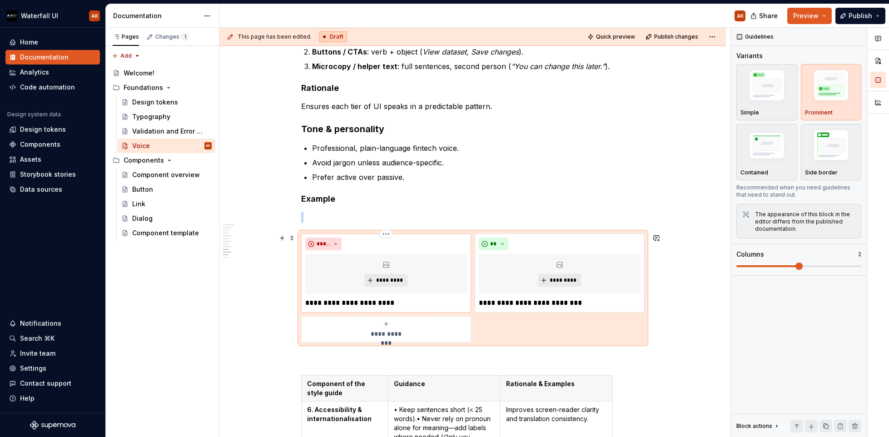
click at [443, 280] on div "*********" at bounding box center [386, 274] width 162 height 40
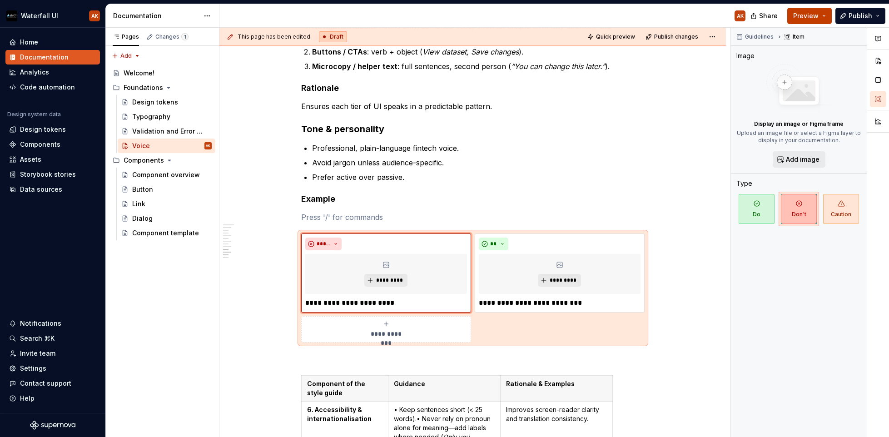
click at [772, 14] on button "Preview" at bounding box center [809, 16] width 45 height 16
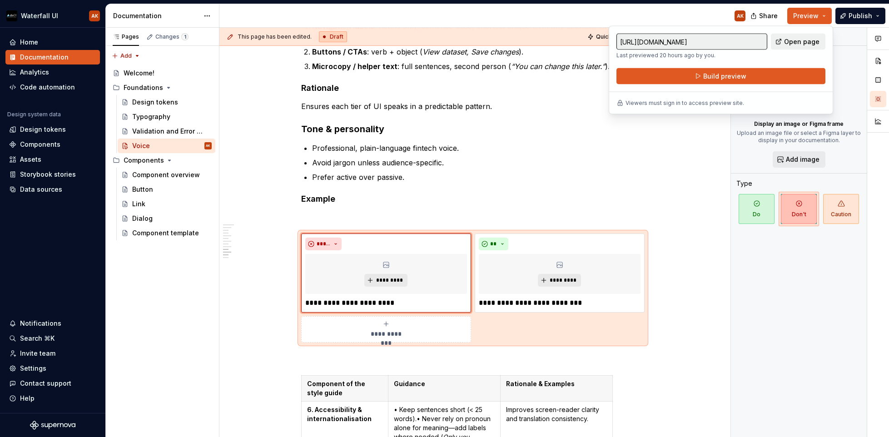
click at [669, 16] on div "AK" at bounding box center [485, 16] width 533 height 24
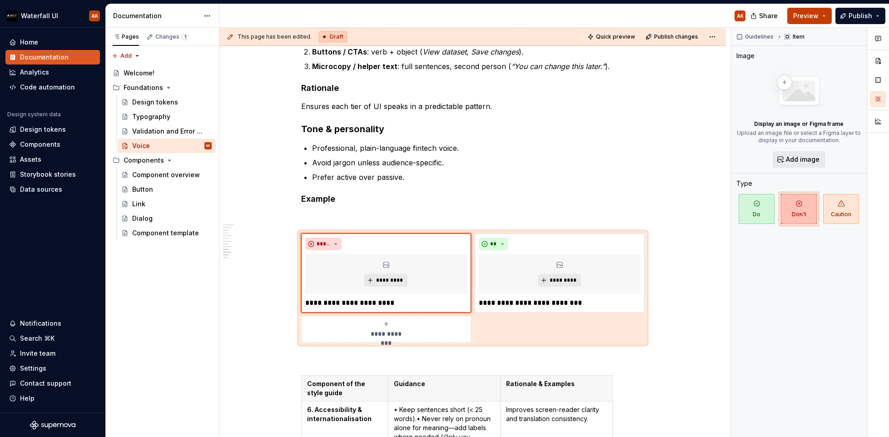
click at [772, 17] on span "Preview" at bounding box center [805, 15] width 25 height 9
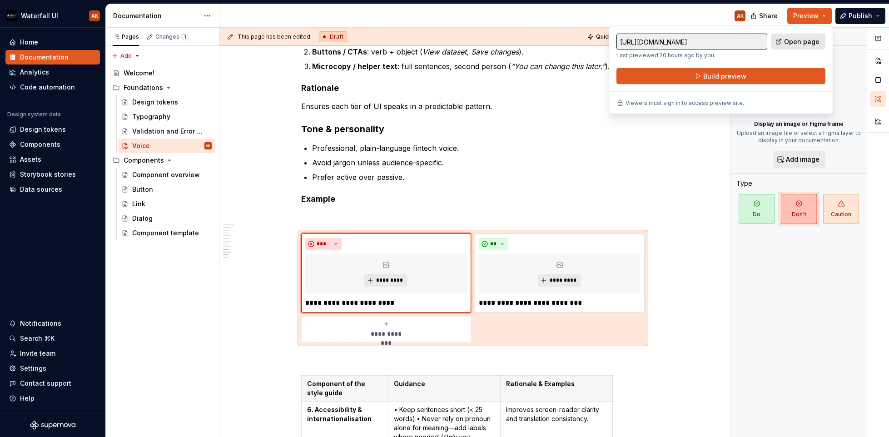
click at [772, 42] on span "Open page" at bounding box center [801, 41] width 35 height 9
click at [717, 80] on span "Build preview" at bounding box center [724, 76] width 43 height 9
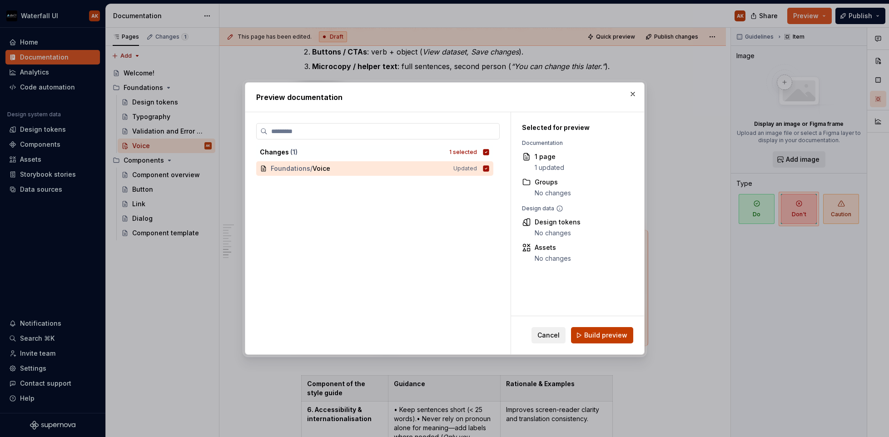
click at [603, 332] on span "Build preview" at bounding box center [605, 335] width 43 height 9
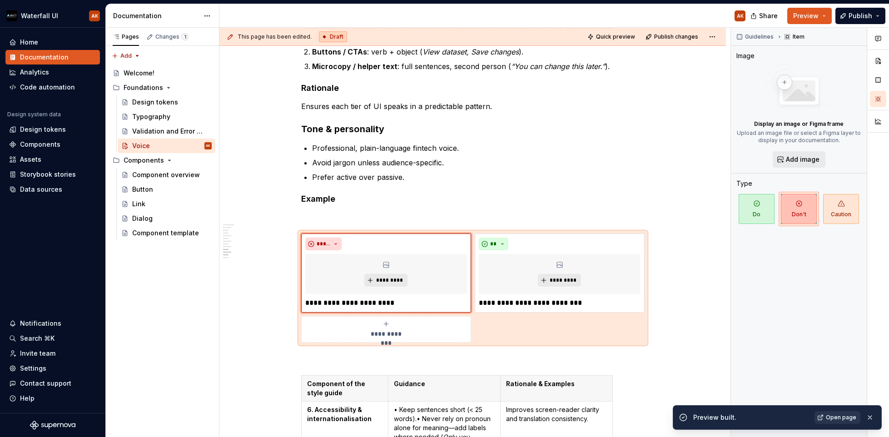
click at [772, 418] on span "Open page" at bounding box center [841, 417] width 30 height 7
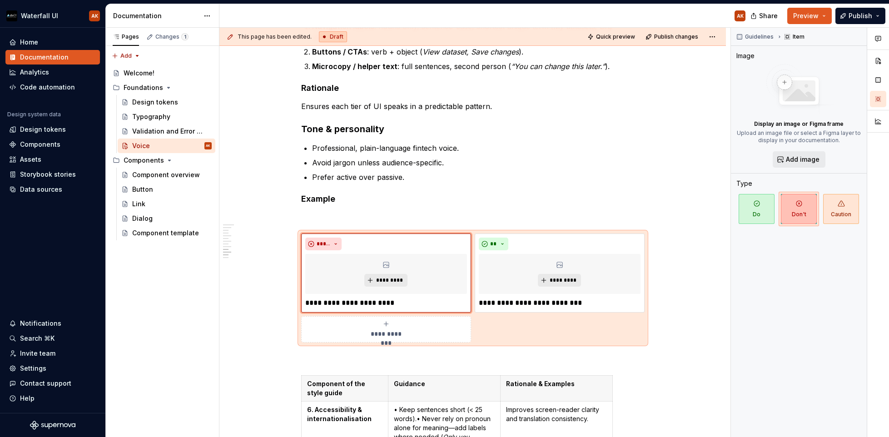
type textarea "*"
click at [327, 308] on p "**********" at bounding box center [386, 303] width 162 height 11
click at [306, 303] on p "**********" at bounding box center [386, 303] width 162 height 11
click at [328, 250] on html "Waterfall UI AK Home Documentation Analytics Code automation Design system data…" at bounding box center [444, 218] width 889 height 437
click at [350, 239] on html "Waterfall UI AK Home Documentation Analytics Code automation Design system data…" at bounding box center [444, 218] width 889 height 437
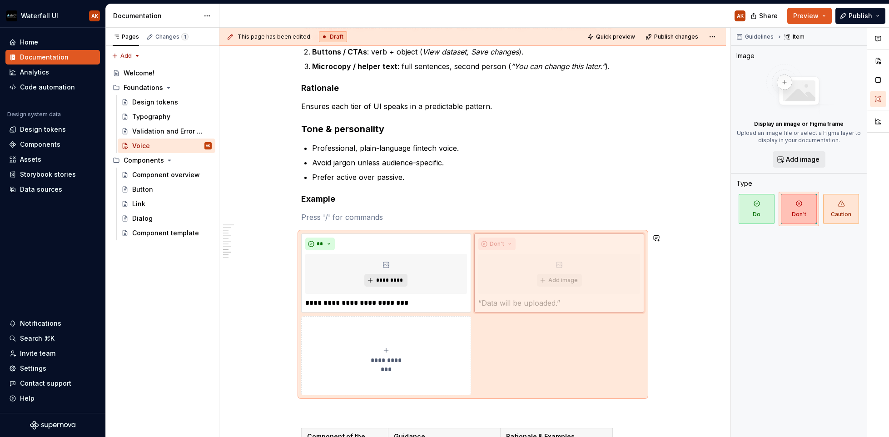
drag, startPoint x: 376, startPoint y: 246, endPoint x: 544, endPoint y: 257, distance: 168.0
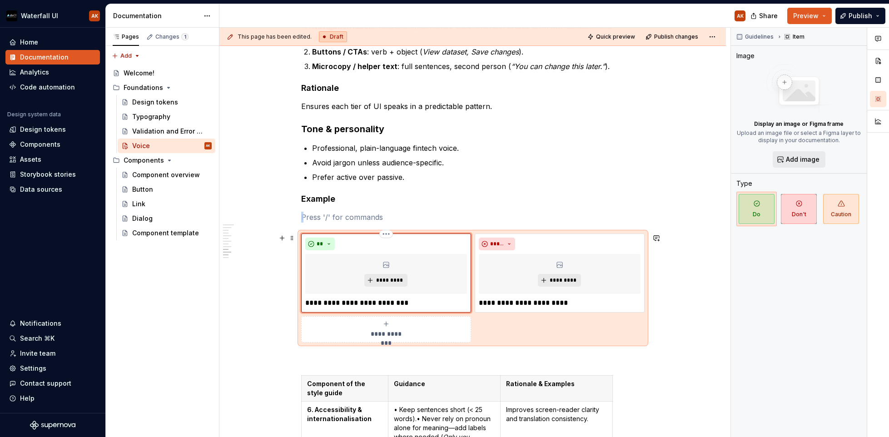
click at [319, 297] on div "**********" at bounding box center [386, 273] width 162 height 71
click at [313, 303] on p "**********" at bounding box center [386, 303] width 162 height 11
click at [311, 285] on button "button" at bounding box center [313, 286] width 13 height 13
click at [479, 304] on p "**********" at bounding box center [560, 303] width 162 height 11
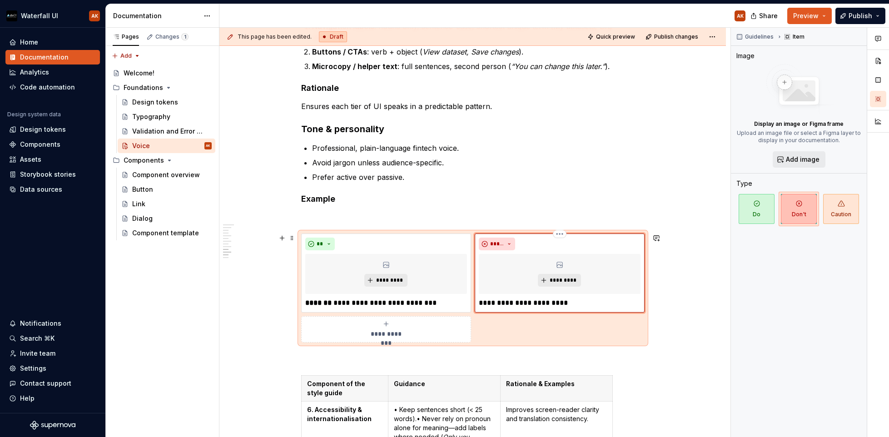
paste div
click at [485, 303] on strong "*******" at bounding box center [493, 302] width 28 height 7
click at [496, 304] on strong "********" at bounding box center [495, 302] width 32 height 7
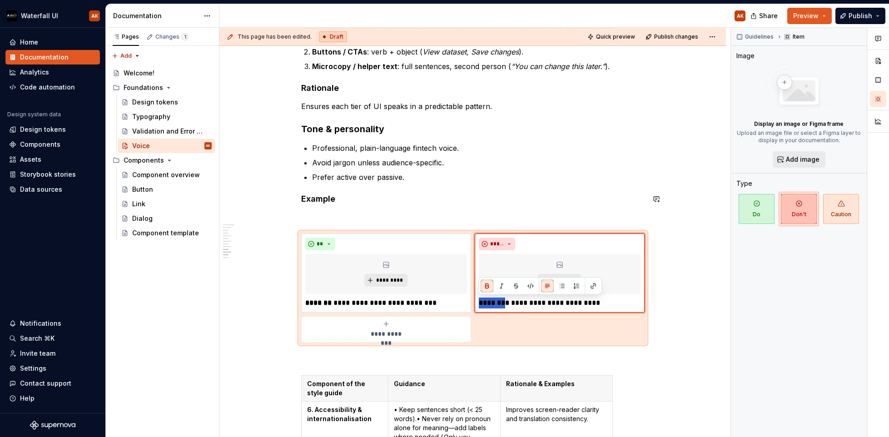
click at [614, 185] on div "UI Voice Style Point-of-view rule Use second person for actions, instructions, …" at bounding box center [473, 174] width 344 height 1107
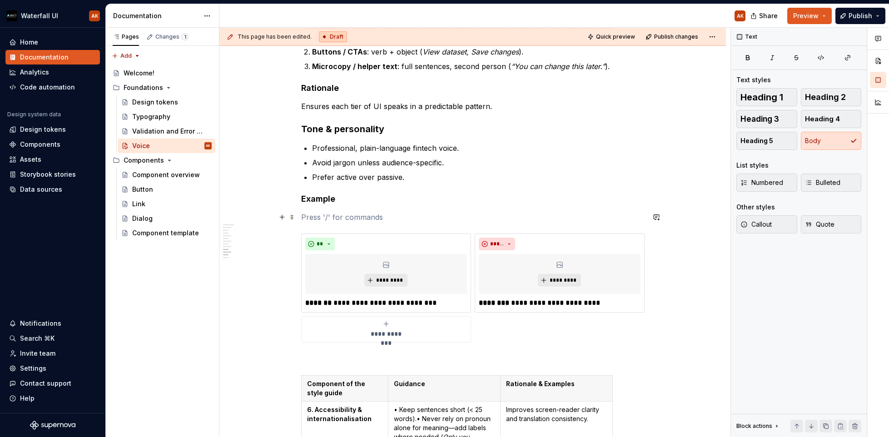
click at [380, 216] on p at bounding box center [473, 217] width 344 height 11
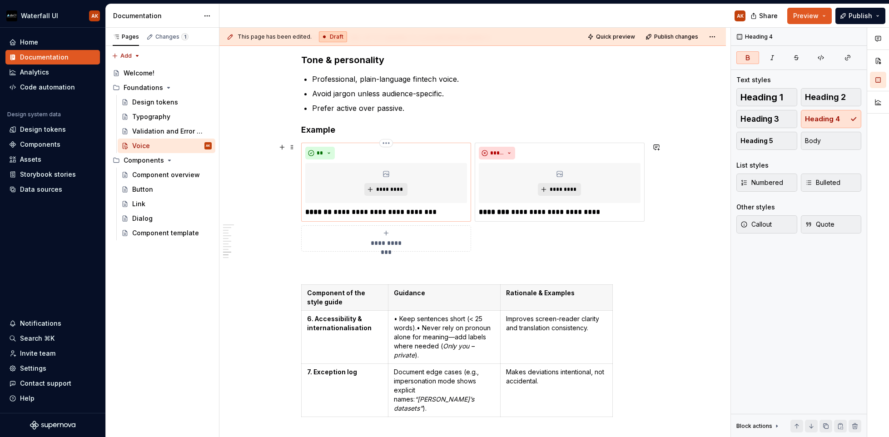
scroll to position [624, 0]
click at [309, 270] on p at bounding box center [473, 269] width 344 height 11
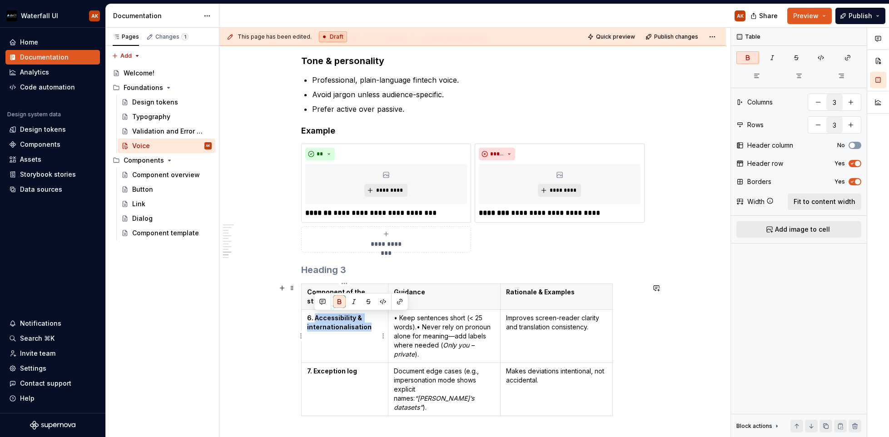
drag, startPoint x: 372, startPoint y: 328, endPoint x: 315, endPoint y: 319, distance: 57.5
click at [315, 319] on p "6. Accessibility & internationalisation" at bounding box center [344, 323] width 75 height 18
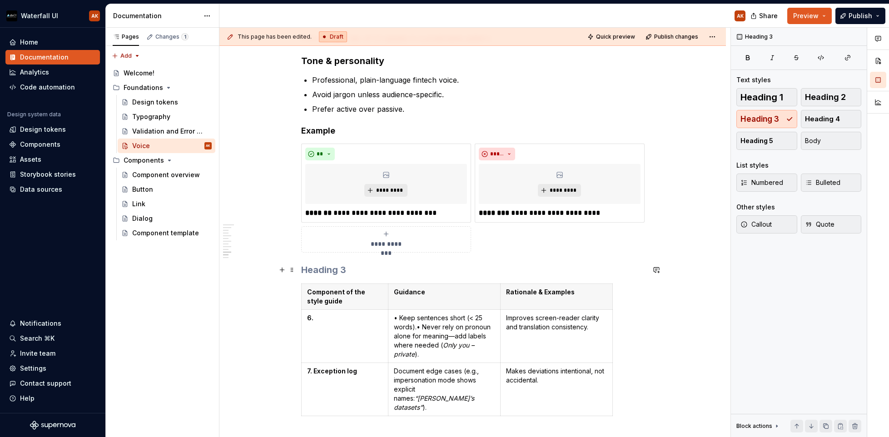
click at [318, 270] on h3 at bounding box center [473, 270] width 344 height 13
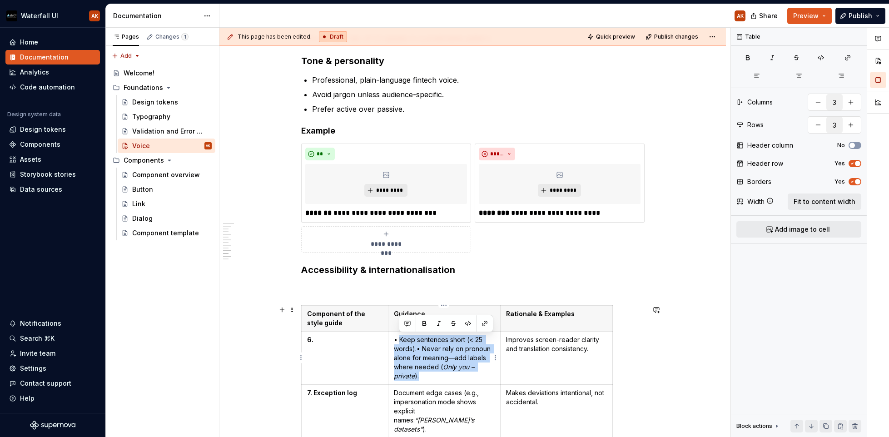
drag, startPoint x: 424, startPoint y: 375, endPoint x: 399, endPoint y: 339, distance: 44.0
click at [399, 339] on p "• Keep sentences short (< 25 words).• Never rely on pronoun alone for meaning—a…" at bounding box center [444, 357] width 101 height 45
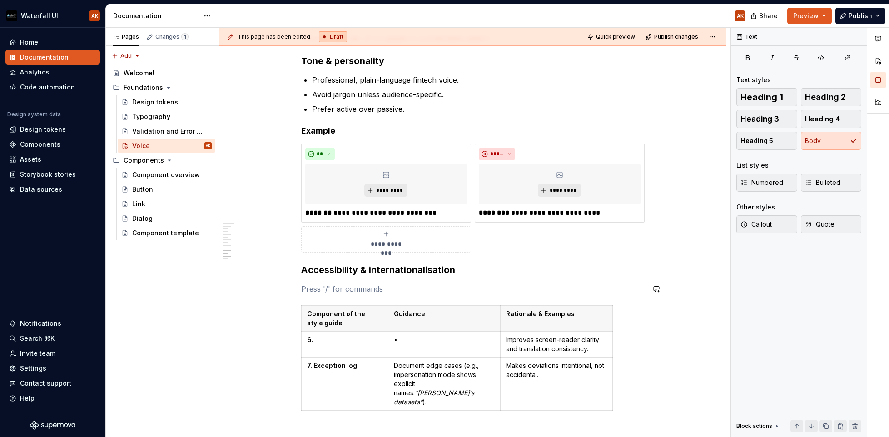
click at [330, 281] on div "UI Voice Style Point-of-view rule Use second person for actions, instructions, …" at bounding box center [473, 92] width 344 height 1078
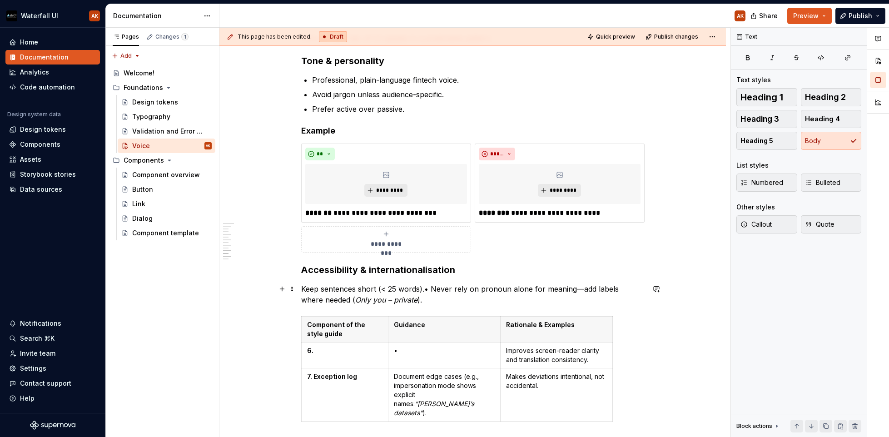
click at [429, 288] on p "Keep sentences short (< 25 words).• Never rely on pronoun alone for meaning—add…" at bounding box center [473, 295] width 344 height 22
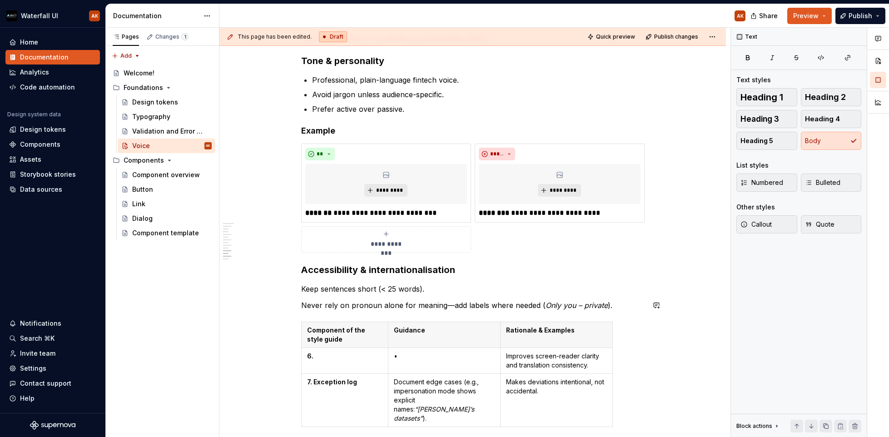
click at [440, 288] on p "Keep sentences short (< 25 words)." at bounding box center [473, 289] width 344 height 11
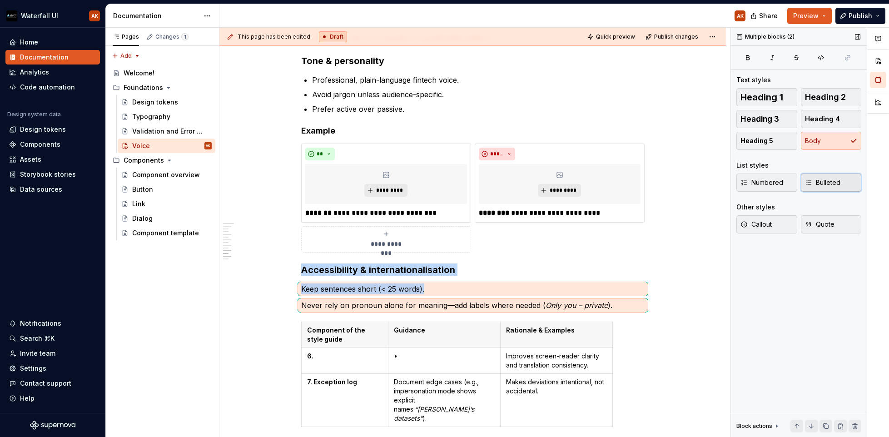
click at [772, 187] on span "Bulleted" at bounding box center [822, 182] width 35 height 9
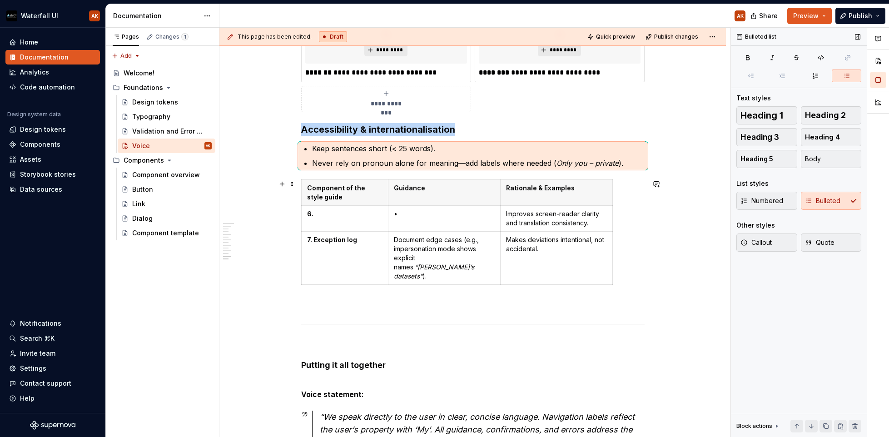
scroll to position [770, 0]
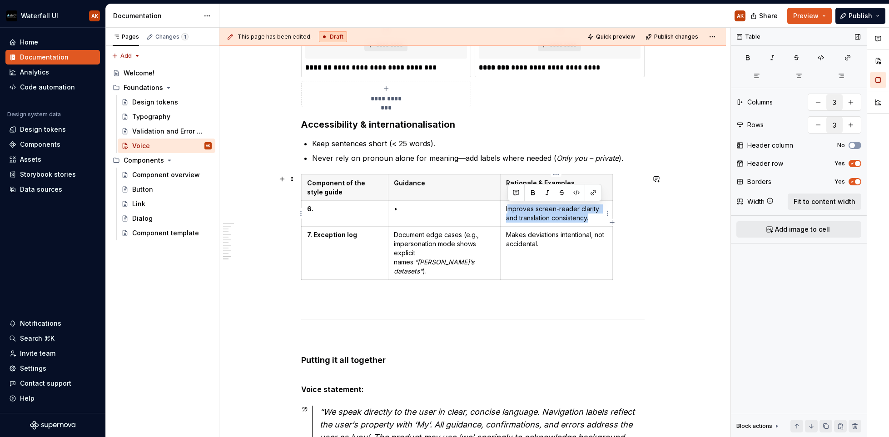
drag, startPoint x: 594, startPoint y: 219, endPoint x: 507, endPoint y: 205, distance: 88.3
click at [507, 205] on p "Improves screen-reader clarity and translation consistency." at bounding box center [556, 213] width 101 height 18
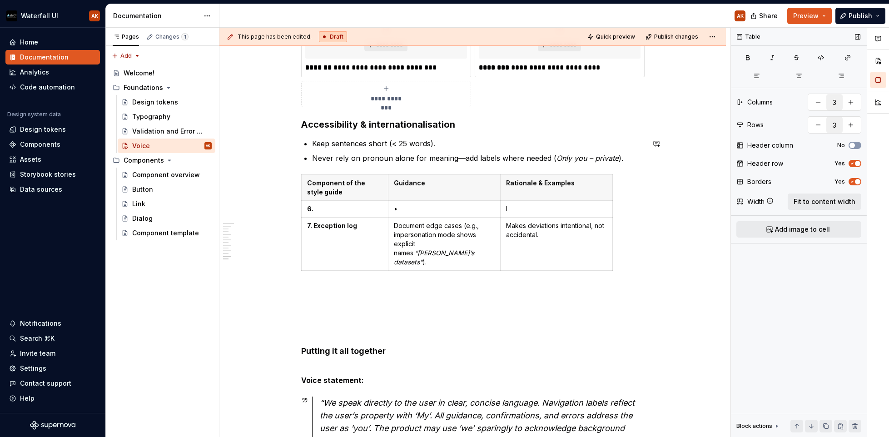
click at [620, 153] on p "Never rely on pronoun alone for meaning—add labels where needed ( Only you – pr…" at bounding box center [478, 158] width 333 height 11
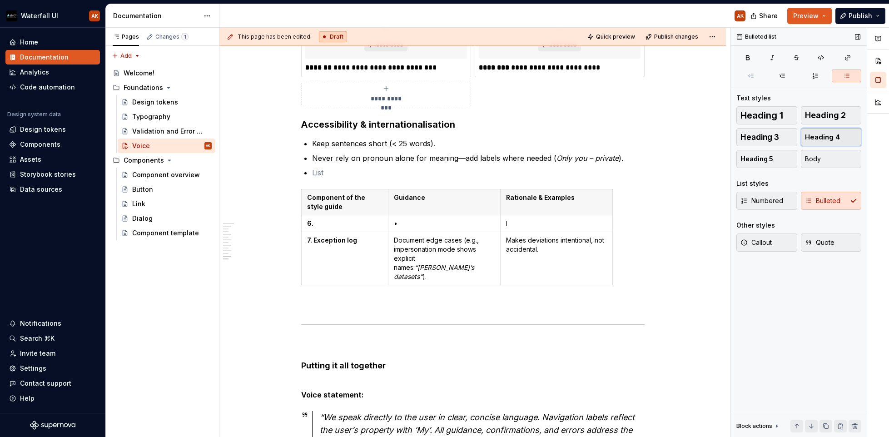
click at [772, 135] on span "Heading 4" at bounding box center [822, 137] width 35 height 9
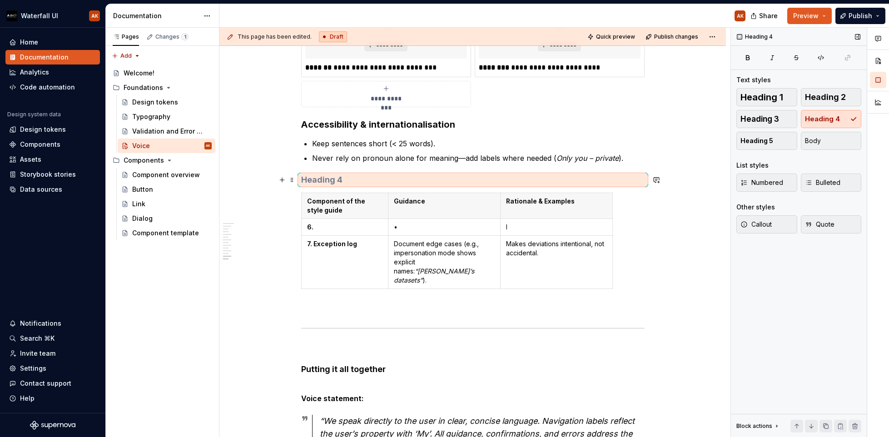
click at [605, 182] on h4 at bounding box center [473, 179] width 344 height 11
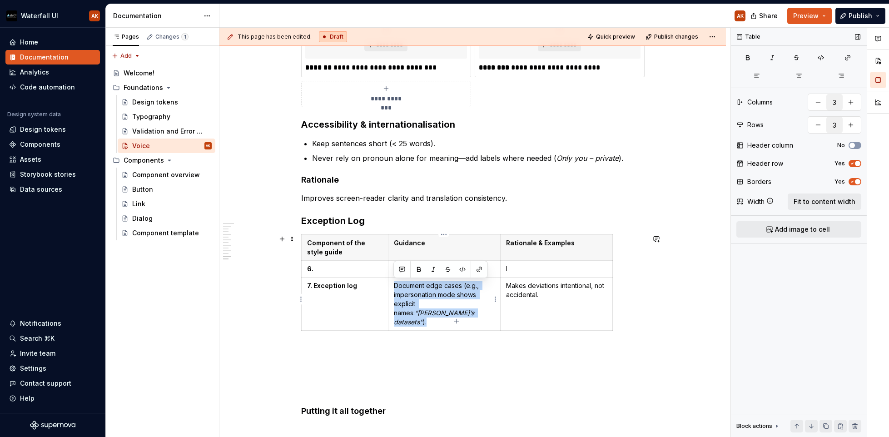
drag, startPoint x: 413, startPoint y: 311, endPoint x: 392, endPoint y: 287, distance: 31.9
click at [392, 287] on td "Document edge cases (e.g., impersonation mode shows explicit names: “[PERSON_NA…" at bounding box center [444, 304] width 112 height 53
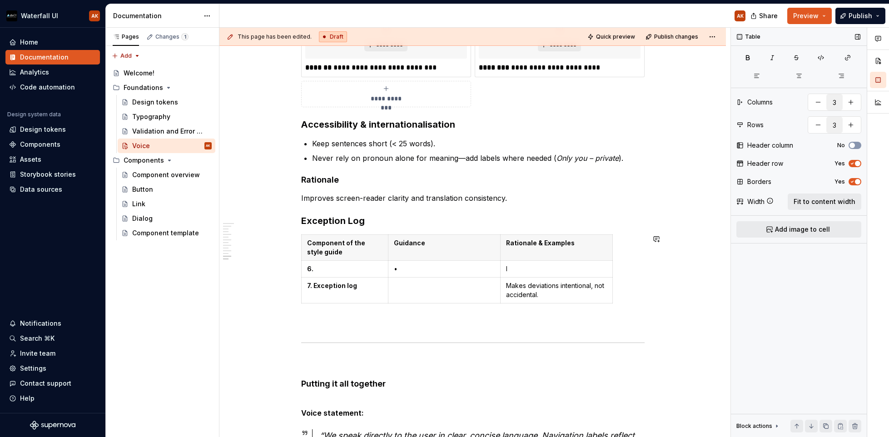
click at [382, 224] on h3 "Exception Log" at bounding box center [473, 220] width 344 height 13
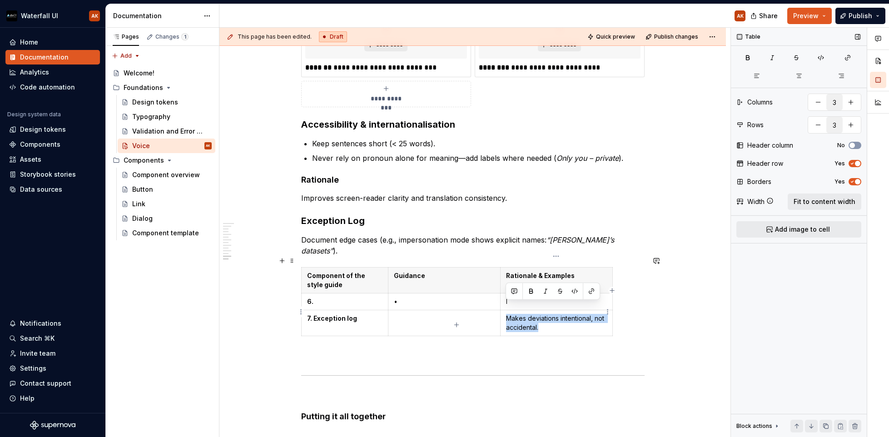
drag, startPoint x: 545, startPoint y: 319, endPoint x: 505, endPoint y: 307, distance: 41.6
click at [505, 310] on td "Makes deviations intentional, not accidental." at bounding box center [556, 323] width 112 height 26
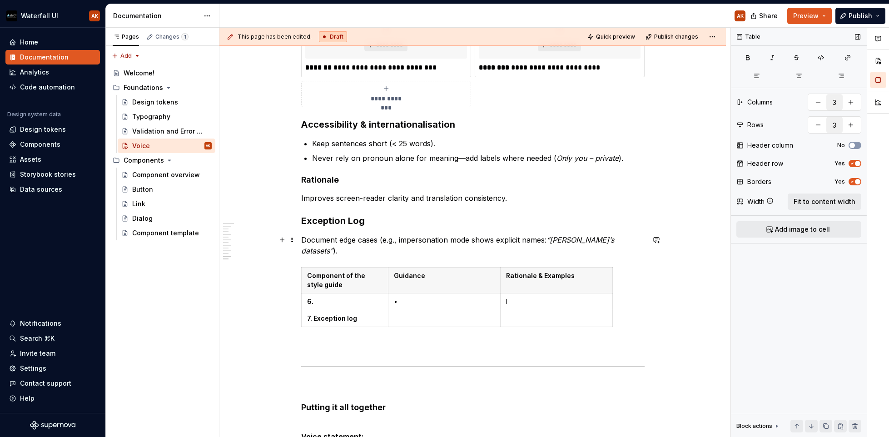
click at [626, 244] on p "Document edge cases (e.g., impersonation mode shows explicit names: “[PERSON_NA…" at bounding box center [473, 245] width 344 height 22
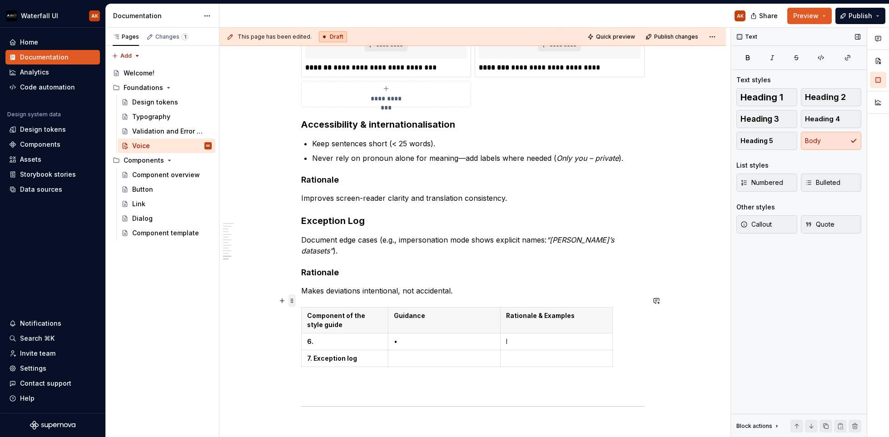
click at [289, 301] on span at bounding box center [292, 300] width 7 height 13
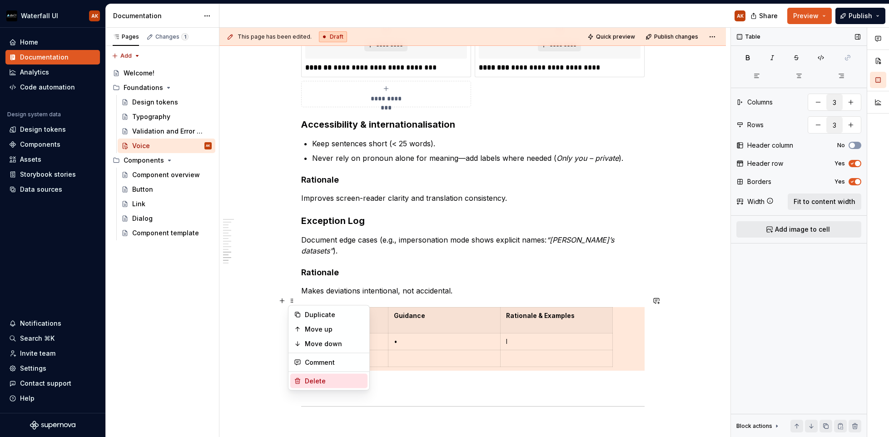
click at [305, 380] on div "Delete" at bounding box center [334, 381] width 59 height 9
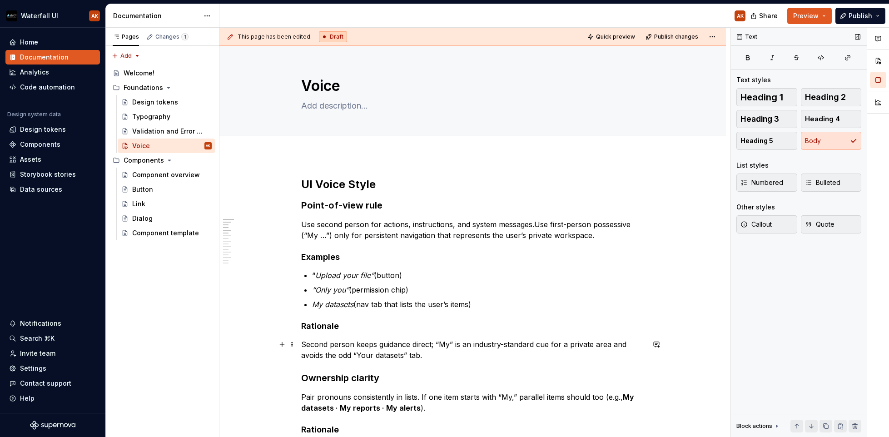
scroll to position [2, 0]
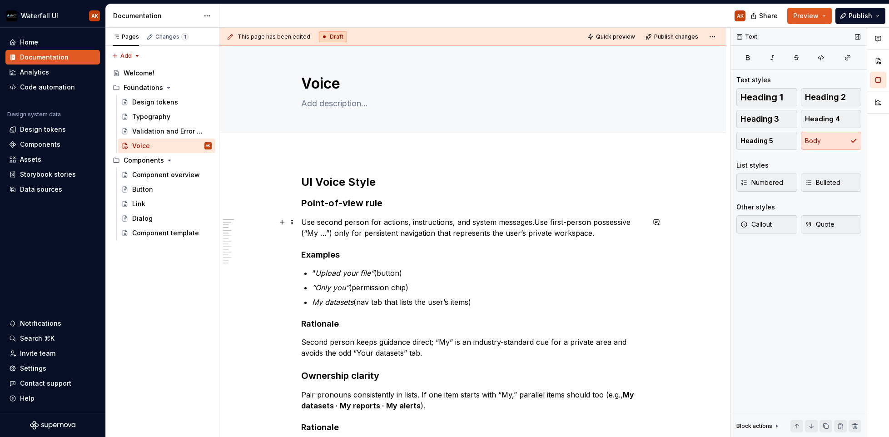
click at [392, 234] on p "Use second person for actions, instructions, and system messages.Use first-pers…" at bounding box center [473, 228] width 344 height 22
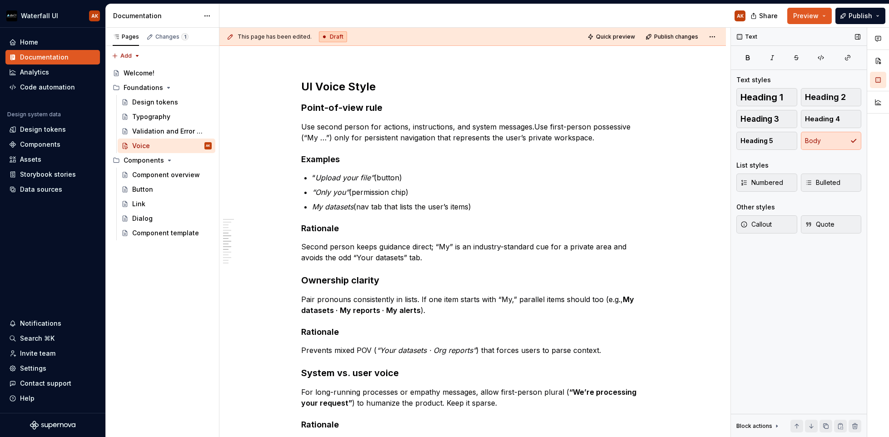
scroll to position [0, 0]
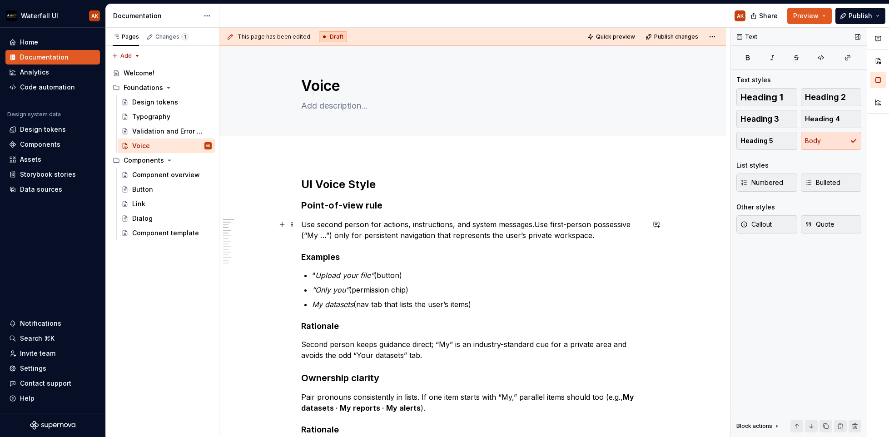
click at [607, 237] on p "Use second person for actions, instructions, and system messages.Use first-pers…" at bounding box center [473, 230] width 344 height 22
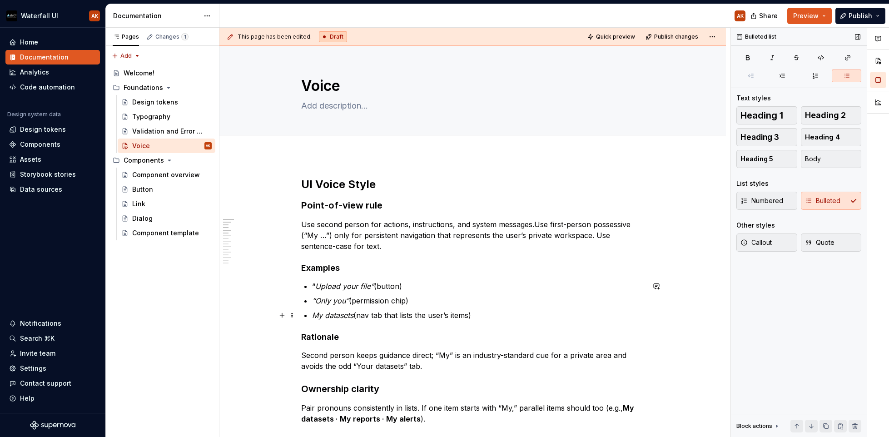
click at [484, 316] on p "My datasets  (nav tab that lists the user’s items)" at bounding box center [478, 315] width 333 height 11
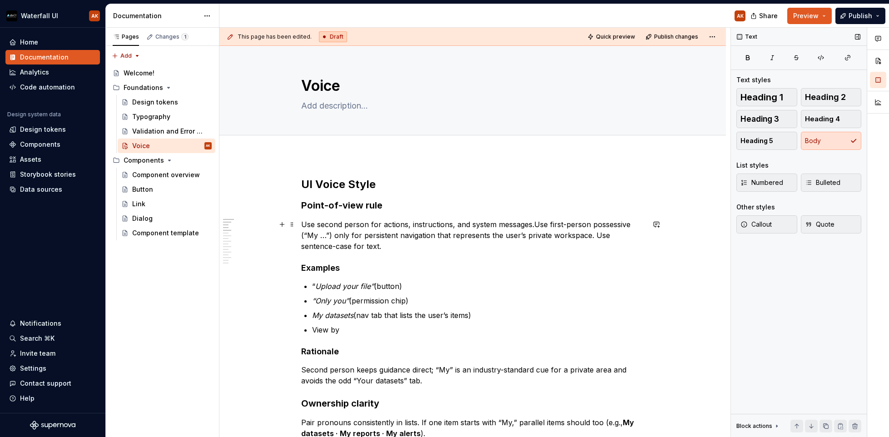
click at [365, 248] on p "Use second person for actions, instructions, and system messages.Use first-pers…" at bounding box center [473, 235] width 344 height 33
click at [314, 315] on em "My datasets" at bounding box center [332, 315] width 41 height 9
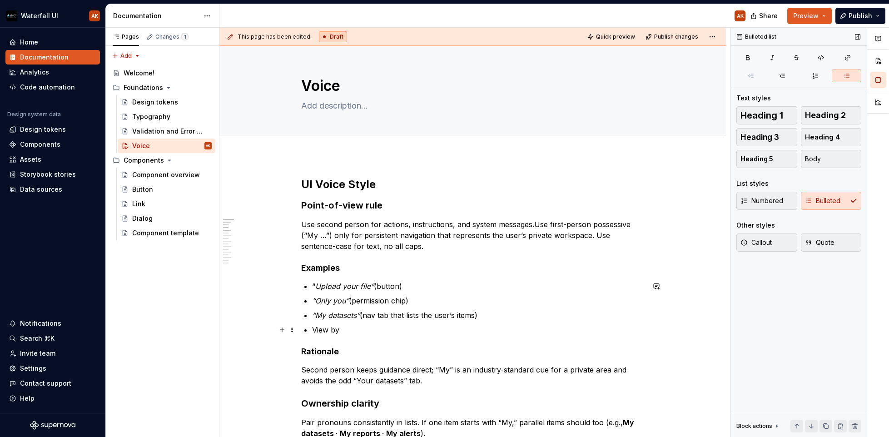
click at [313, 328] on p "View by" at bounding box center [478, 329] width 333 height 11
click at [313, 328] on p "“View by”" at bounding box center [478, 329] width 333 height 11
click at [493, 314] on button "button" at bounding box center [494, 313] width 13 height 13
click at [335, 297] on em "“Only you”" at bounding box center [330, 300] width 37 height 9
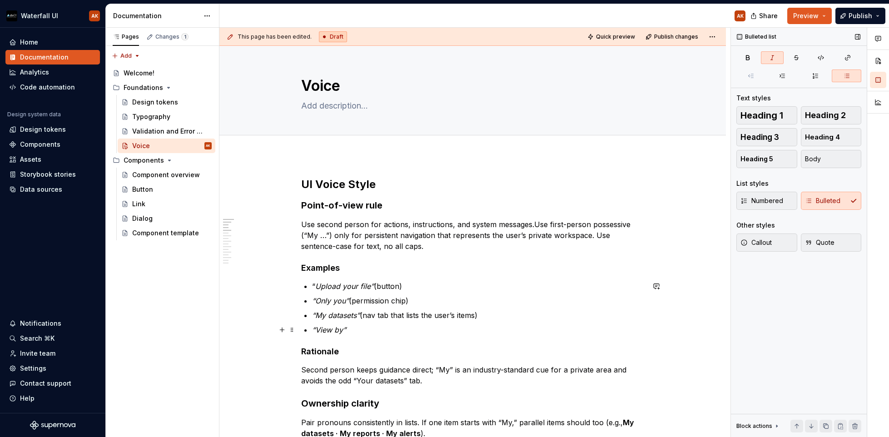
click at [349, 331] on p "“View by”" at bounding box center [478, 329] width 333 height 11
click at [363, 332] on p "“View by”" at bounding box center [478, 329] width 333 height 11
click at [359, 334] on p "“View by”" at bounding box center [478, 329] width 333 height 11
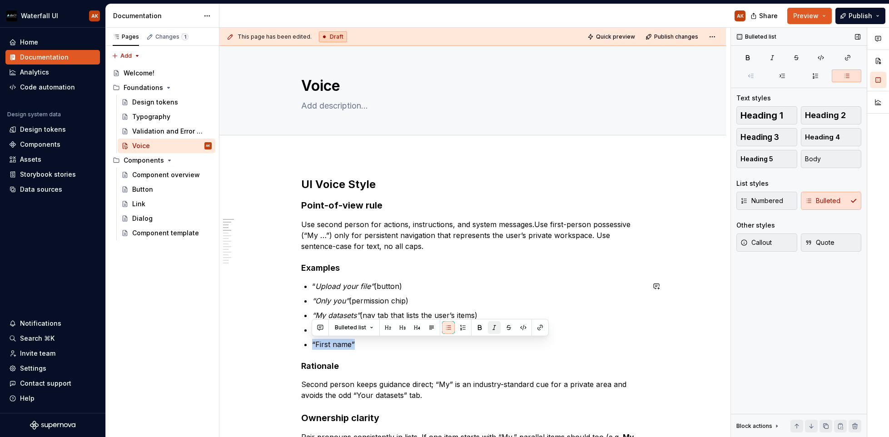
click at [492, 330] on button "button" at bounding box center [494, 327] width 13 height 13
click at [435, 349] on p "“First name”" at bounding box center [478, 344] width 333 height 11
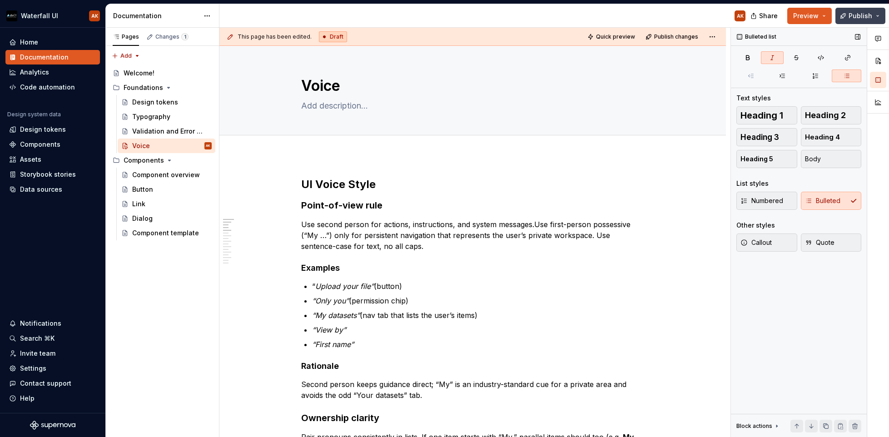
click at [772, 11] on span "Publish" at bounding box center [861, 15] width 24 height 9
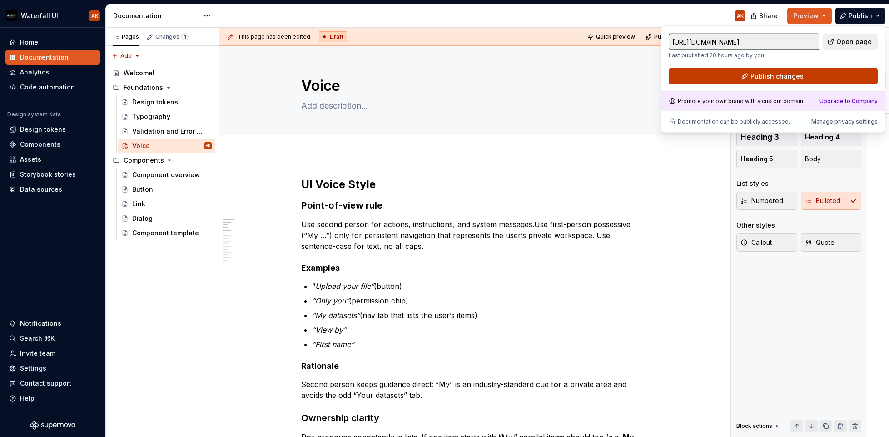
click at [768, 74] on span "Publish changes" at bounding box center [777, 76] width 53 height 9
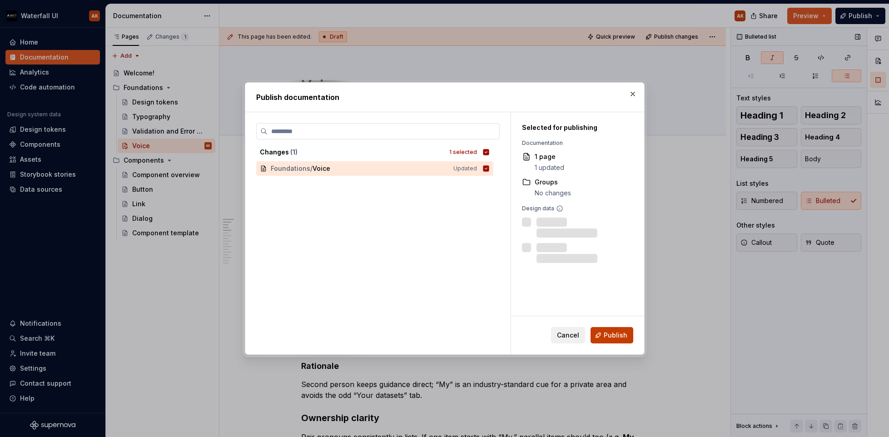
click at [606, 335] on span "Publish" at bounding box center [616, 335] width 24 height 9
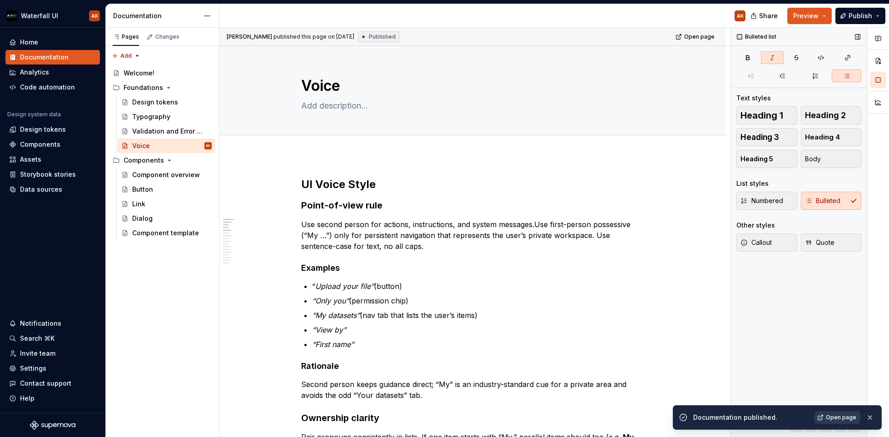
click at [772, 422] on link "Open page" at bounding box center [838, 417] width 46 height 13
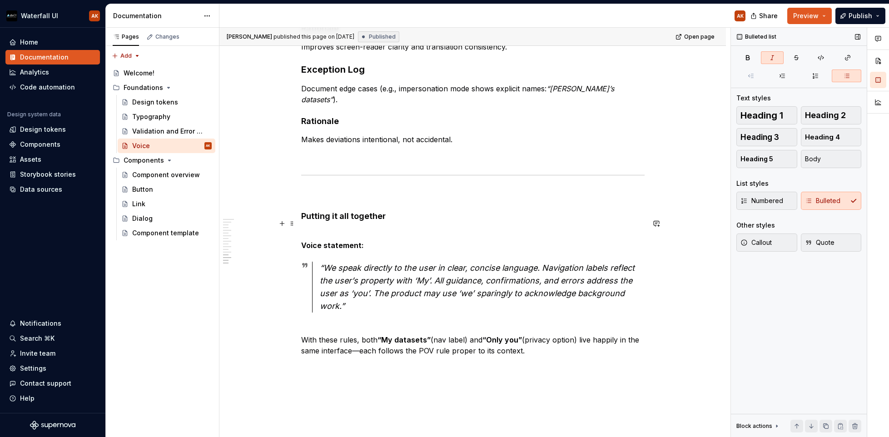
scroll to position [960, 0]
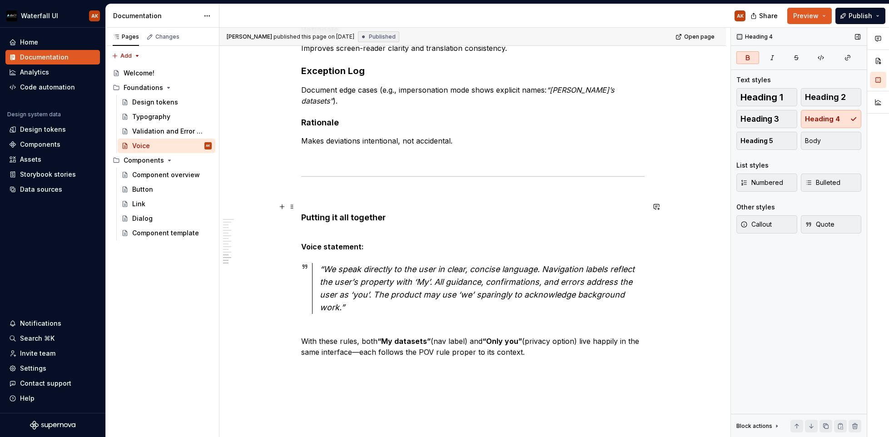
click at [354, 213] on strong "Putting it all together" at bounding box center [343, 218] width 85 height 10
click at [772, 97] on span "Heading 2" at bounding box center [825, 97] width 41 height 9
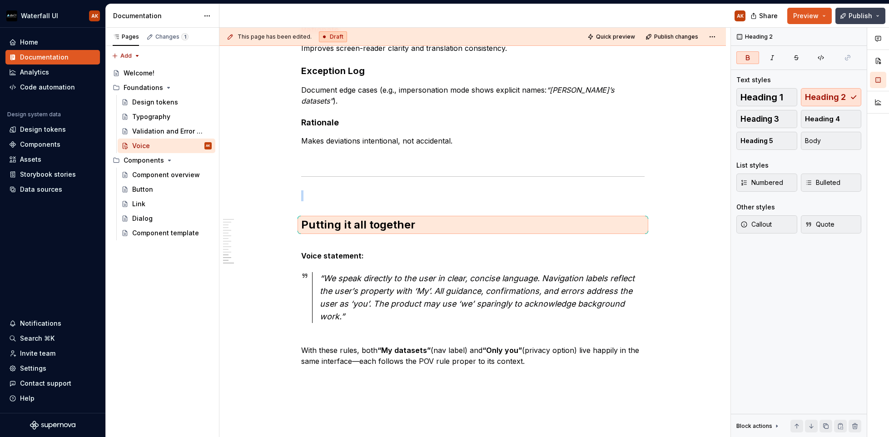
click at [772, 20] on button "Publish" at bounding box center [861, 16] width 50 height 16
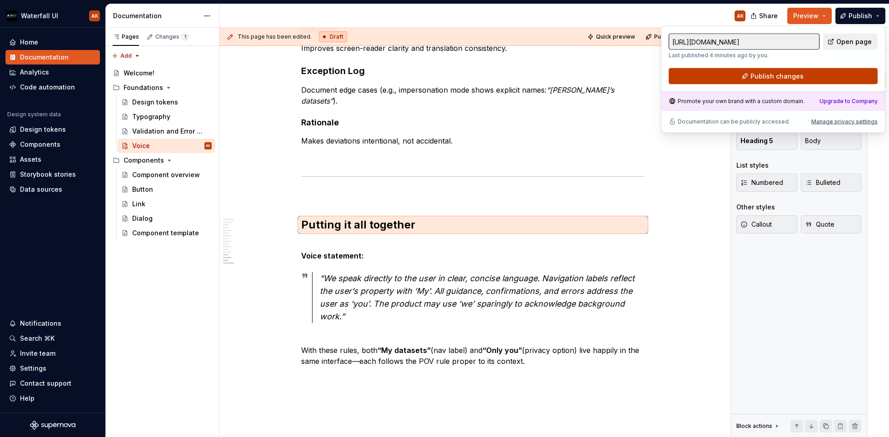
click at [772, 75] on span "Publish changes" at bounding box center [777, 76] width 53 height 9
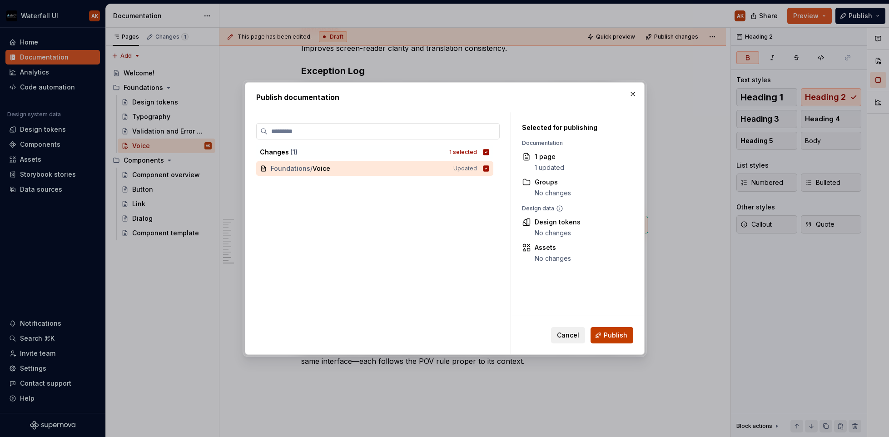
click at [612, 336] on span "Publish" at bounding box center [616, 335] width 24 height 9
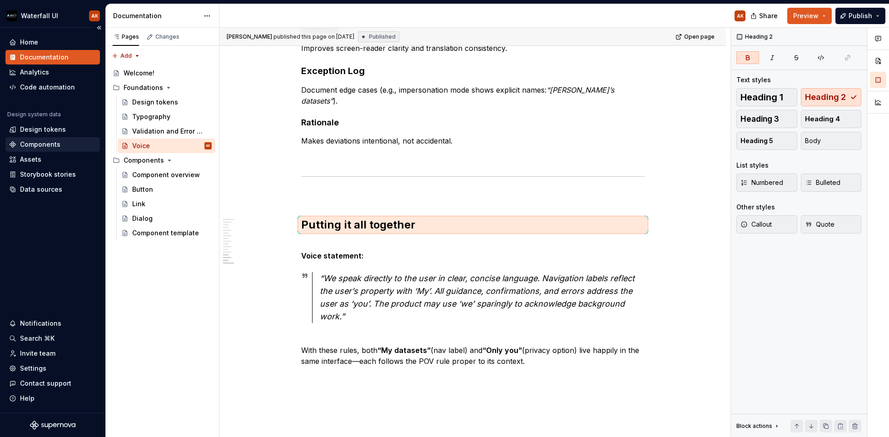
type textarea "*"
